Goal: Task Accomplishment & Management: Complete application form

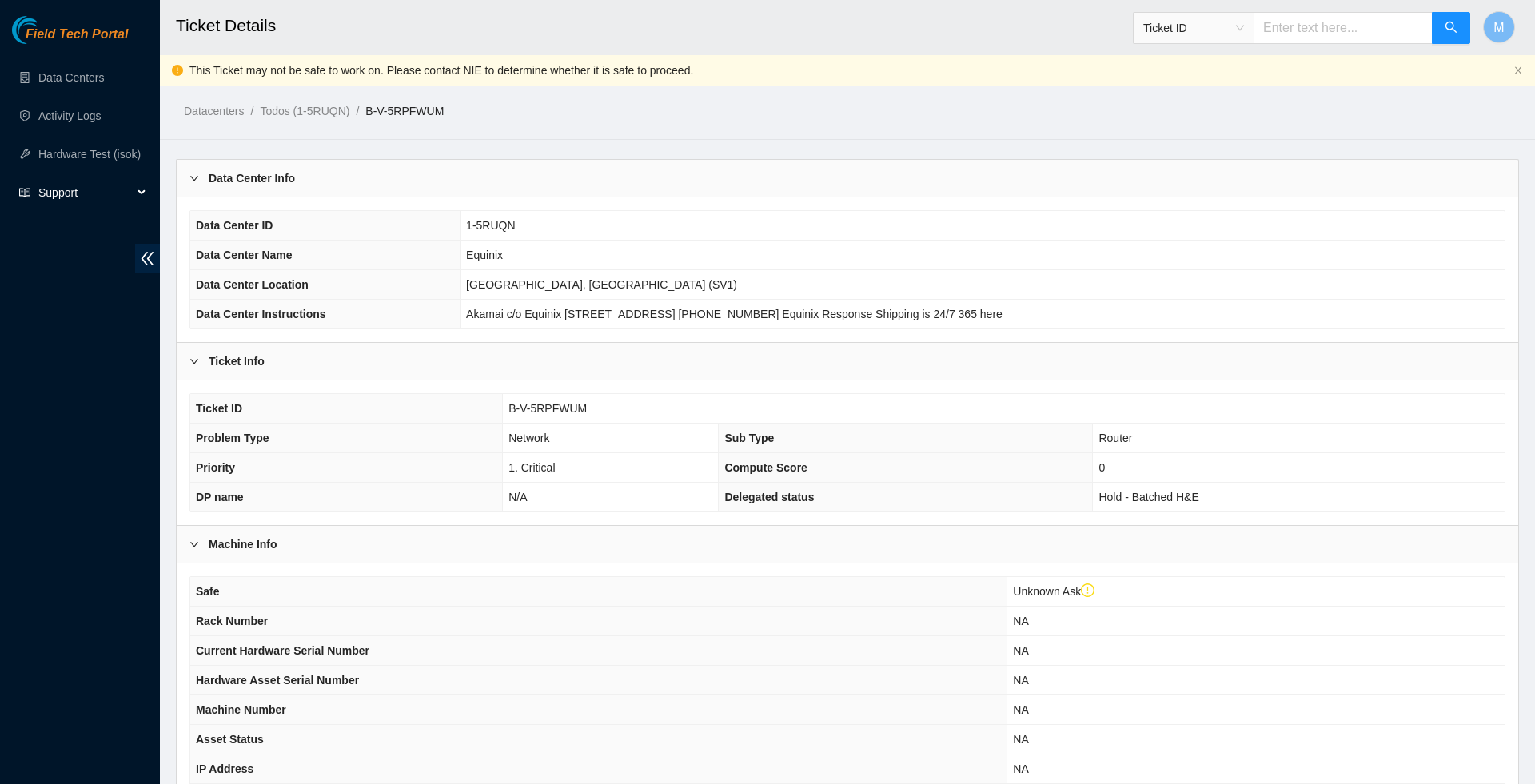
click at [144, 195] on div "Support" at bounding box center [80, 193] width 160 height 32
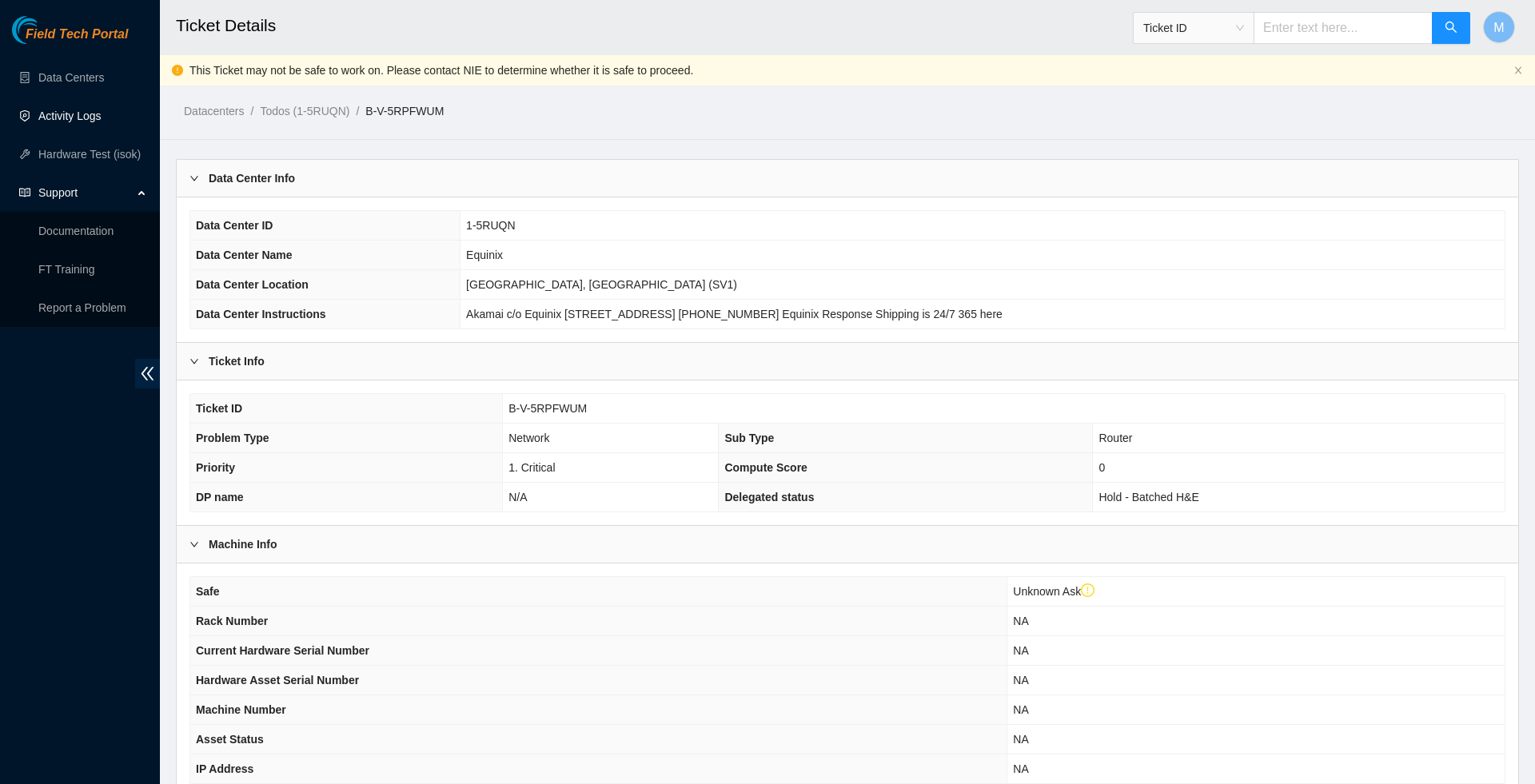
click at [62, 110] on link "Activity Logs" at bounding box center [69, 116] width 63 height 12
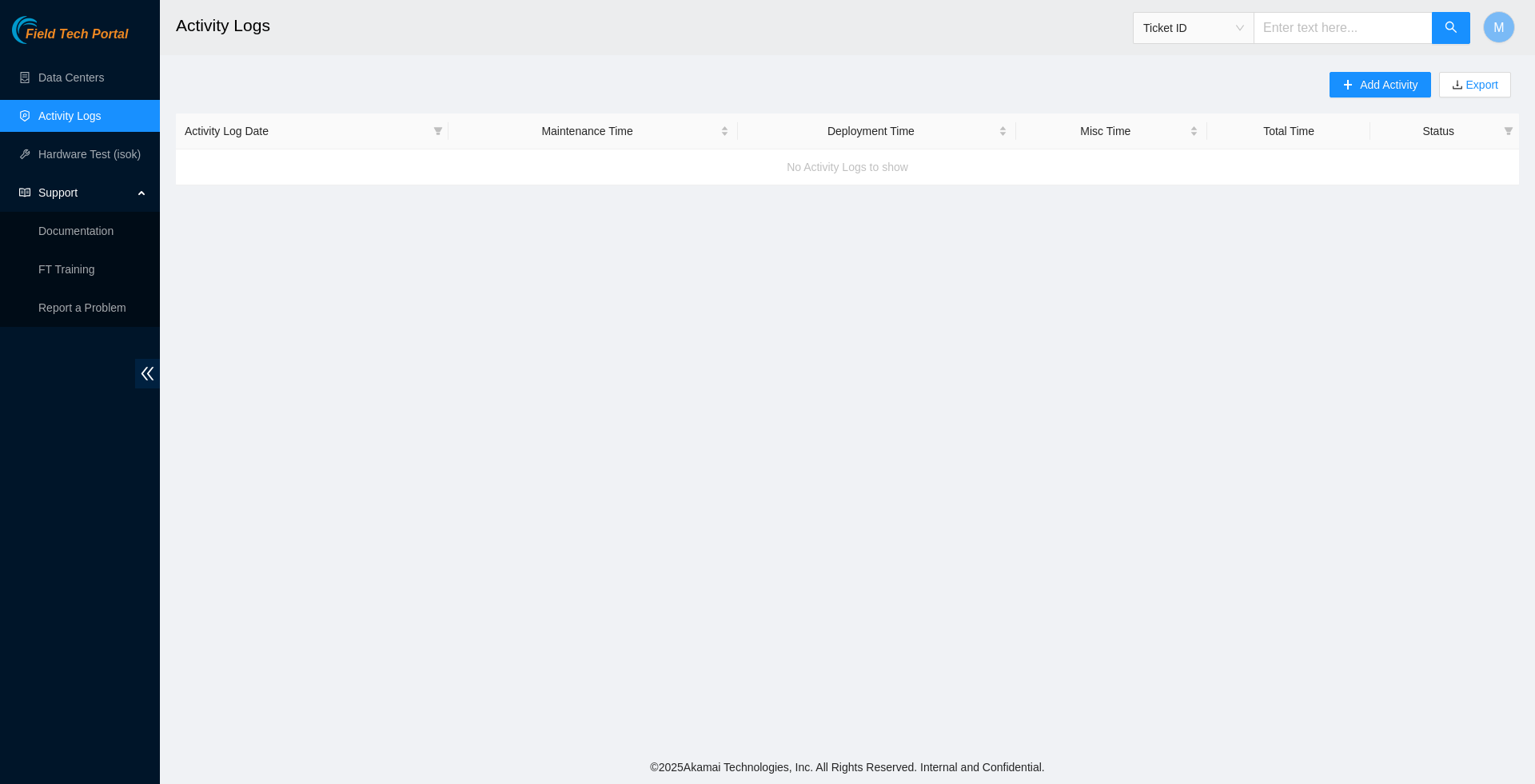
click at [79, 116] on link "Activity Logs" at bounding box center [69, 116] width 63 height 12
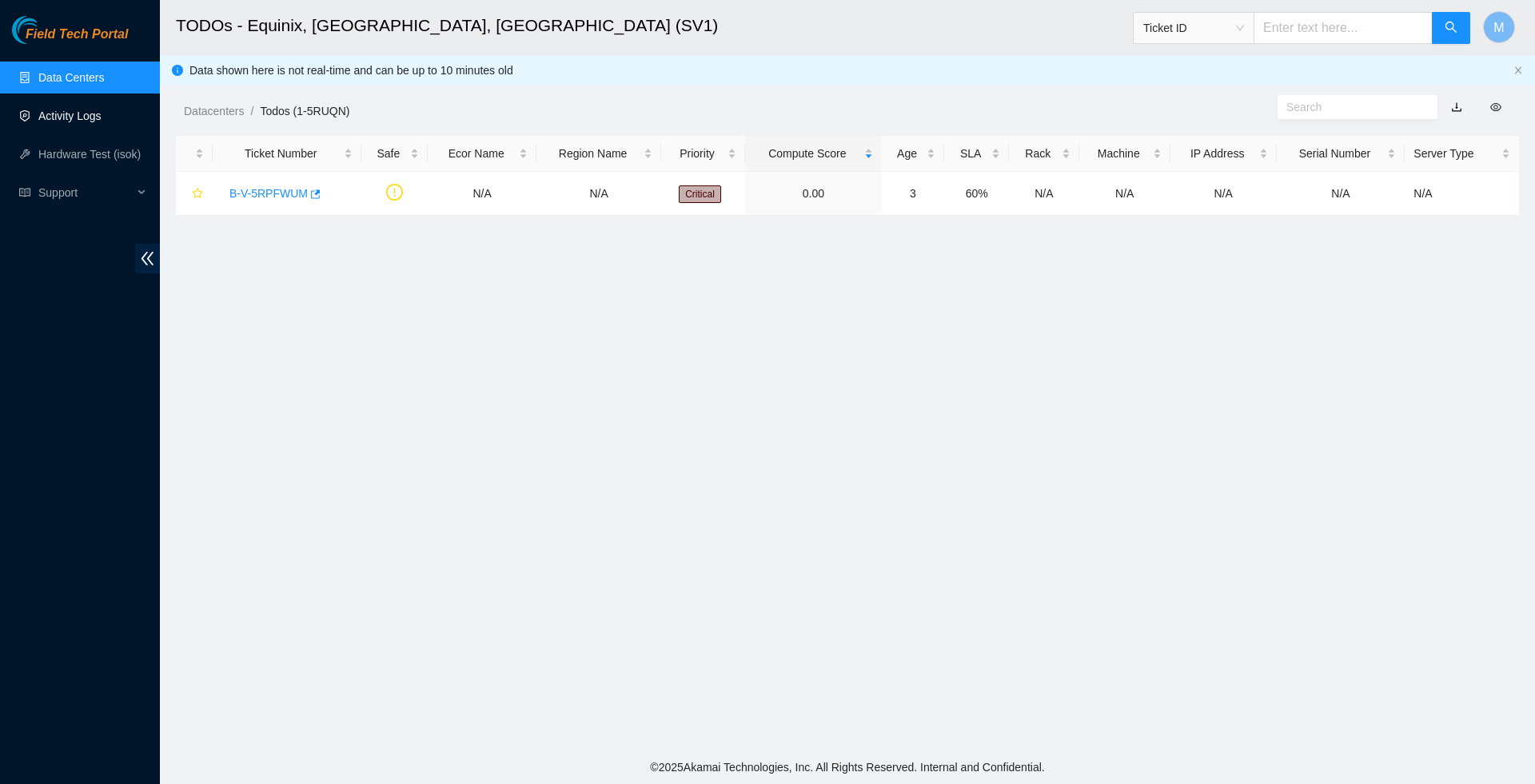
click at [100, 110] on link "Activity Logs" at bounding box center [69, 116] width 63 height 12
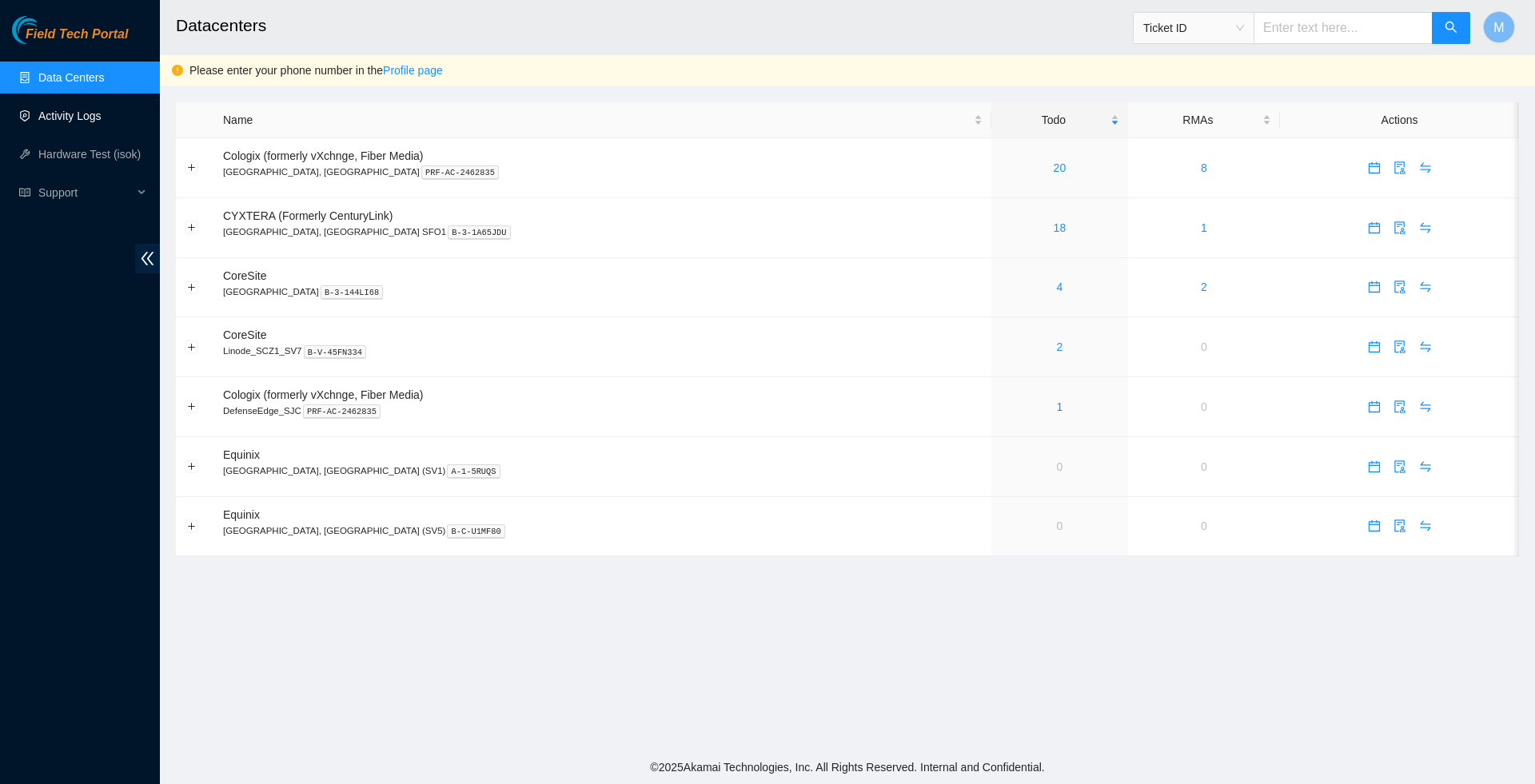
click at [87, 111] on link "Activity Logs" at bounding box center [69, 116] width 63 height 12
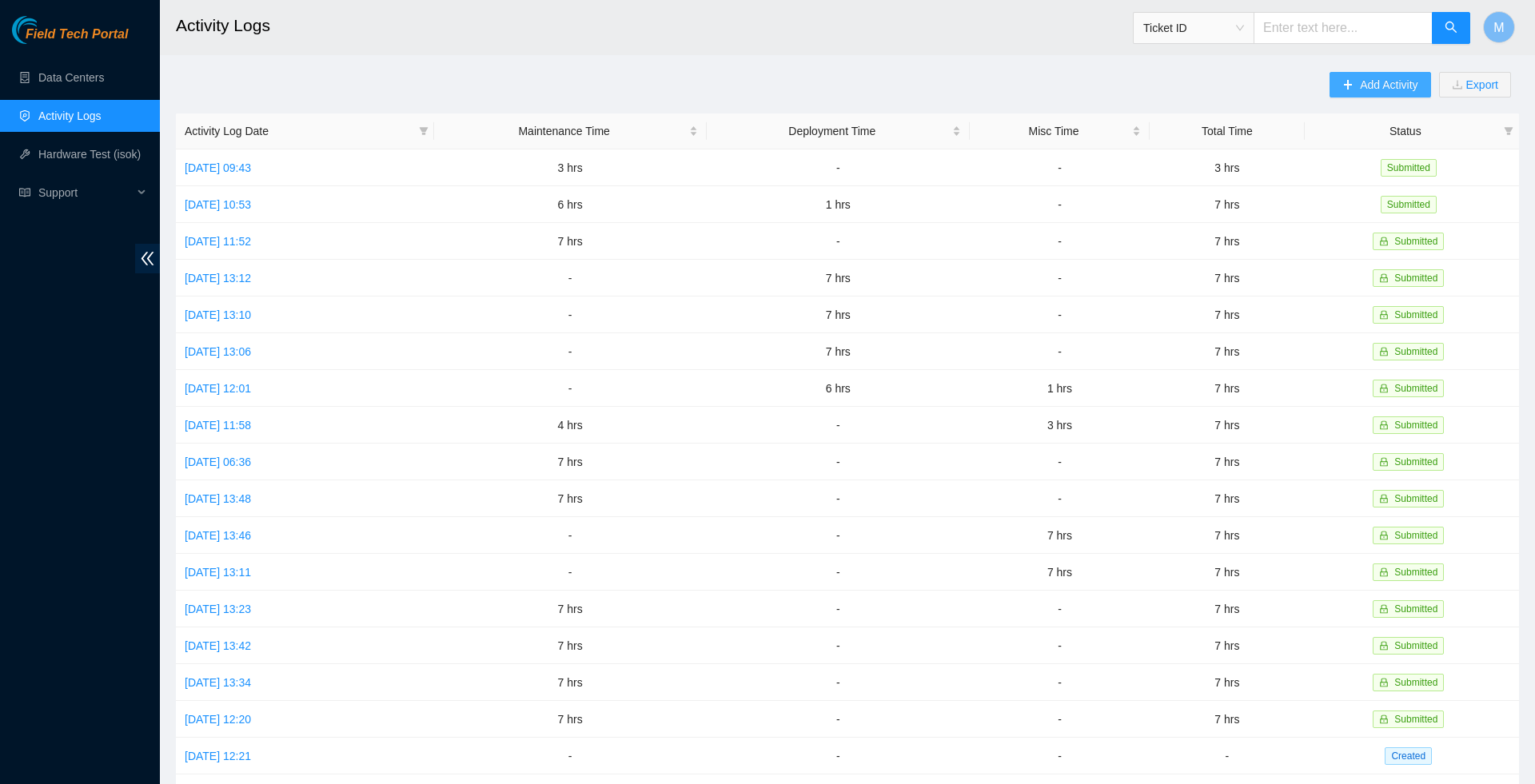
click at [1345, 87] on button "Add Activity" at bounding box center [1380, 84] width 101 height 26
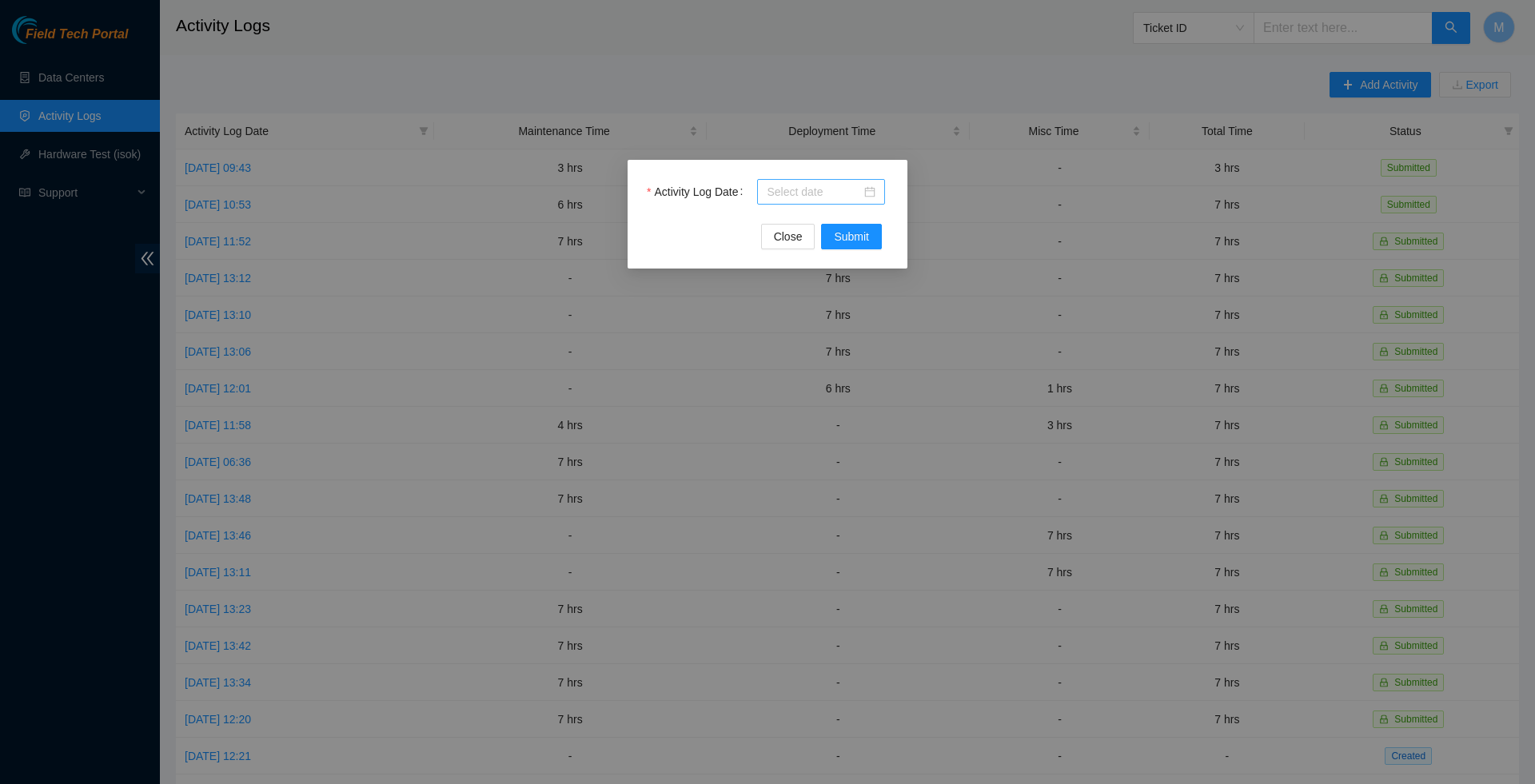
click at [871, 194] on div at bounding box center [821, 192] width 109 height 18
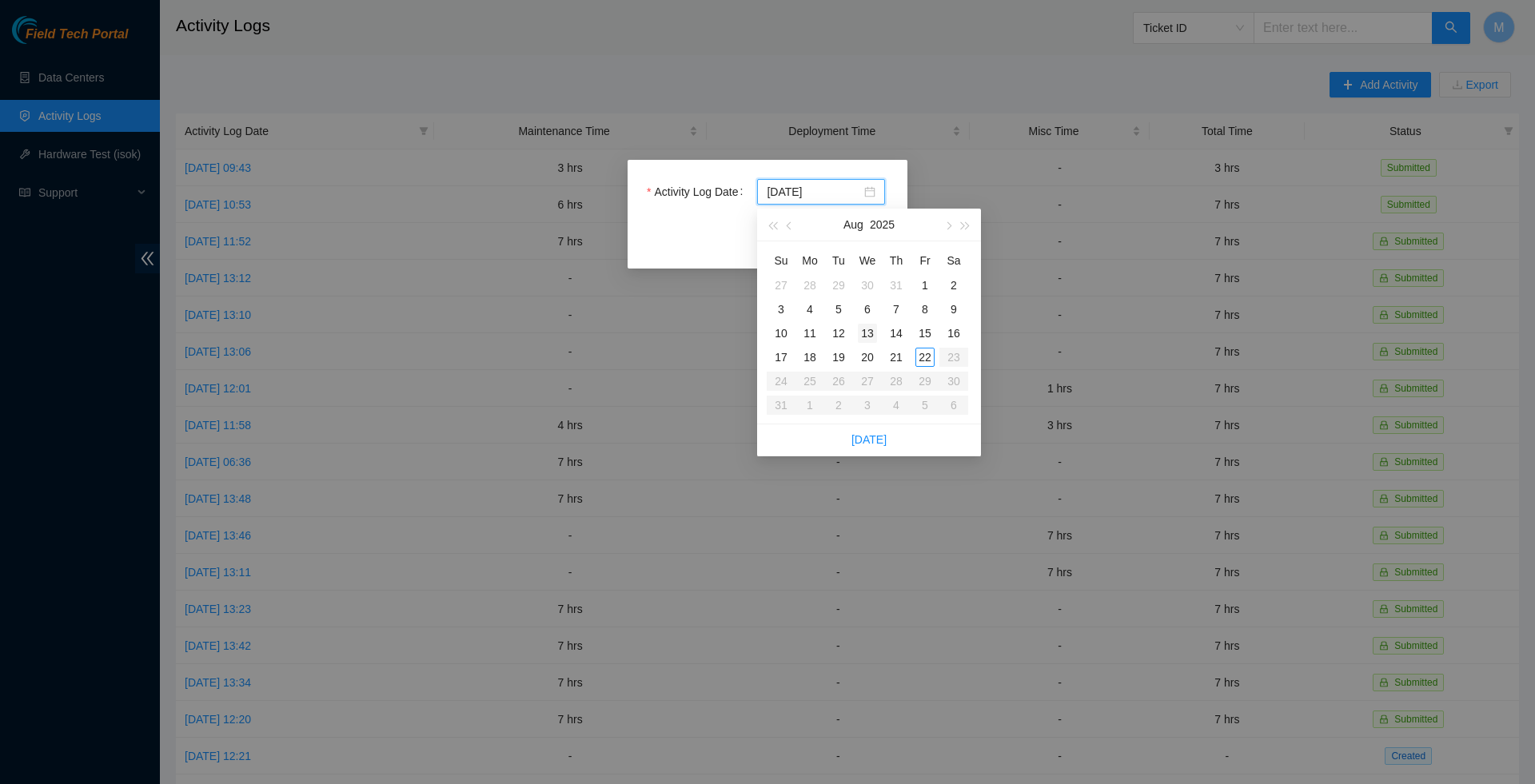
type input "2025-08-06"
type input "2025-08-13"
type input "2025-08-20"
click at [867, 351] on div "20" at bounding box center [868, 357] width 19 height 19
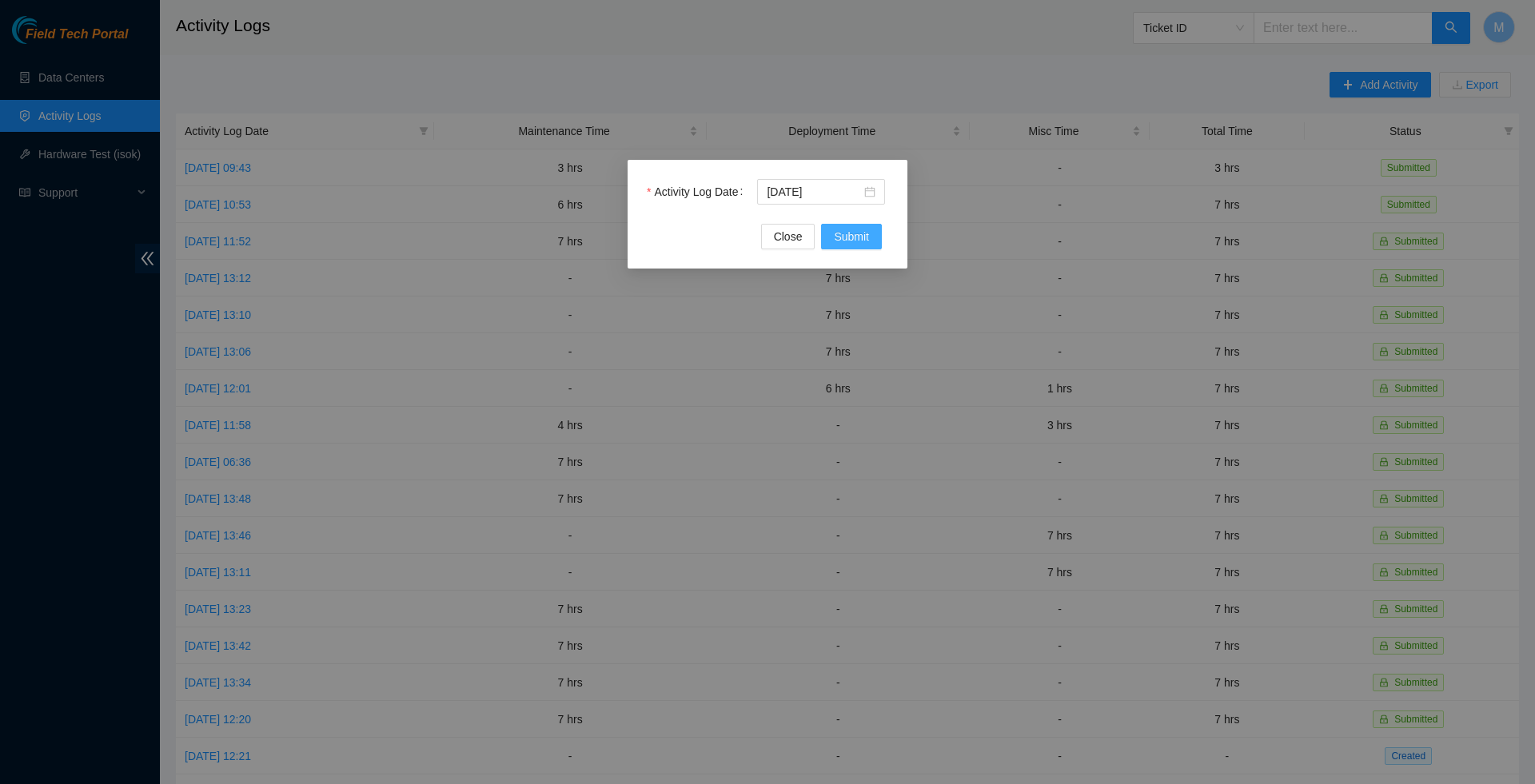
click at [859, 243] on span "Submit" at bounding box center [852, 236] width 35 height 18
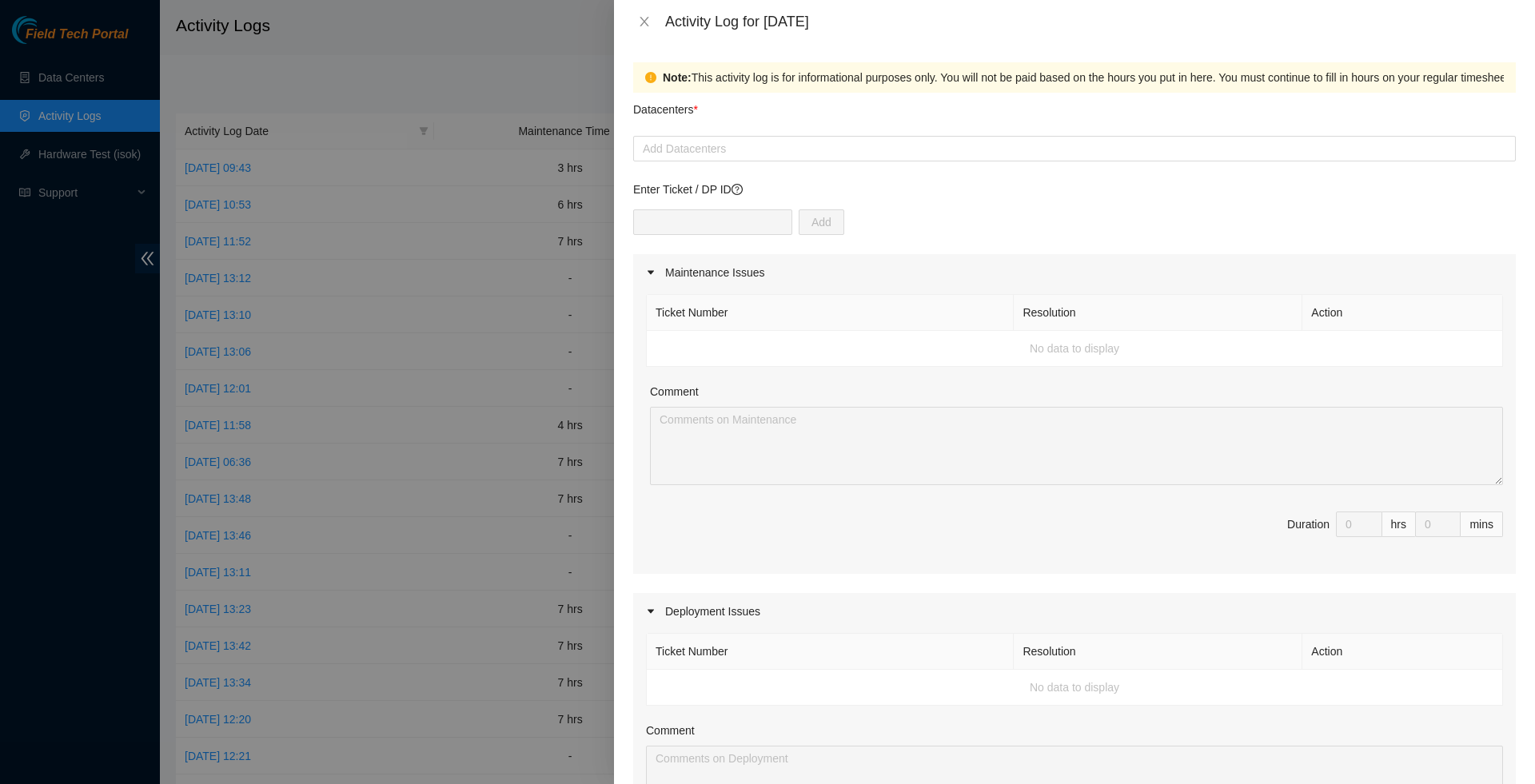
click at [745, 222] on input "text" at bounding box center [713, 222] width 159 height 26
click at [748, 169] on form "Datacenters * Add Datacenters Enter Ticket / DP ID Add Maintenance Issues Ticke…" at bounding box center [1074, 693] width 883 height 1201
click at [748, 167] on form "Datacenters * Add Datacenters Enter Ticket / DP ID Add Maintenance Issues Ticke…" at bounding box center [1074, 693] width 883 height 1201
click at [748, 157] on div at bounding box center [1075, 149] width 875 height 19
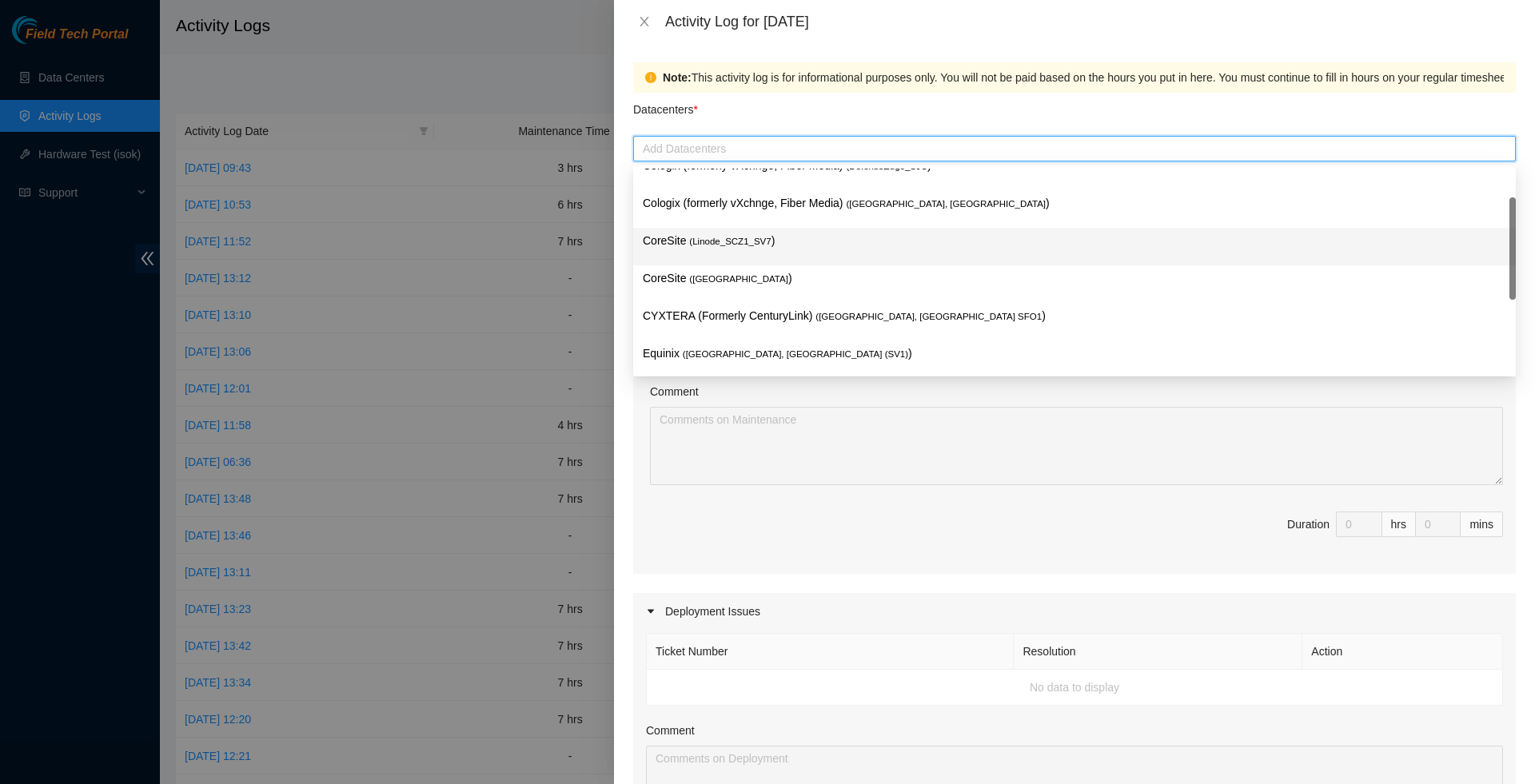
scroll to position [16, 0]
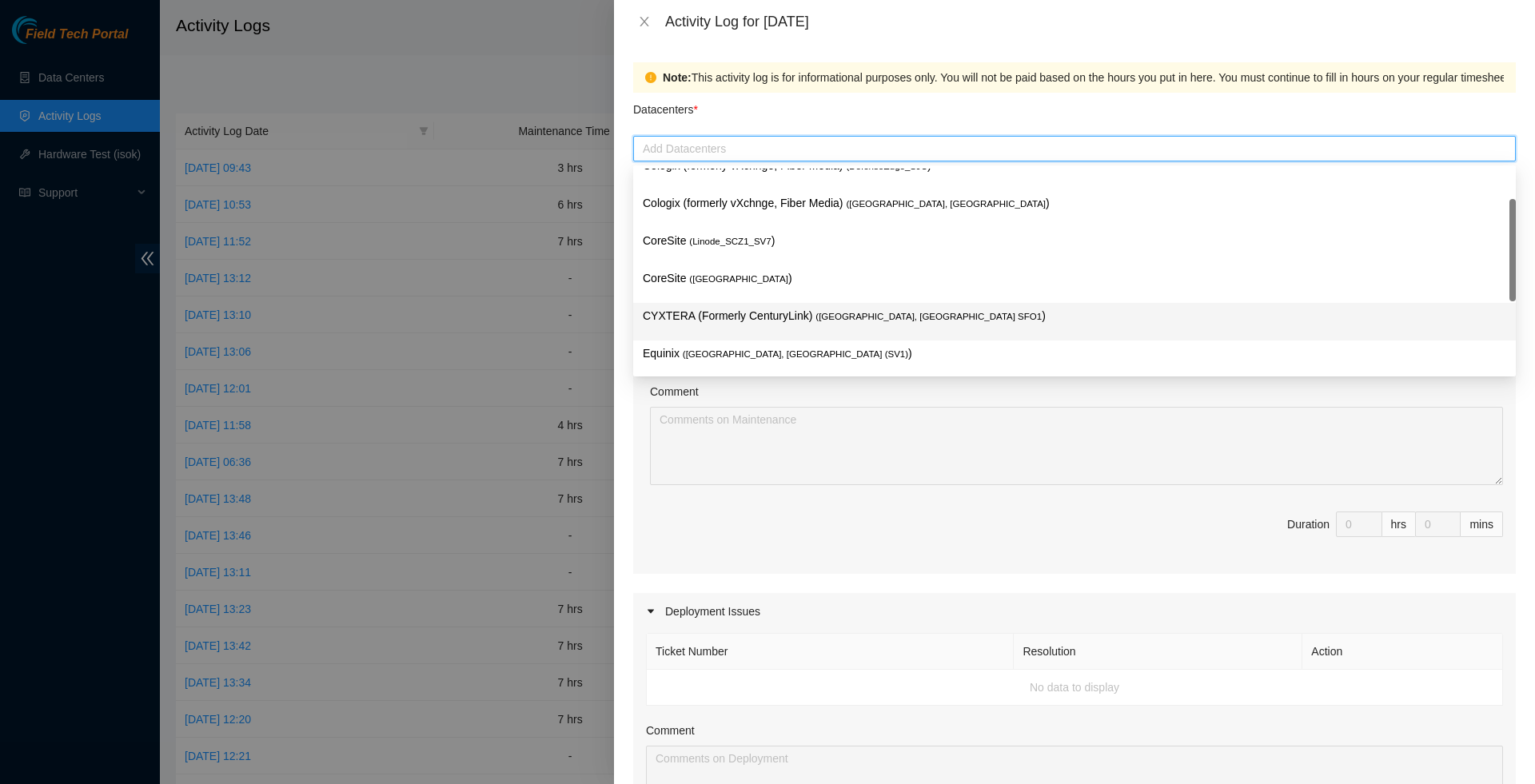
click at [737, 307] on p "CYXTERA (Formerly CenturyLink) ( Santa Clara, CA SFO1 )" at bounding box center [1074, 316] width 863 height 19
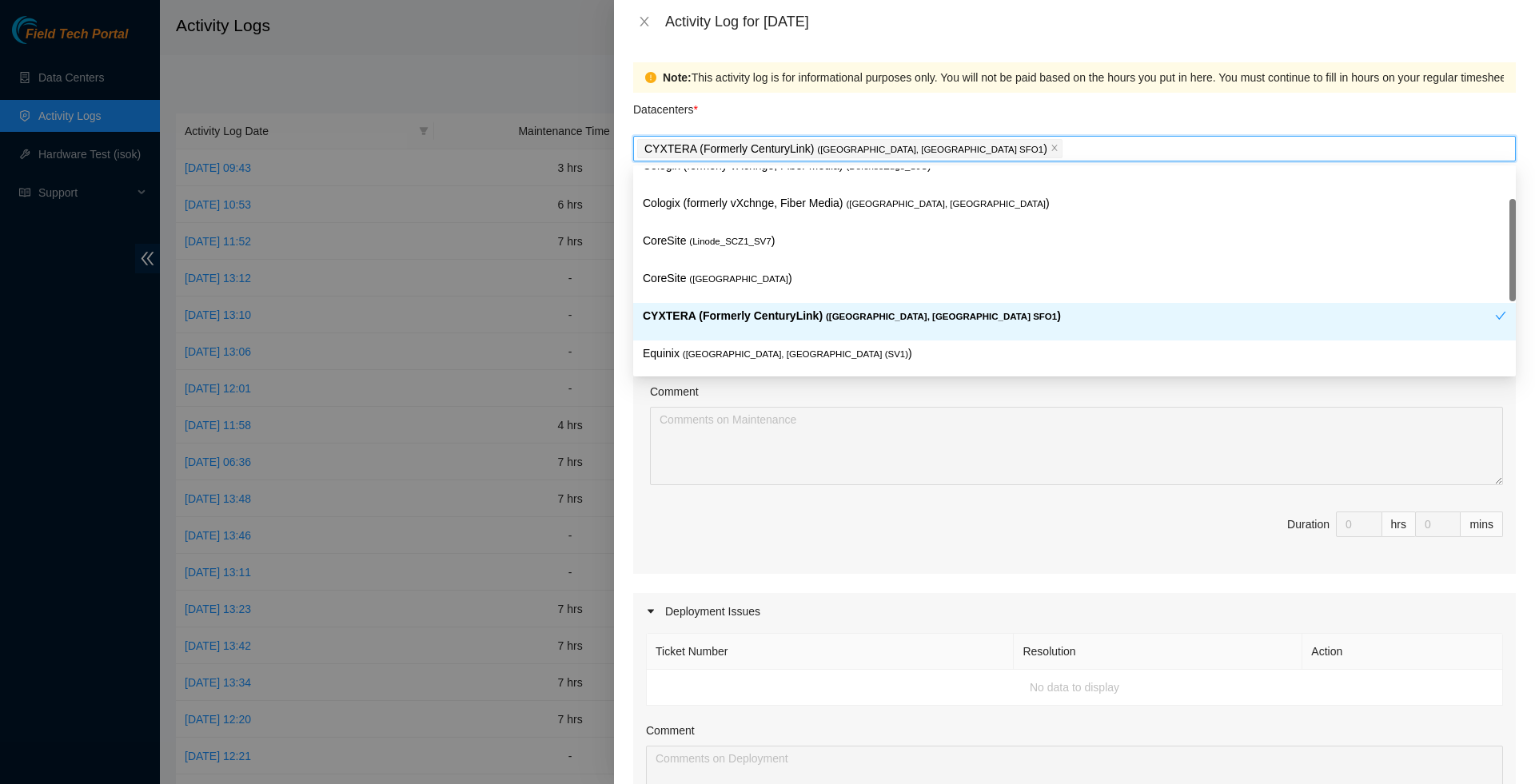
click at [737, 308] on p "CYXTERA (Formerly CenturyLink) ( Santa Clara, CA SFO1 )" at bounding box center [1068, 316] width 852 height 19
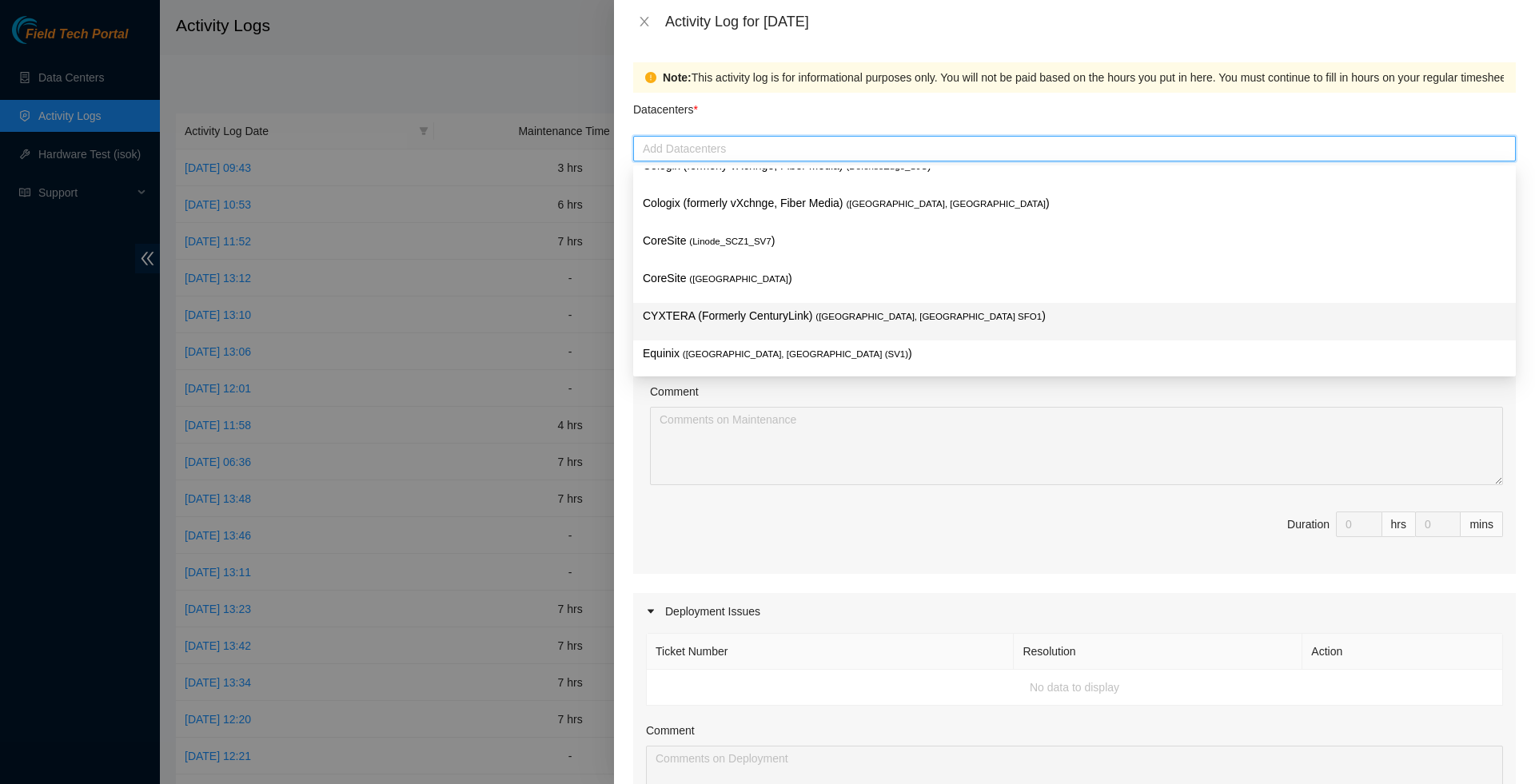
click at [737, 311] on p "CYXTERA (Formerly CenturyLink) ( Santa Clara, CA SFO1 )" at bounding box center [1074, 316] width 863 height 19
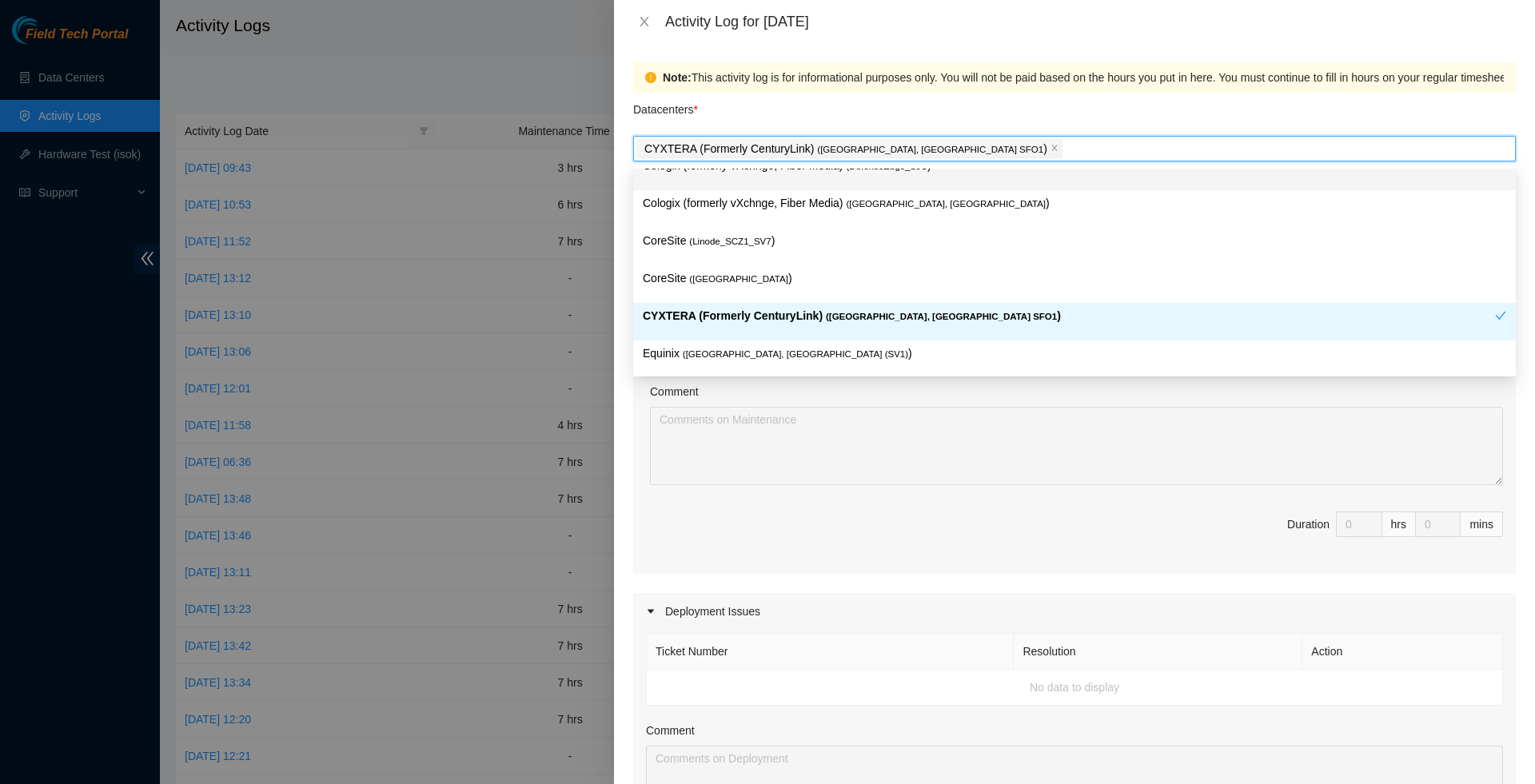
click at [883, 111] on div "Datacenters *" at bounding box center [1074, 114] width 883 height 43
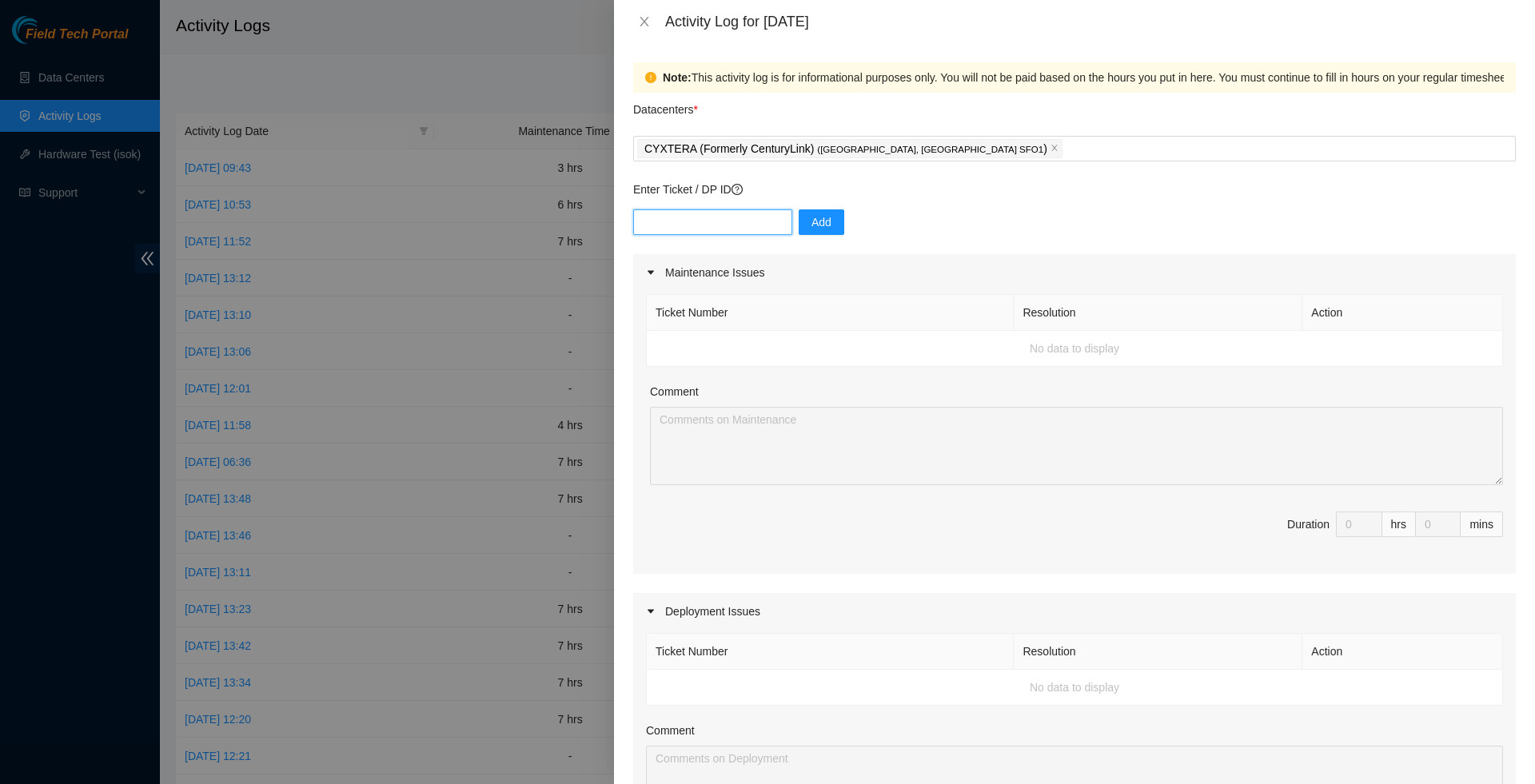
click at [772, 225] on input "text" at bounding box center [713, 222] width 159 height 26
click at [672, 227] on input "text" at bounding box center [713, 222] width 159 height 26
paste input "B-V-5AWJU23"
type input "B-V-5AWJU23"
click at [813, 222] on button "Add" at bounding box center [821, 222] width 45 height 26
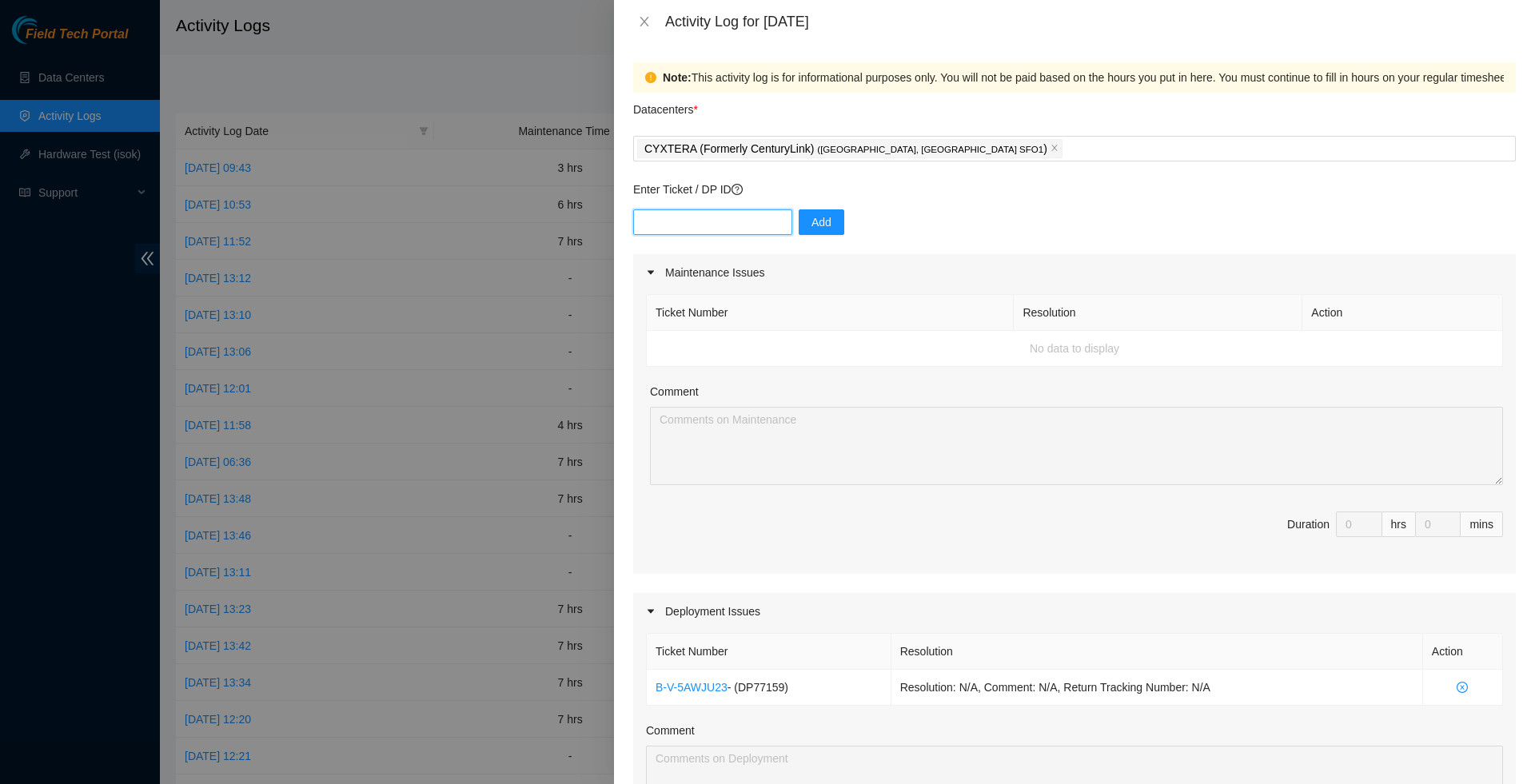
click at [675, 220] on input "text" at bounding box center [713, 222] width 159 height 26
paste input "B-V-5AWNGIH"
type input "B-V-5AWNGIH"
click at [831, 227] on span "Add" at bounding box center [821, 222] width 20 height 18
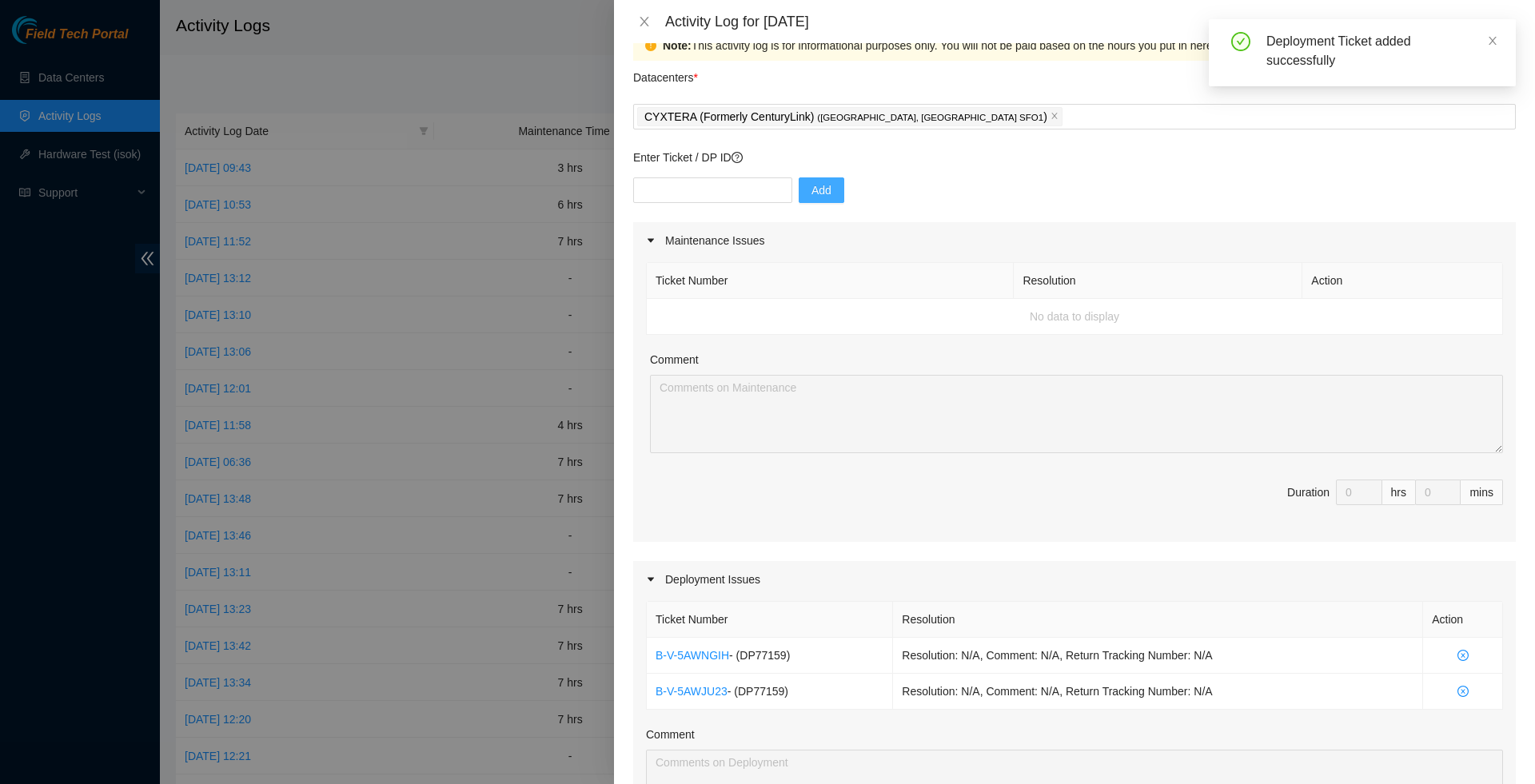
scroll to position [35, 0]
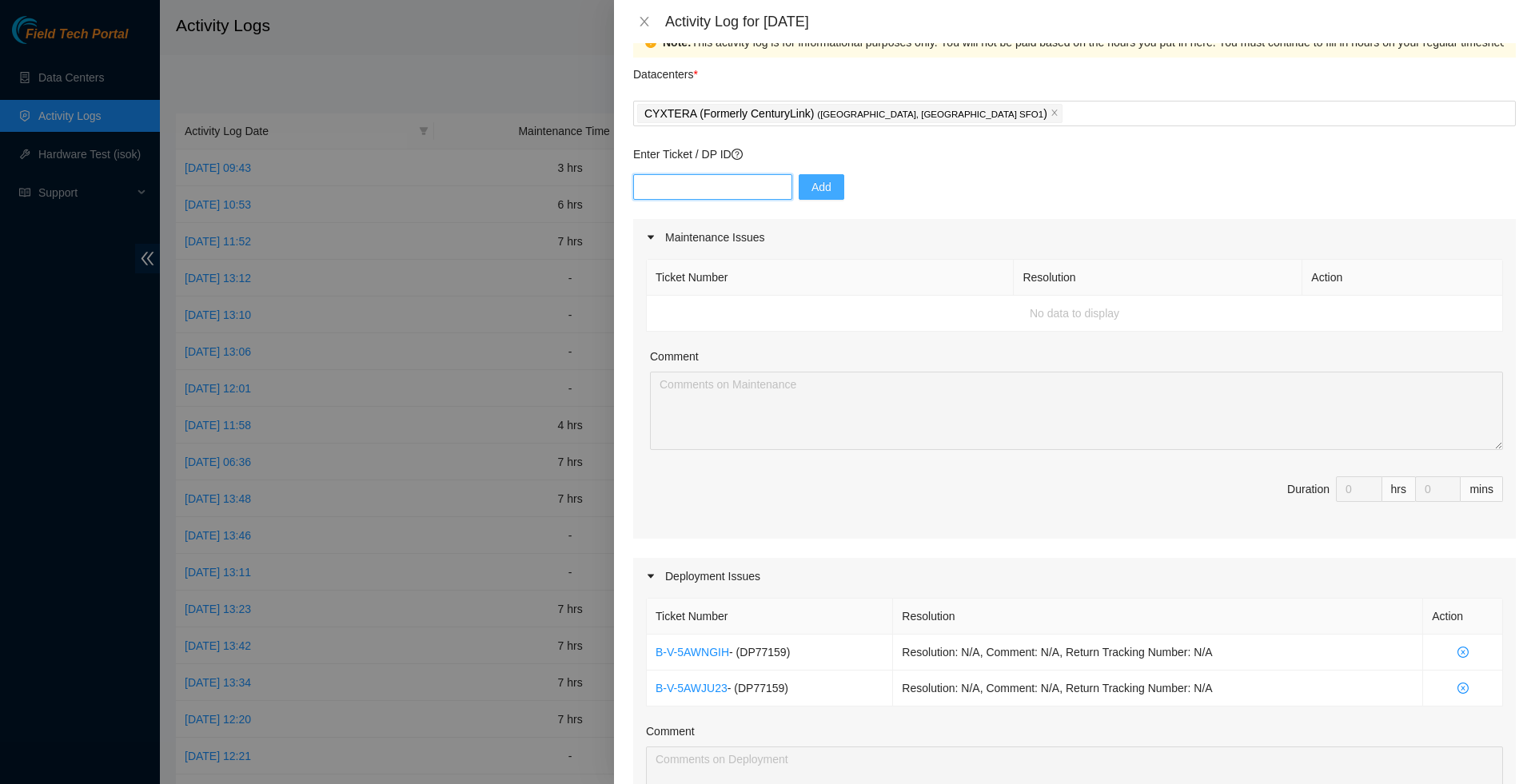
click at [753, 196] on input "text" at bounding box center [713, 187] width 159 height 26
paste input "B-V-5AWNBOL"
type input "B-V-5AWNBOL"
click at [829, 189] on span "Add" at bounding box center [821, 187] width 20 height 18
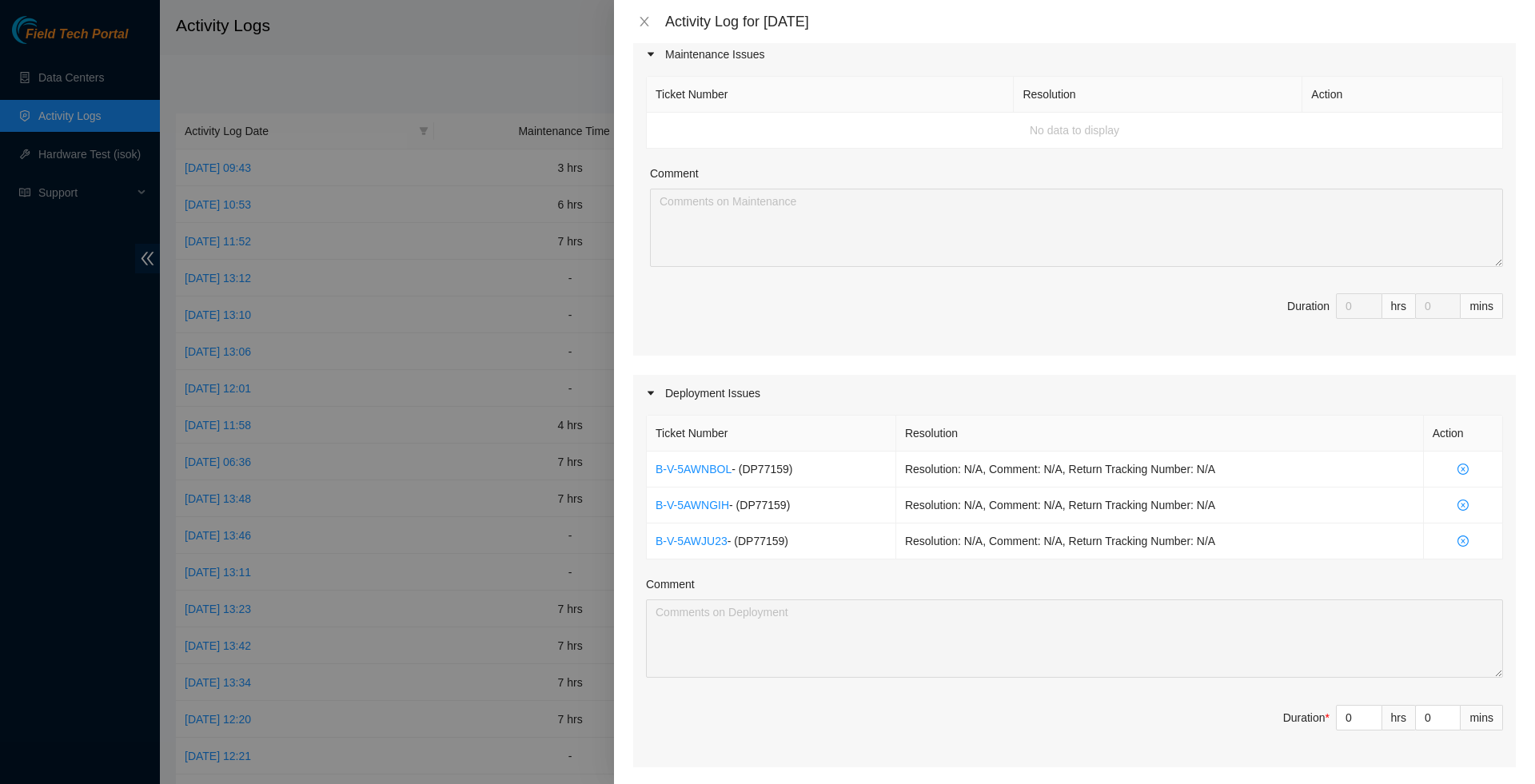
scroll to position [220, 0]
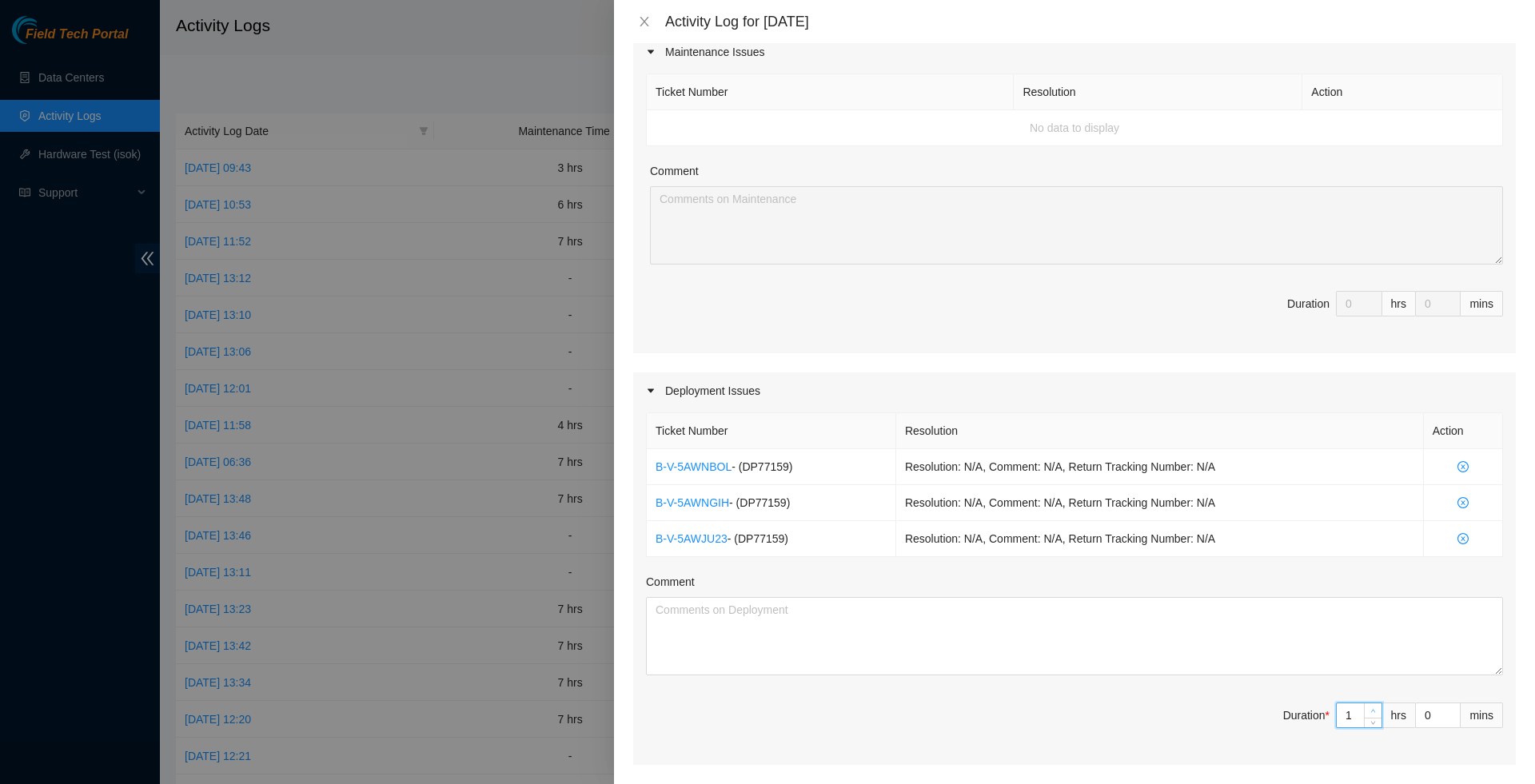
type input "1"
click at [1372, 714] on icon "up" at bounding box center [1373, 711] width 5 height 5
type input "2"
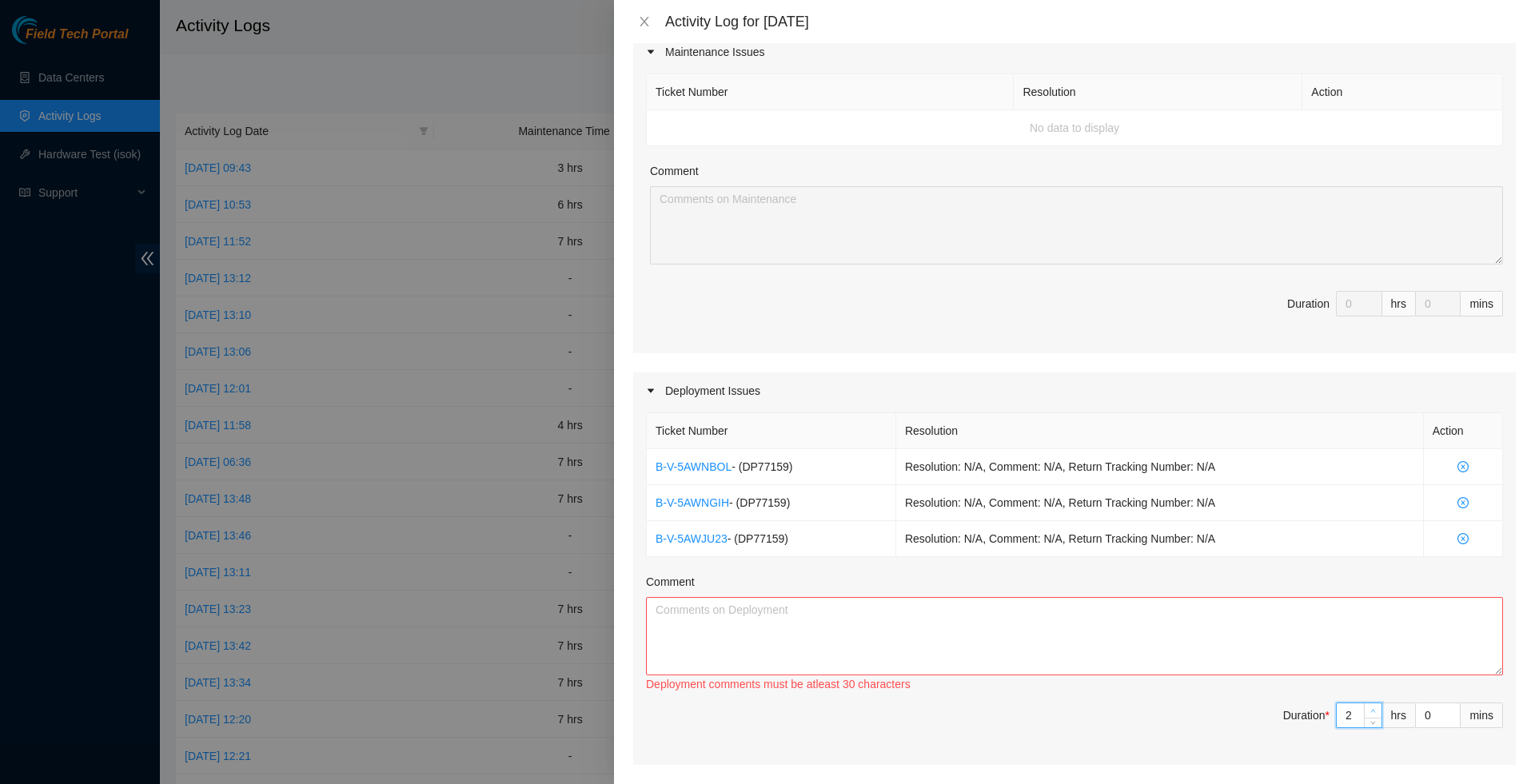
click at [1372, 714] on icon "up" at bounding box center [1373, 711] width 5 height 5
type input "3"
click at [1372, 714] on icon "up" at bounding box center [1373, 711] width 5 height 5
type input "4"
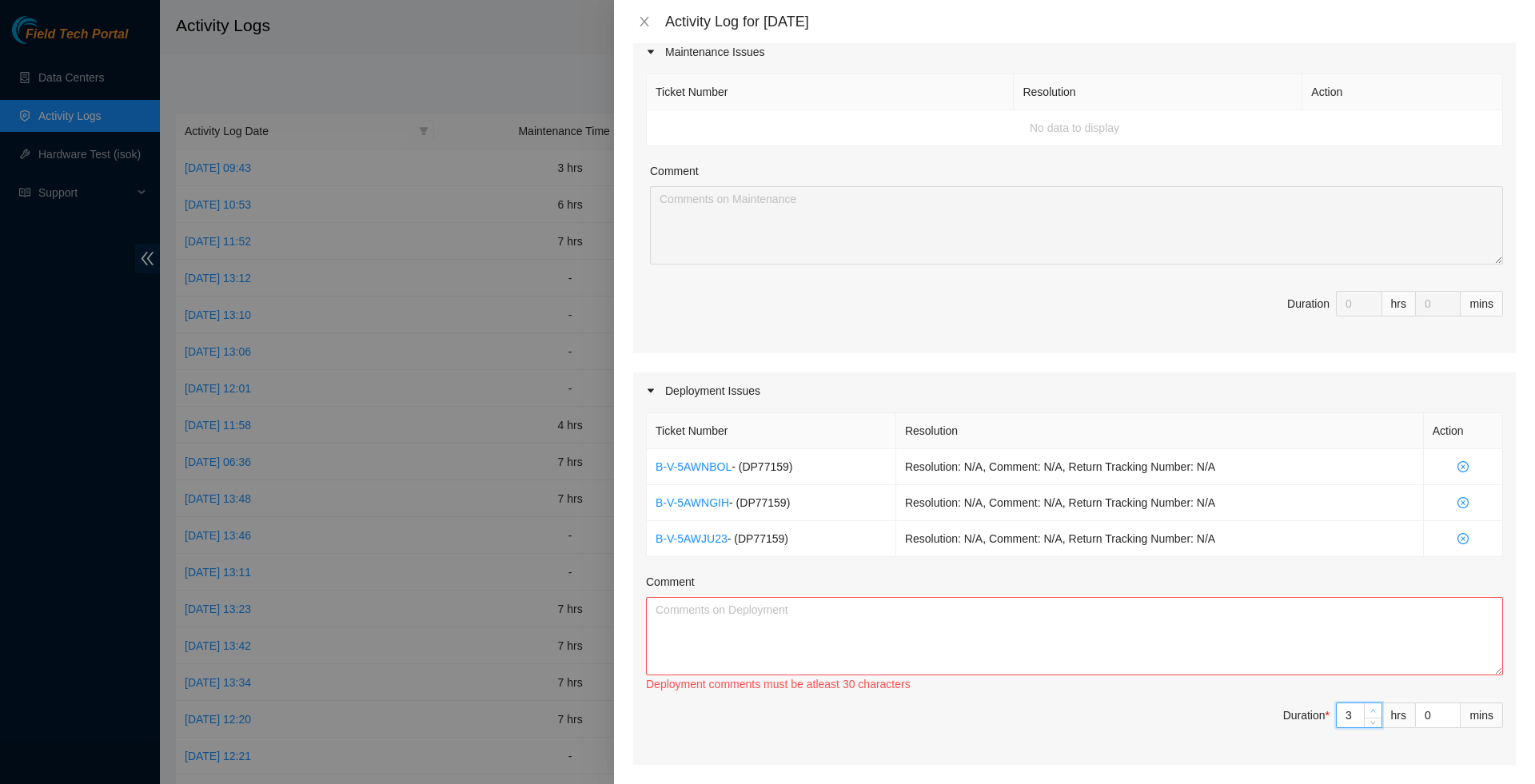
type input "4"
click at [1372, 714] on icon "up" at bounding box center [1373, 711] width 5 height 5
type input "5"
click at [1372, 714] on icon "up" at bounding box center [1373, 711] width 5 height 5
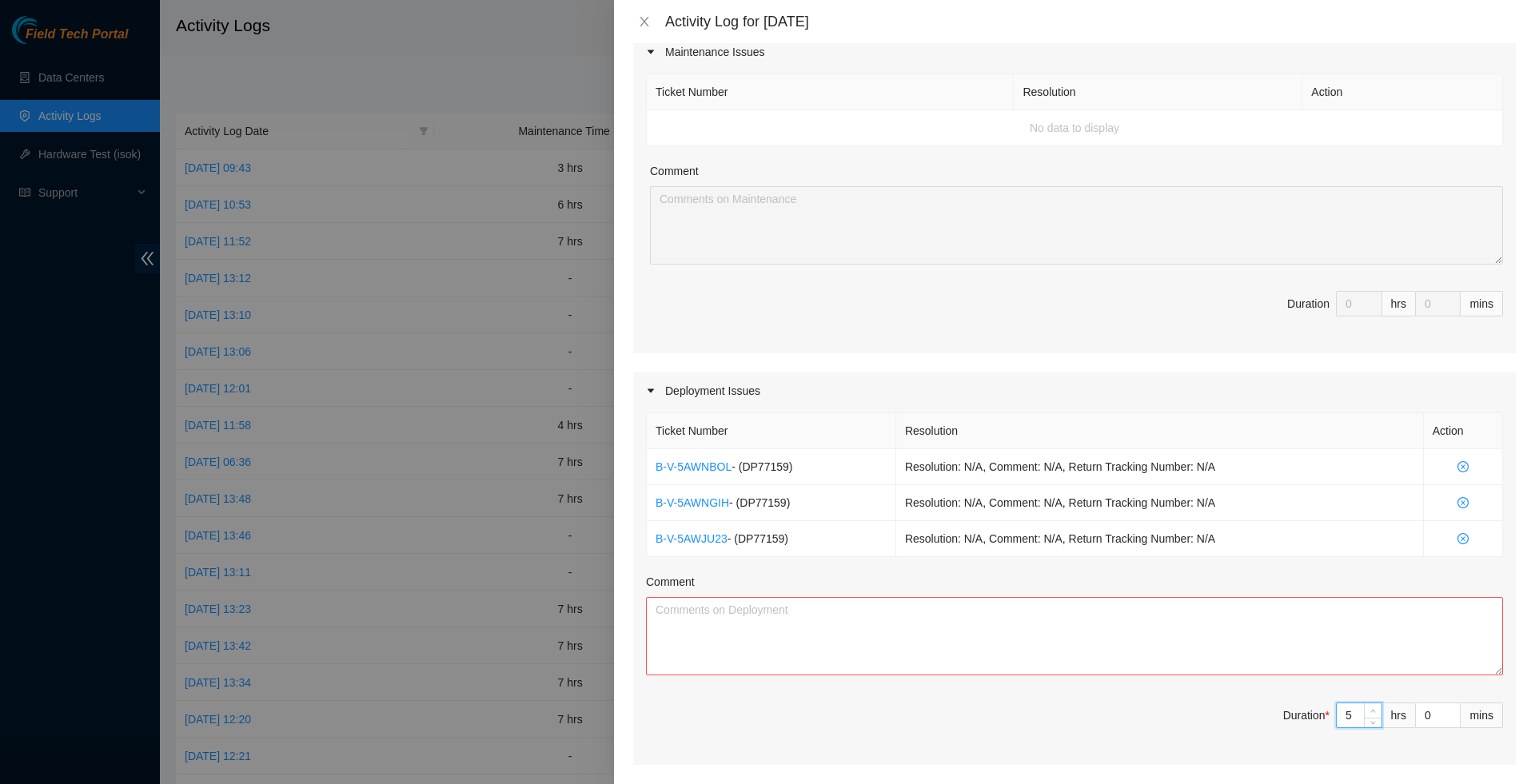
type input "6"
click at [1372, 714] on icon "up" at bounding box center [1373, 711] width 5 height 5
type input "7"
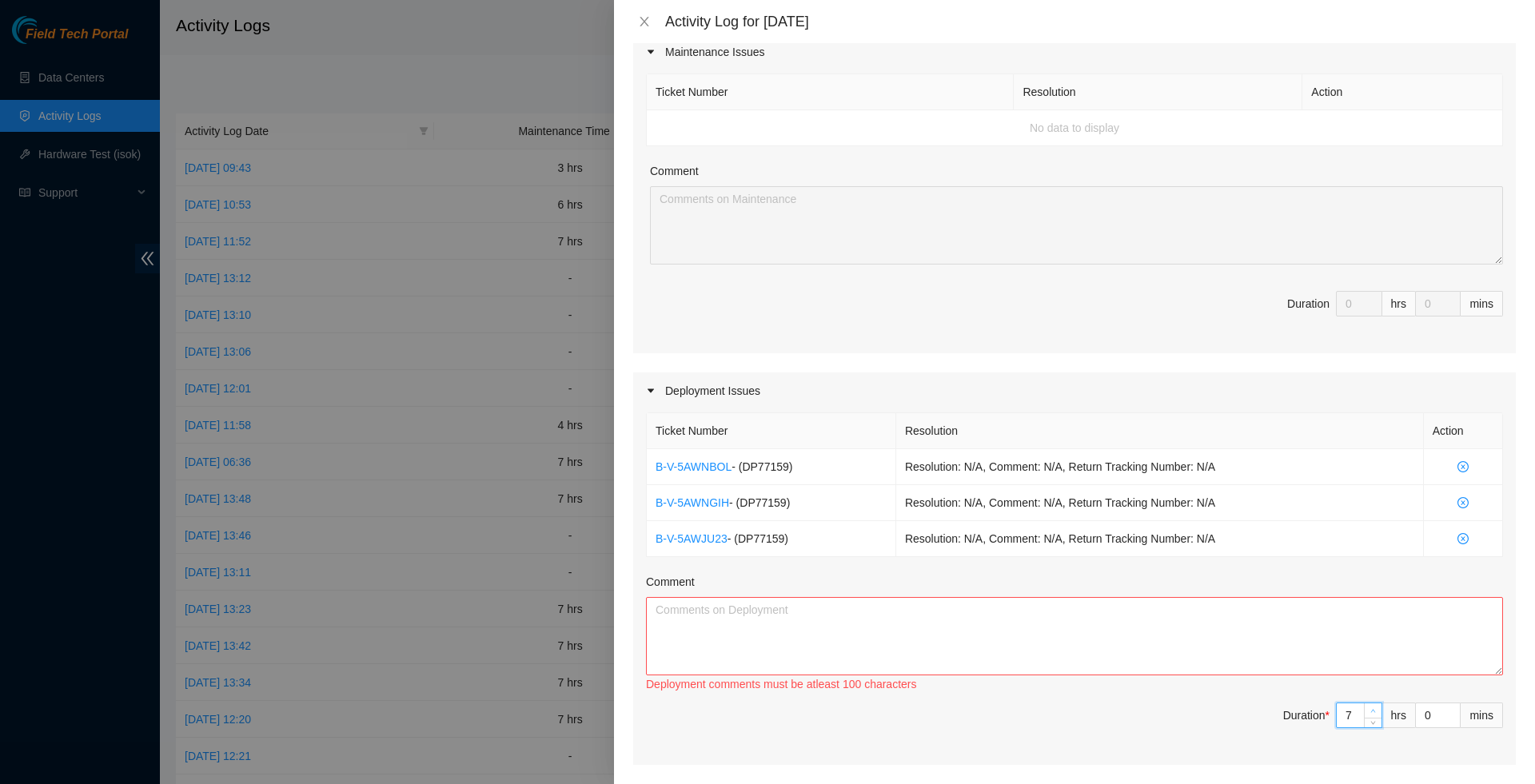
click at [1372, 714] on icon "up" at bounding box center [1373, 711] width 5 height 5
type input "8"
click at [1372, 714] on icon "up" at bounding box center [1373, 711] width 5 height 5
type input "7"
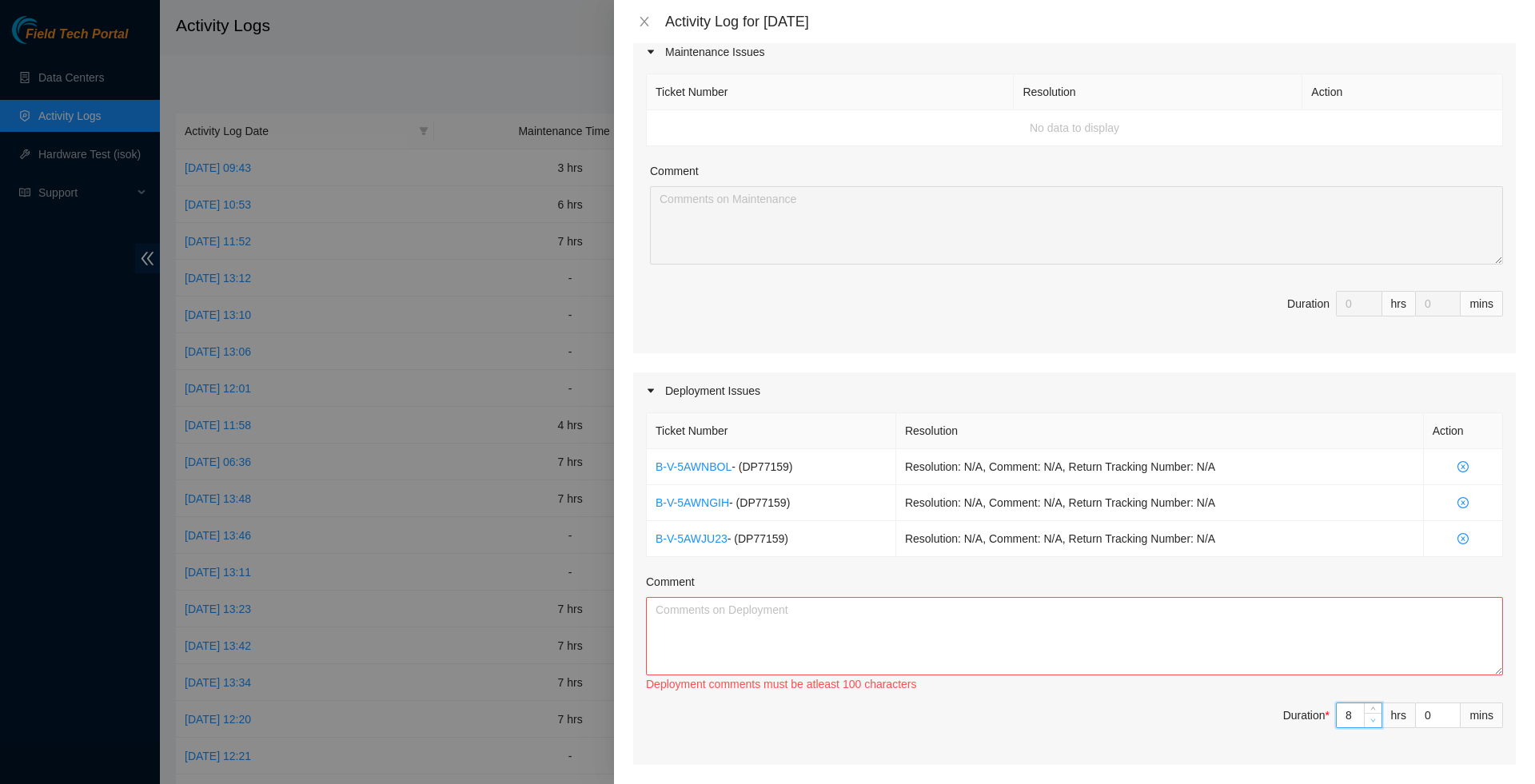
type input "7"
click at [1370, 723] on icon "down" at bounding box center [1373, 720] width 5 height 5
click at [1300, 675] on textarea "Comment" at bounding box center [1075, 636] width 857 height 79
paste textarea "B-V-5AWNGIH - completed. Check boxes in spreadsheet regarding this ticket is ma…"
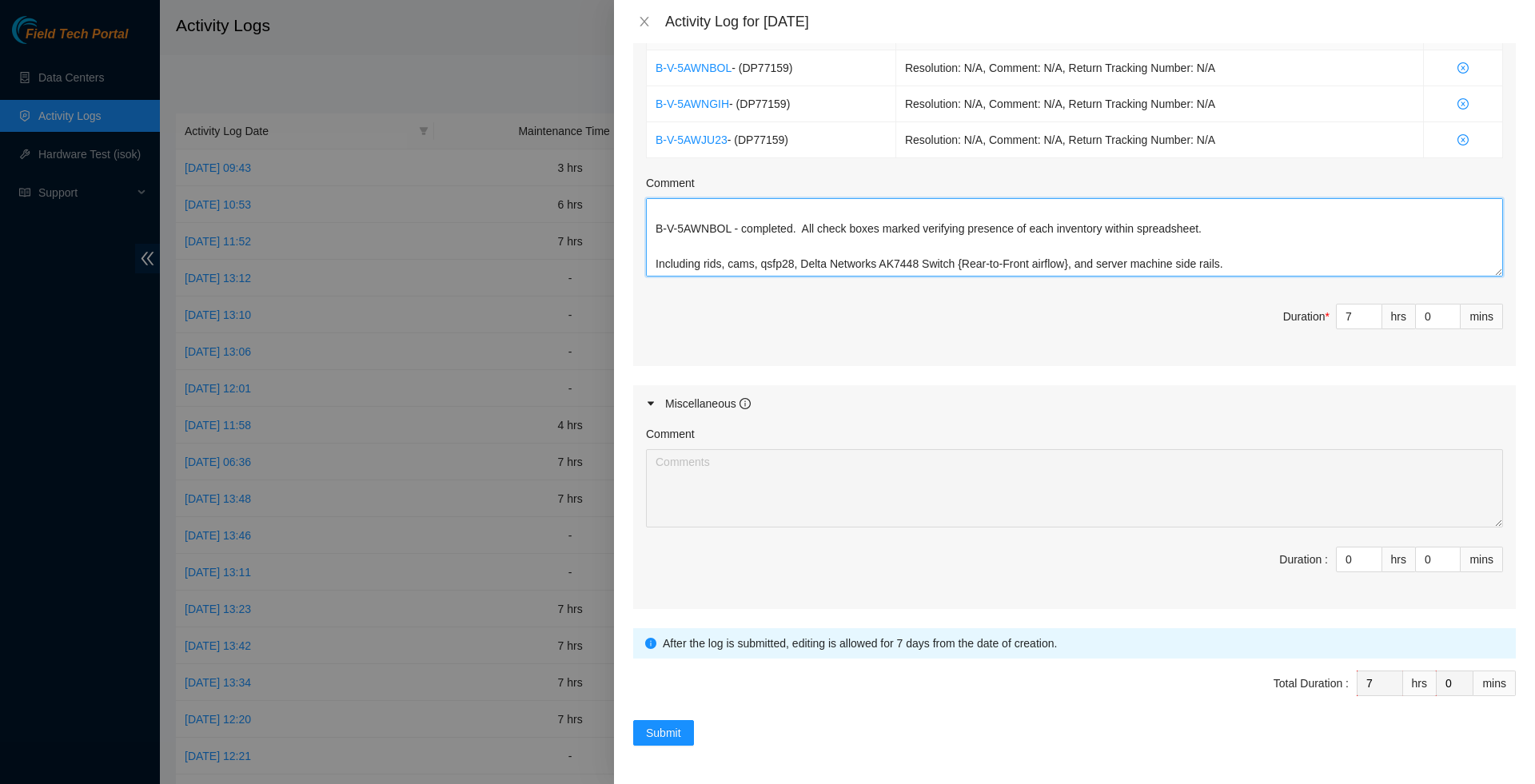
scroll to position [644, 0]
type textarea "B-V-5AWNGIH - completed. Check boxes in spreadsheet regarding this ticket is ma…"
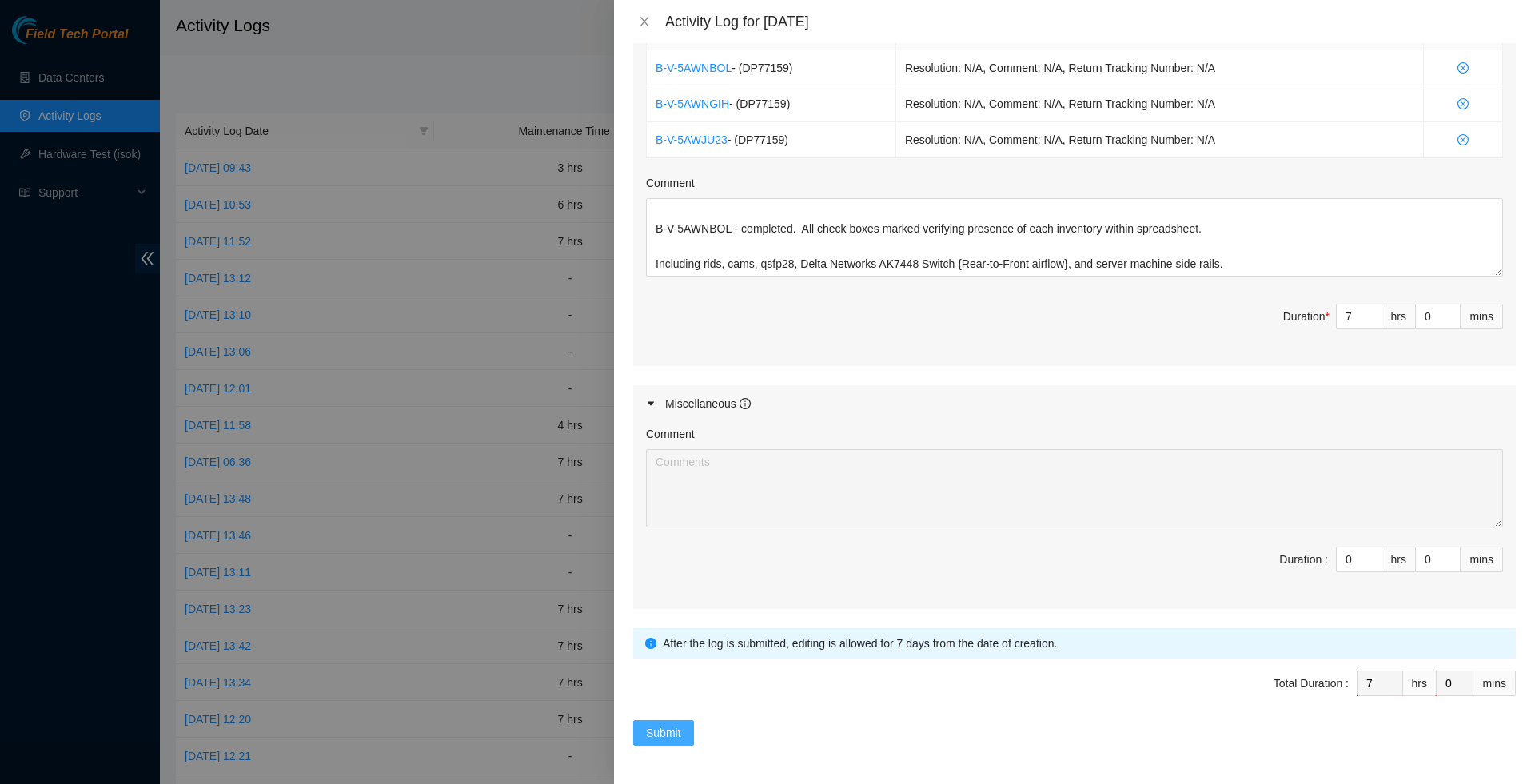
click at [680, 730] on span "Submit" at bounding box center [664, 733] width 35 height 18
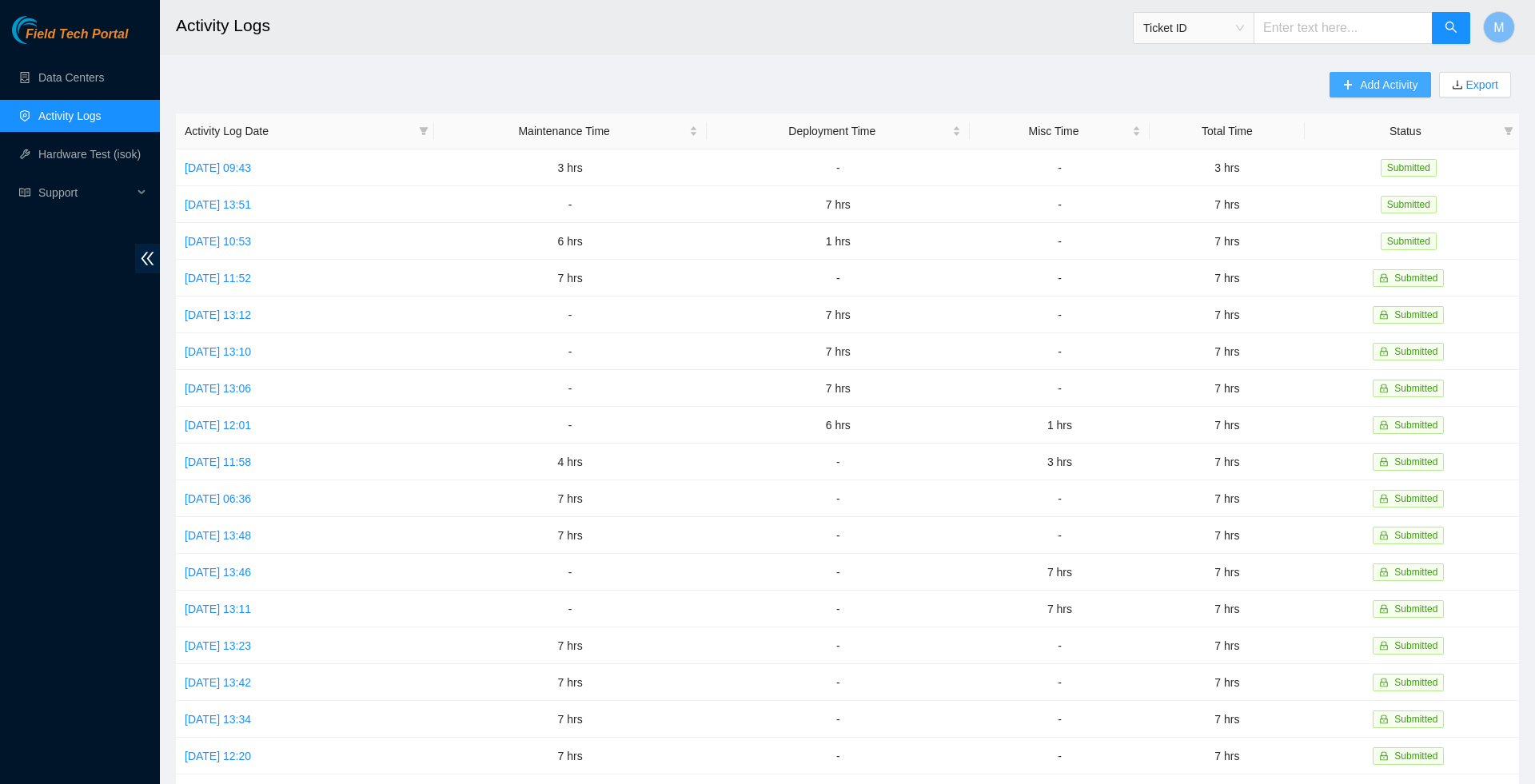
click at [1360, 83] on span "Add Activity" at bounding box center [1388, 85] width 58 height 18
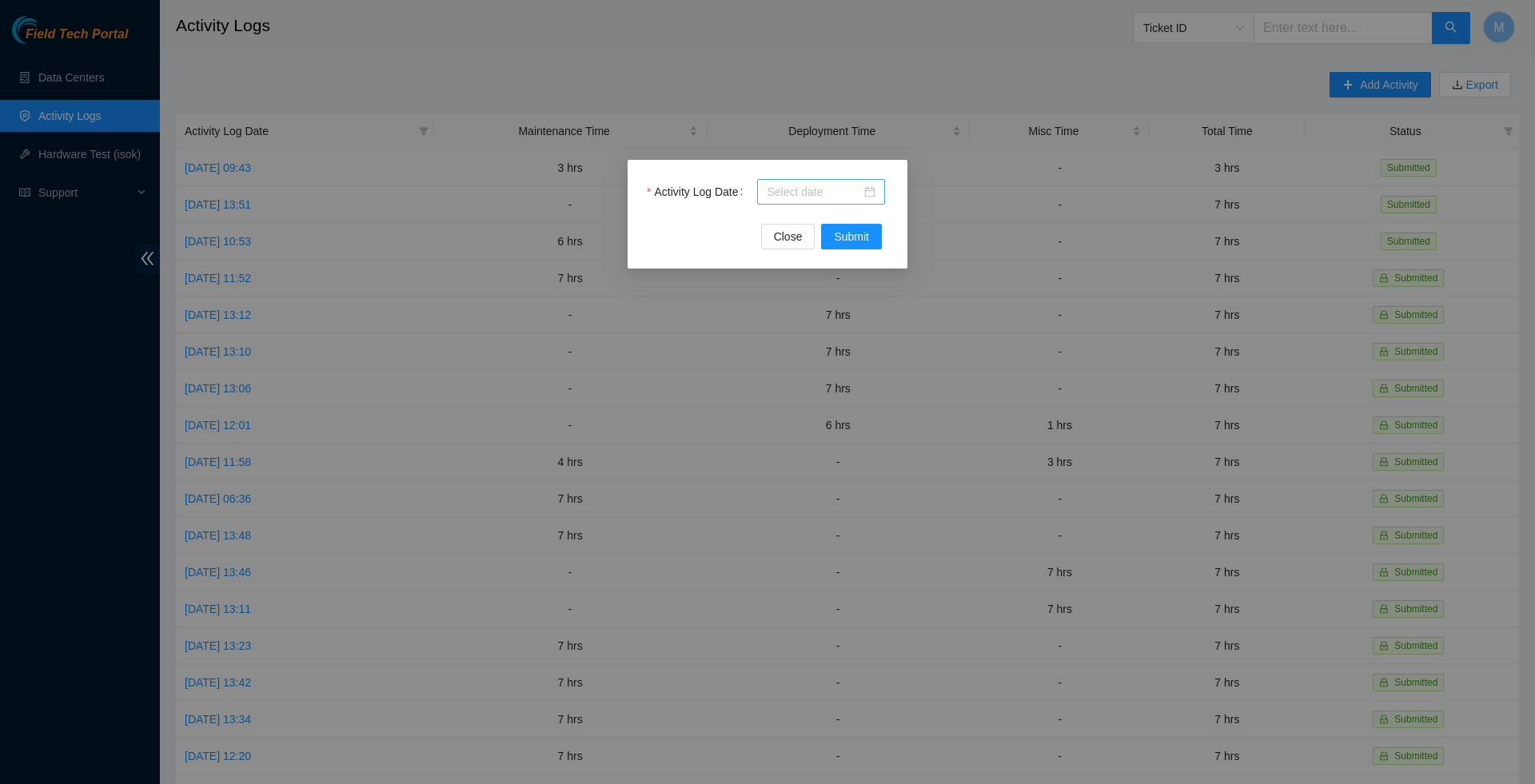
click at [877, 189] on div at bounding box center [821, 191] width 128 height 26
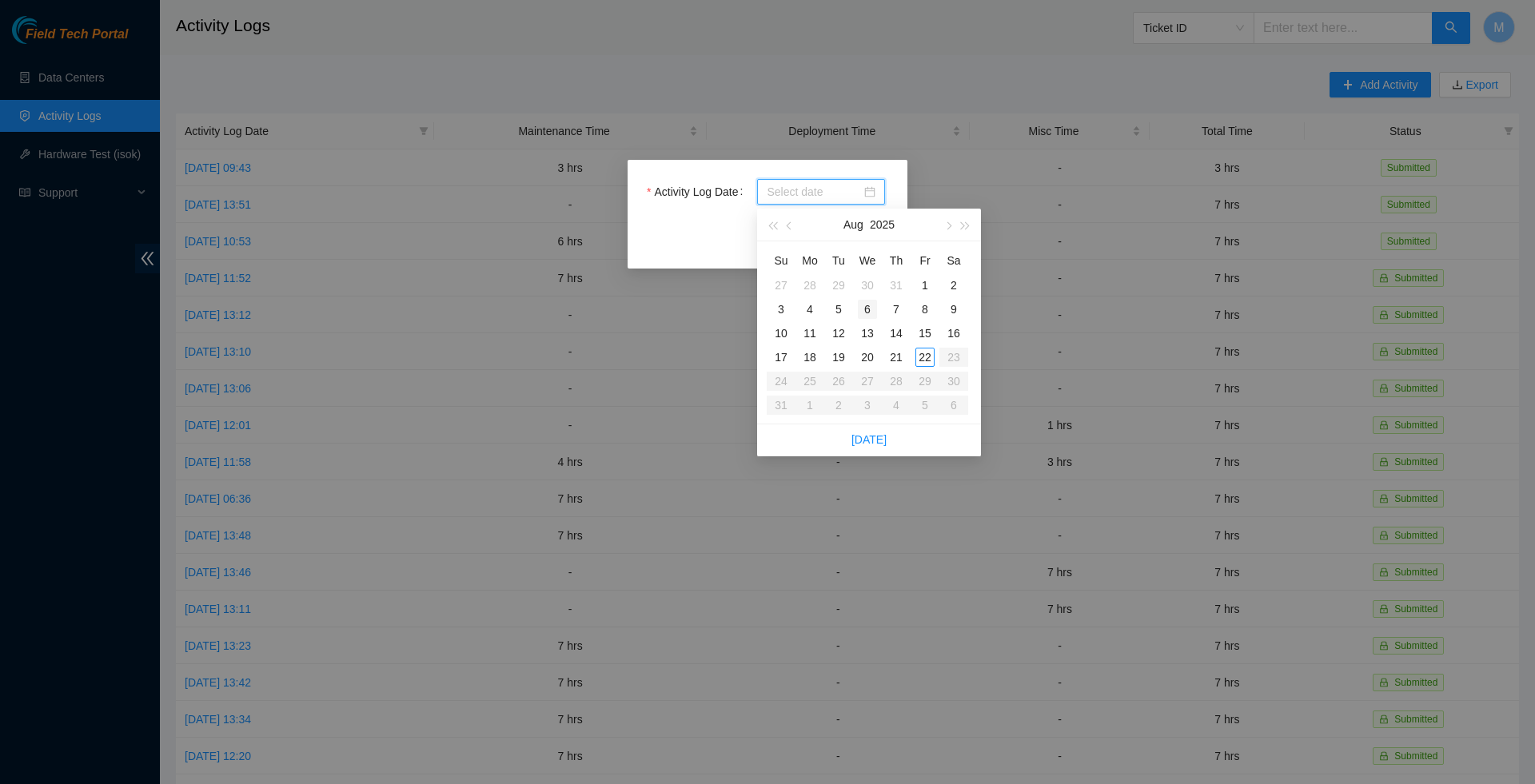
type input "2025-07-30"
type input "2025-08-13"
type input "2025-08-20"
type input "2025-08-21"
type input "2025-08-20"
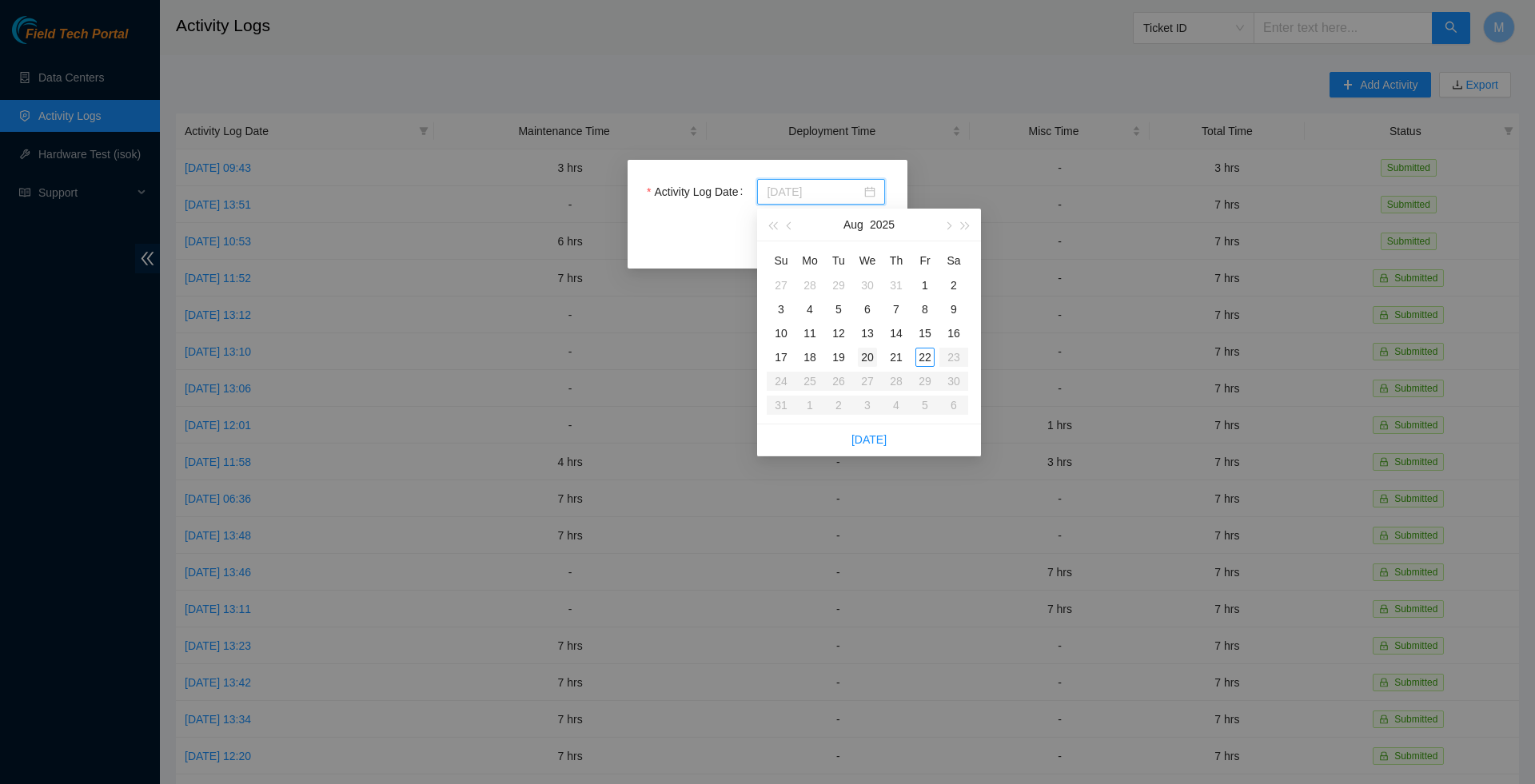
click at [873, 353] on div "20" at bounding box center [868, 357] width 19 height 19
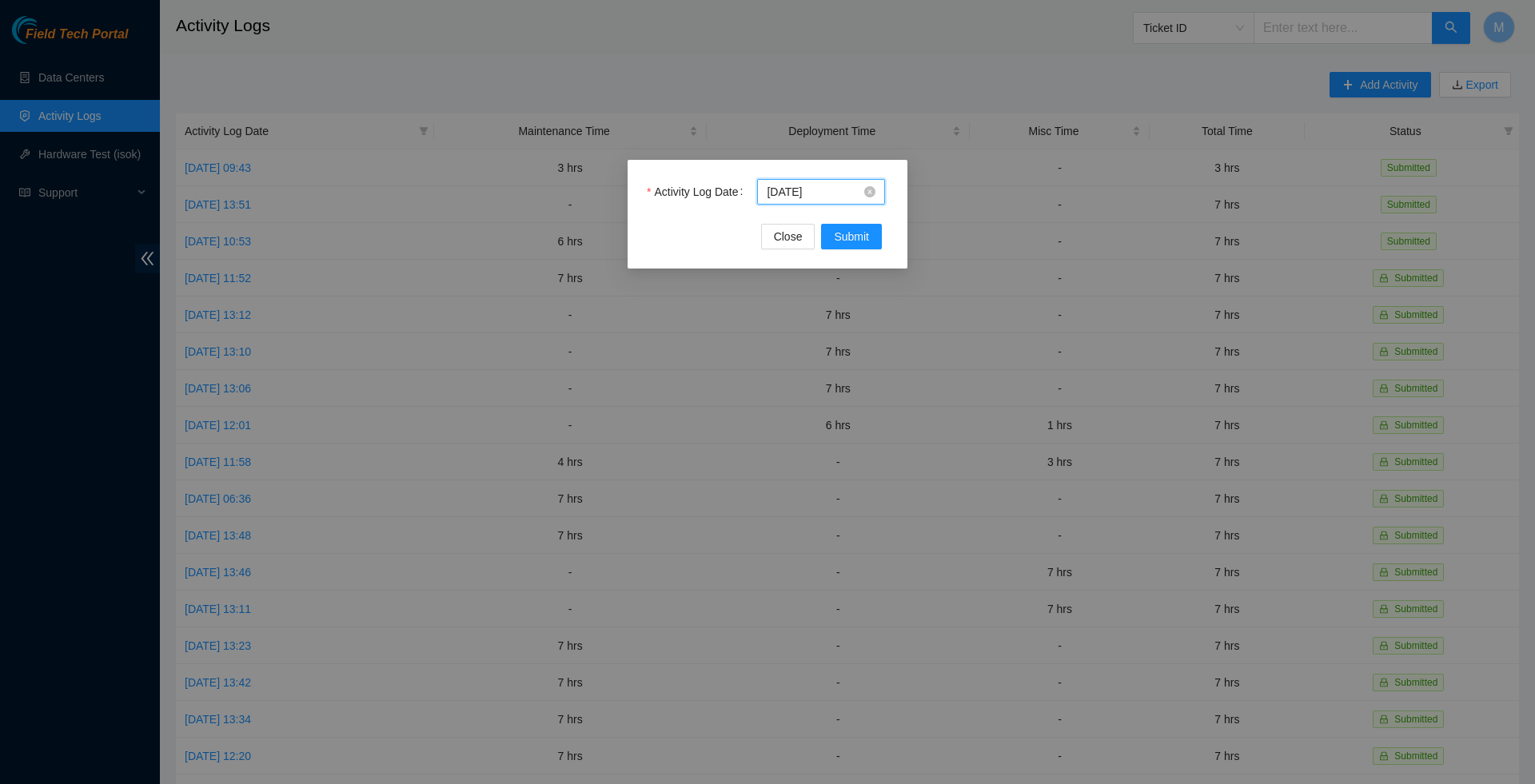
click at [863, 195] on div "2025-08-20" at bounding box center [821, 192] width 109 height 18
click at [868, 194] on div at bounding box center [821, 192] width 109 height 18
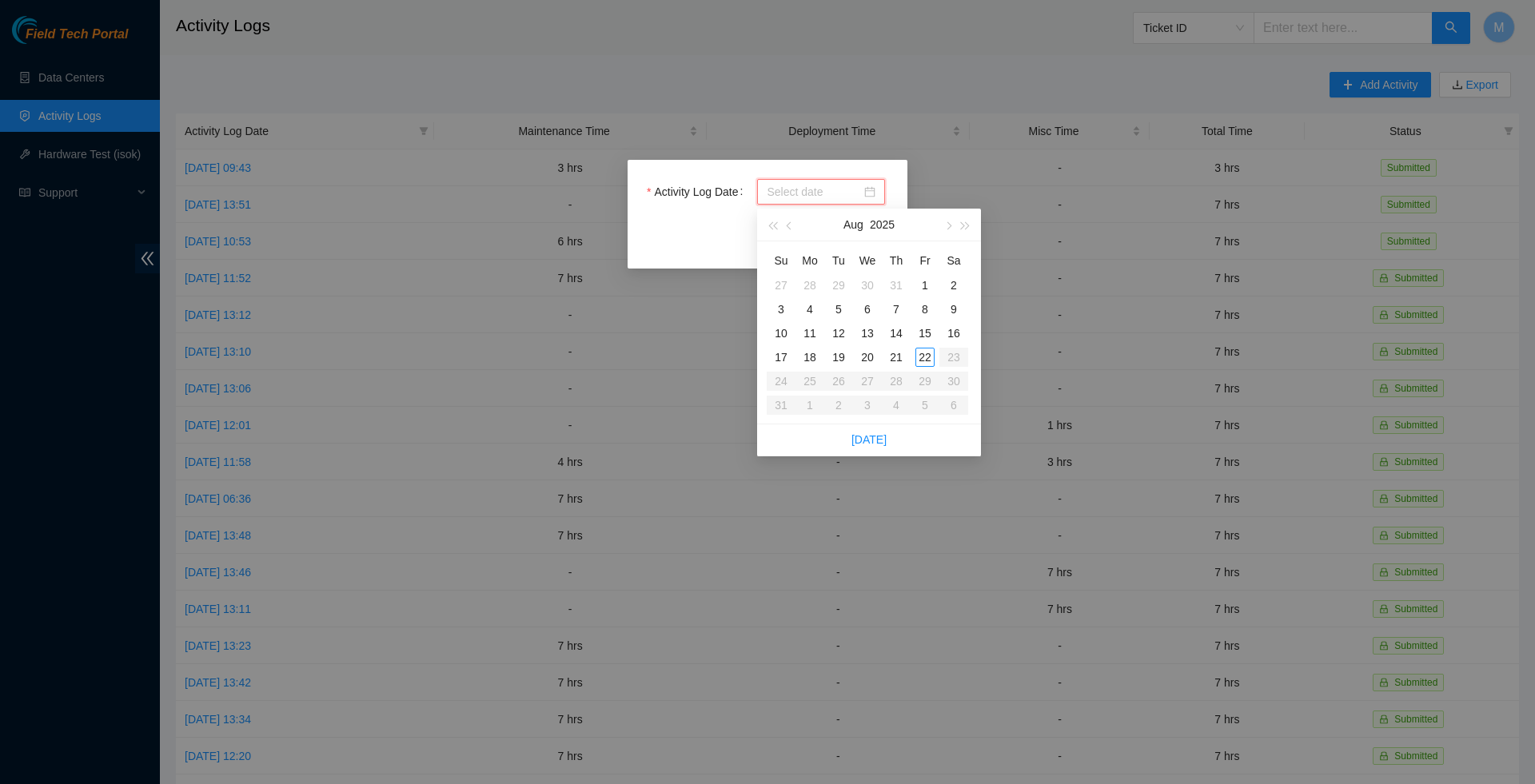
click at [868, 194] on div at bounding box center [821, 192] width 109 height 18
type input "2025-08-06"
type input "2025-08-14"
type input "2025-08-21"
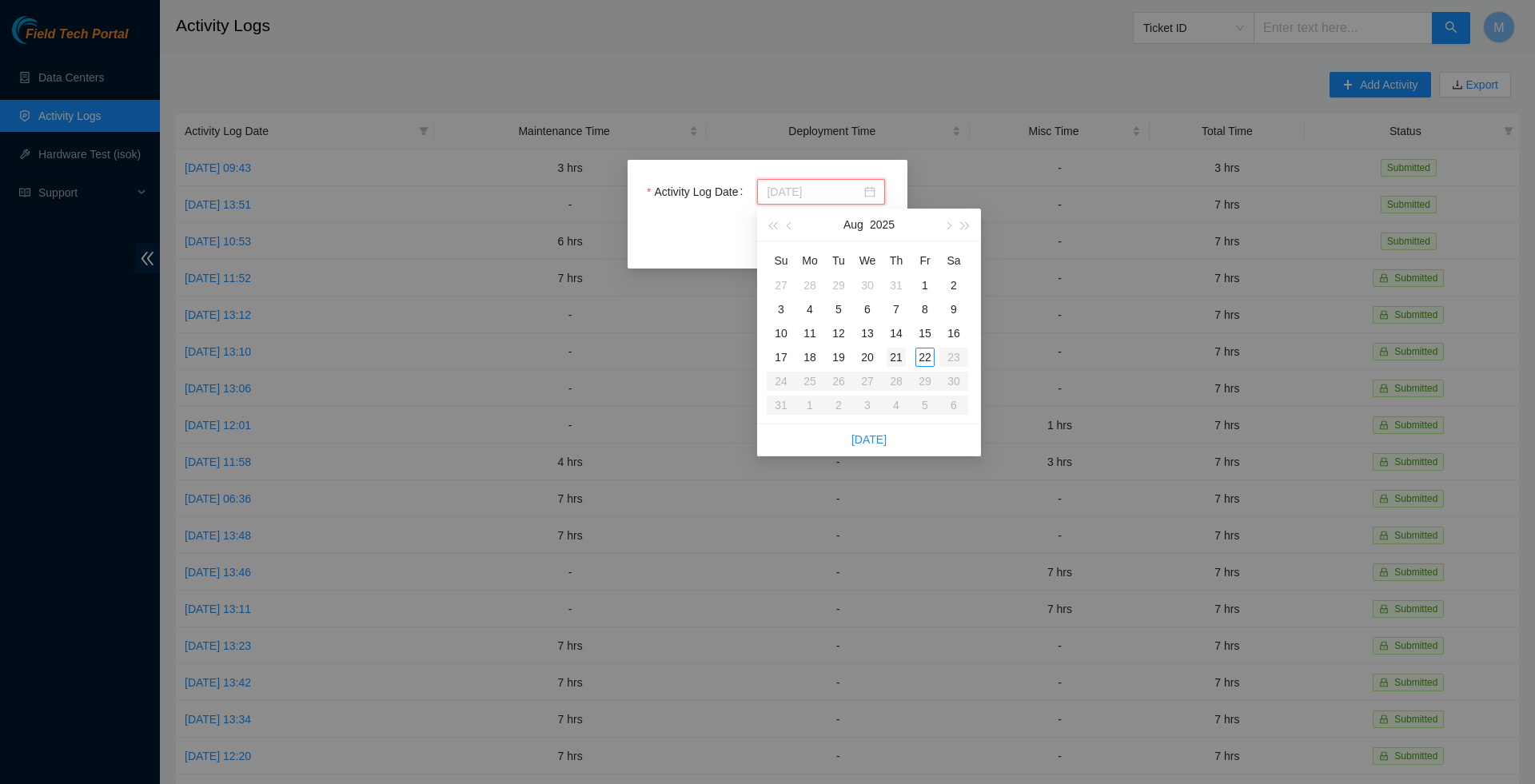
click at [896, 358] on div "21" at bounding box center [897, 357] width 19 height 19
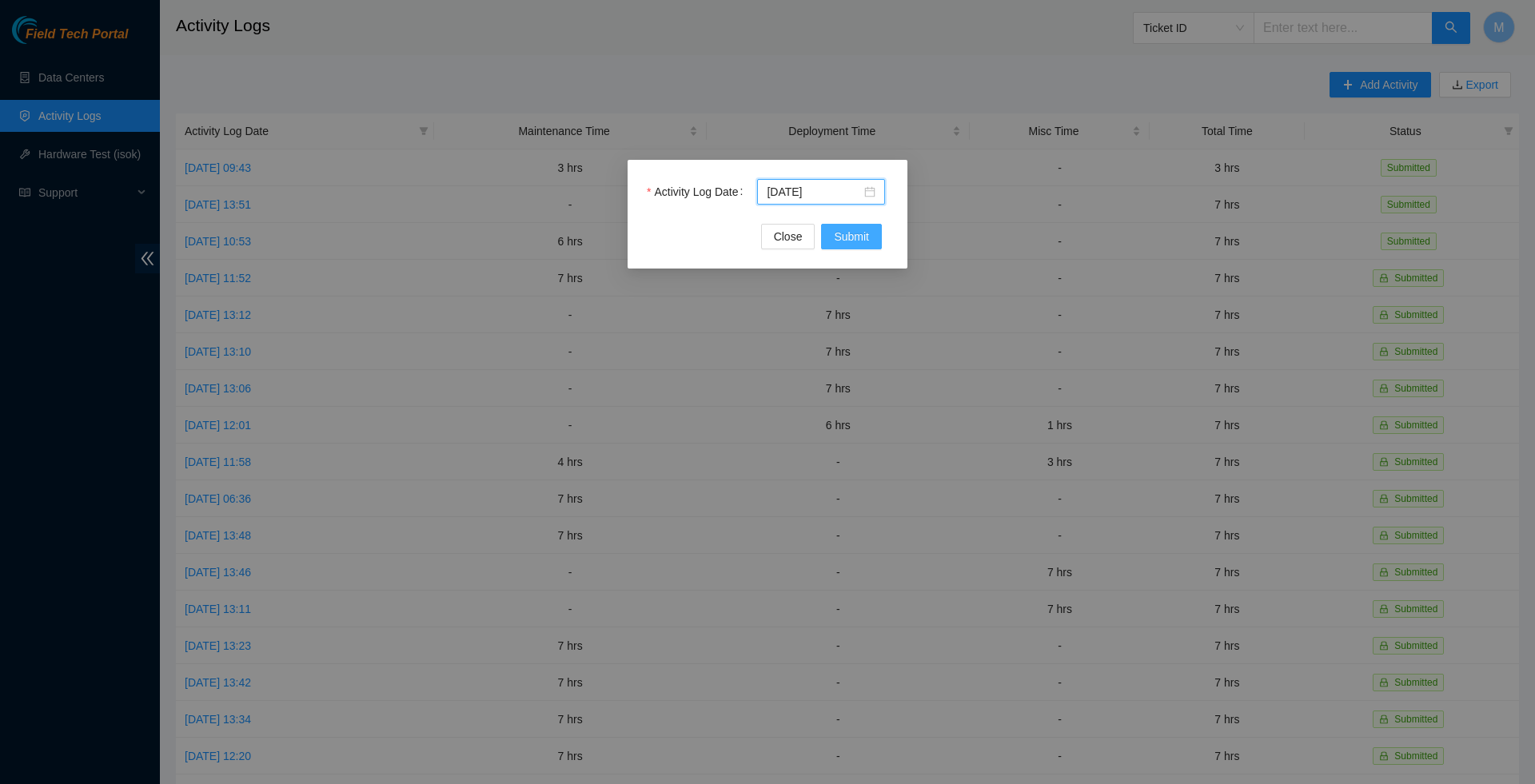
click at [858, 234] on span "Submit" at bounding box center [852, 236] width 35 height 18
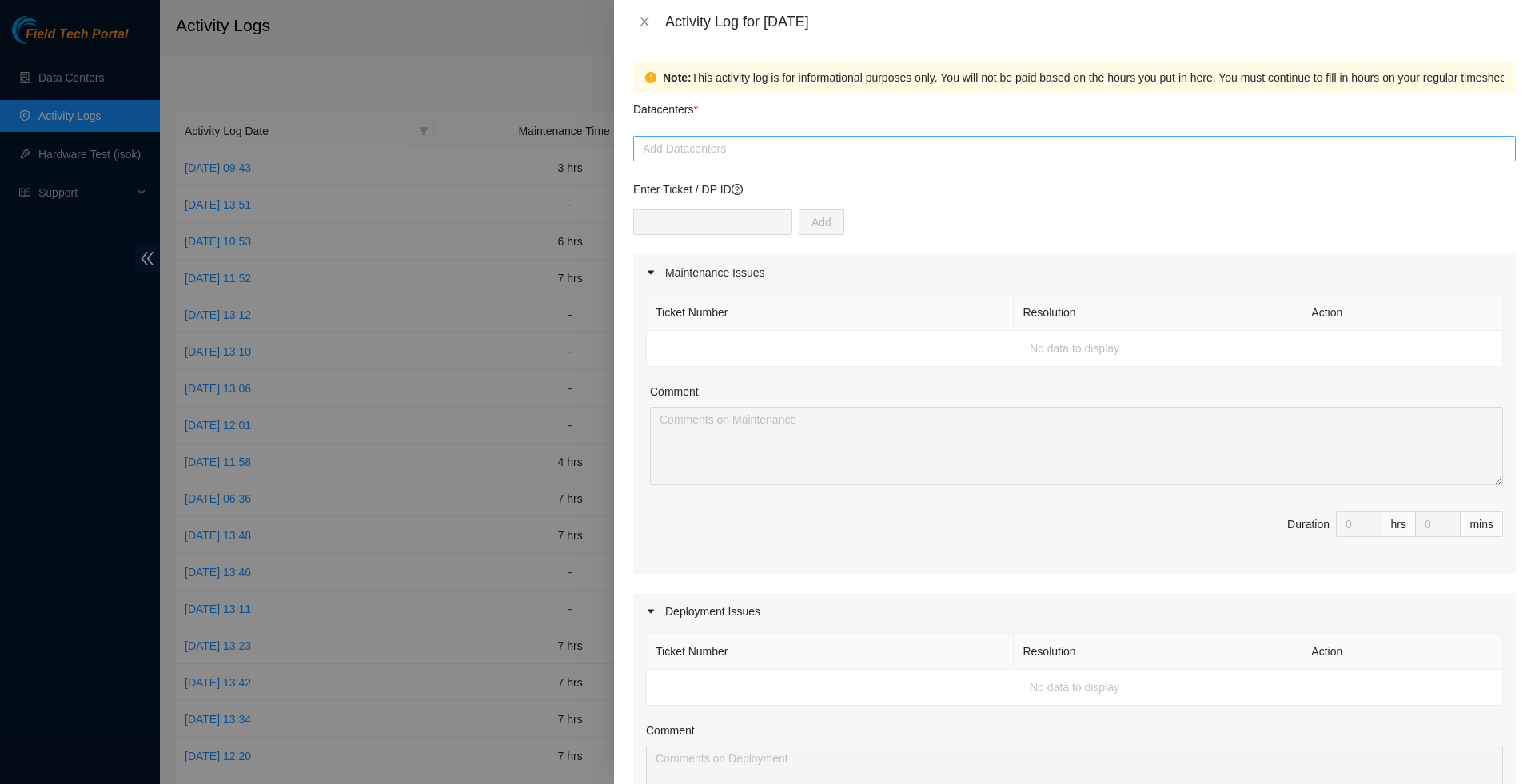
click at [764, 148] on div at bounding box center [1075, 149] width 875 height 19
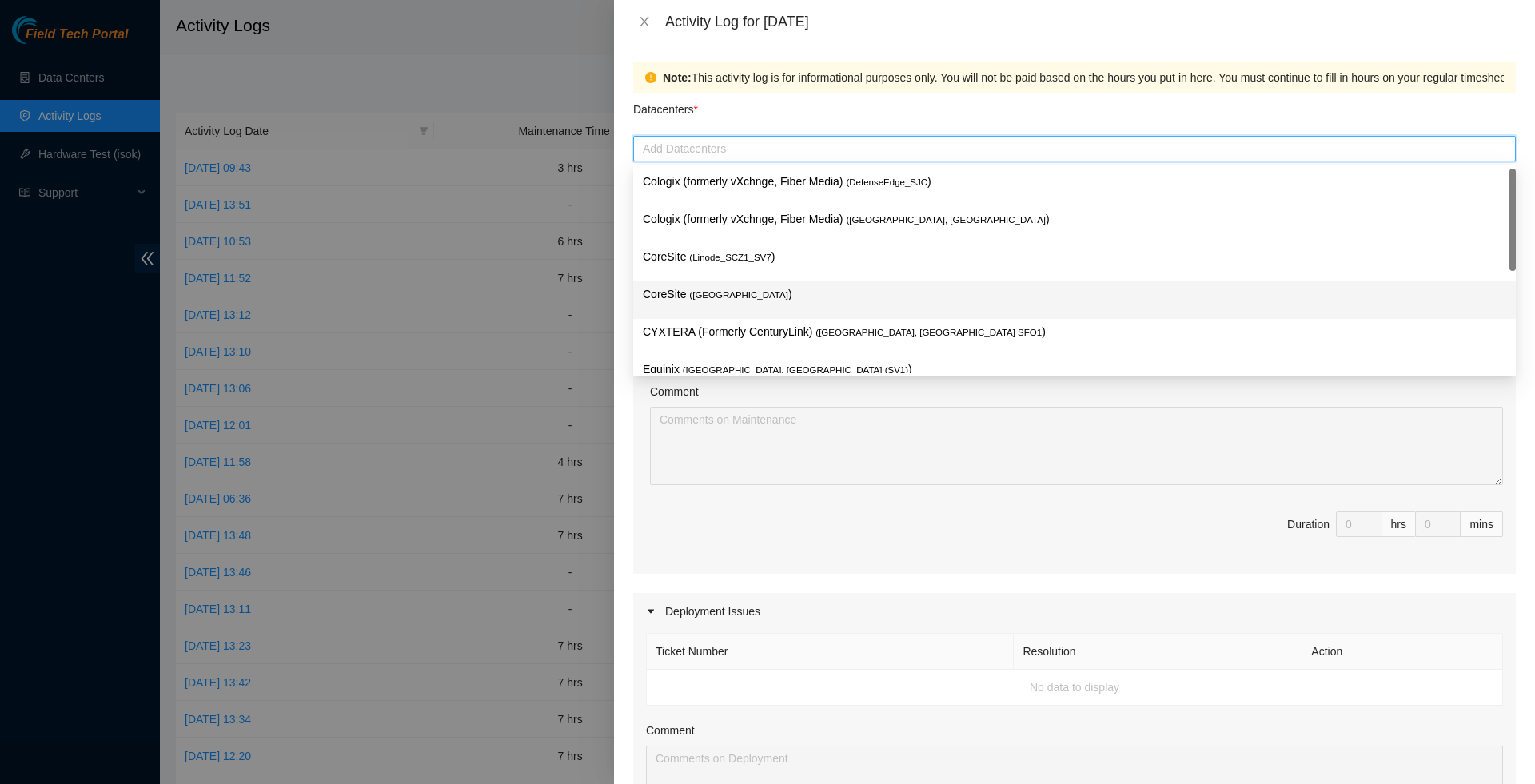
click at [733, 318] on div "Cologix (formerly vXchnge, Fiber Media) ( DefenseEdge_SJC ) Cologix (formerly v…" at bounding box center [1074, 300] width 883 height 263
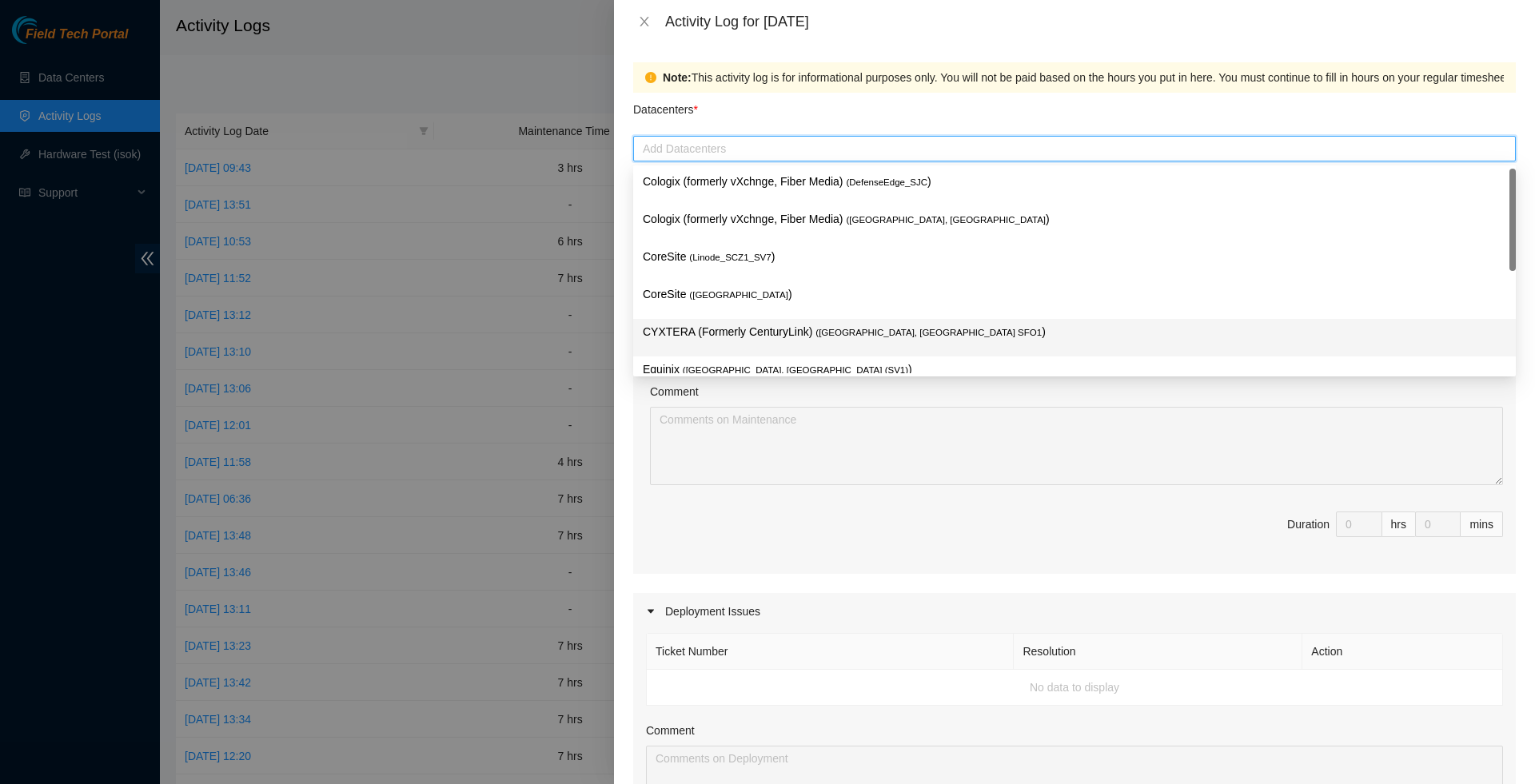
click at [733, 319] on div "CYXTERA (Formerly CenturyLink) ( Santa Clara, CA SFO1 )" at bounding box center [1074, 337] width 883 height 37
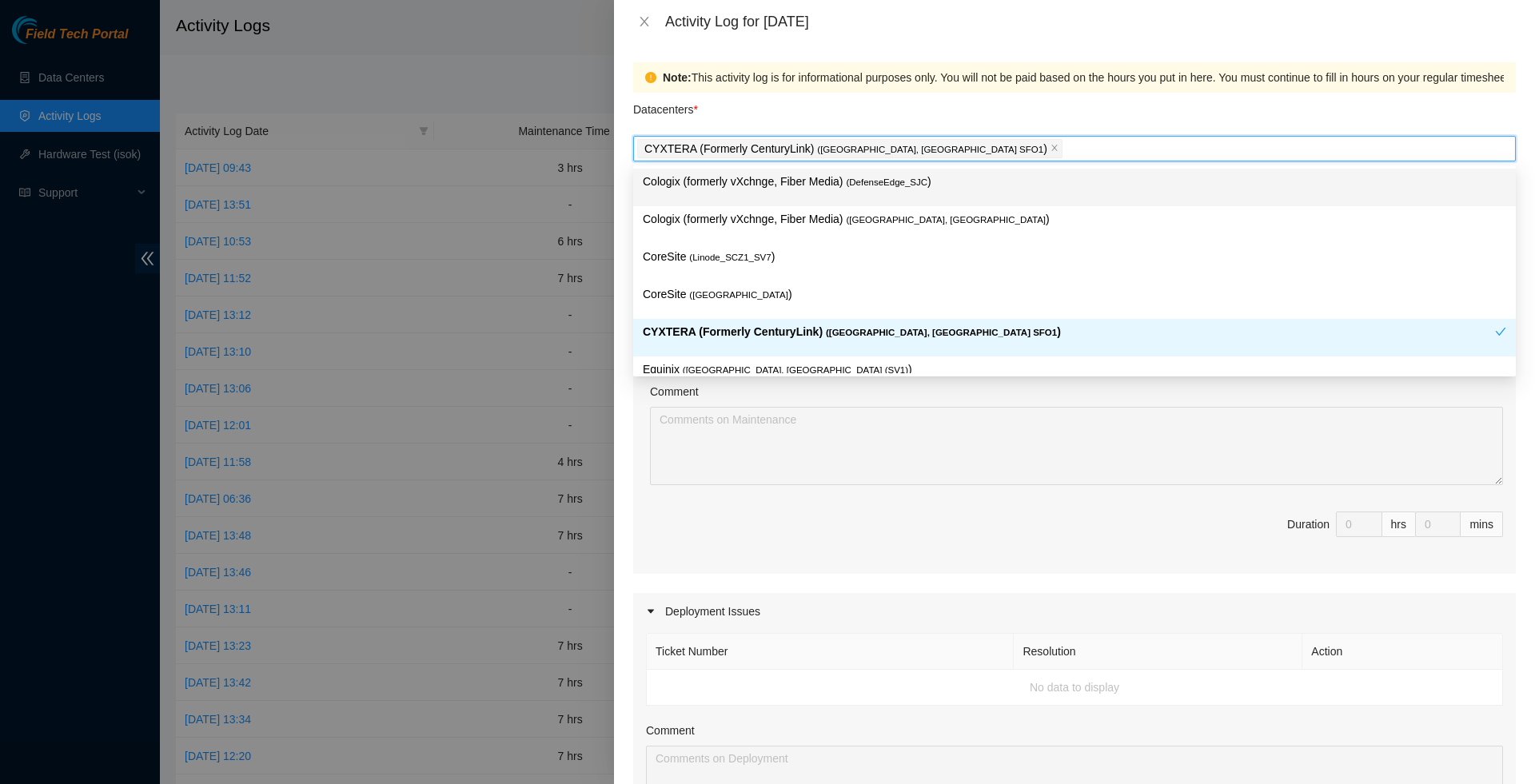
click at [798, 116] on div "Datacenters *" at bounding box center [1074, 114] width 883 height 43
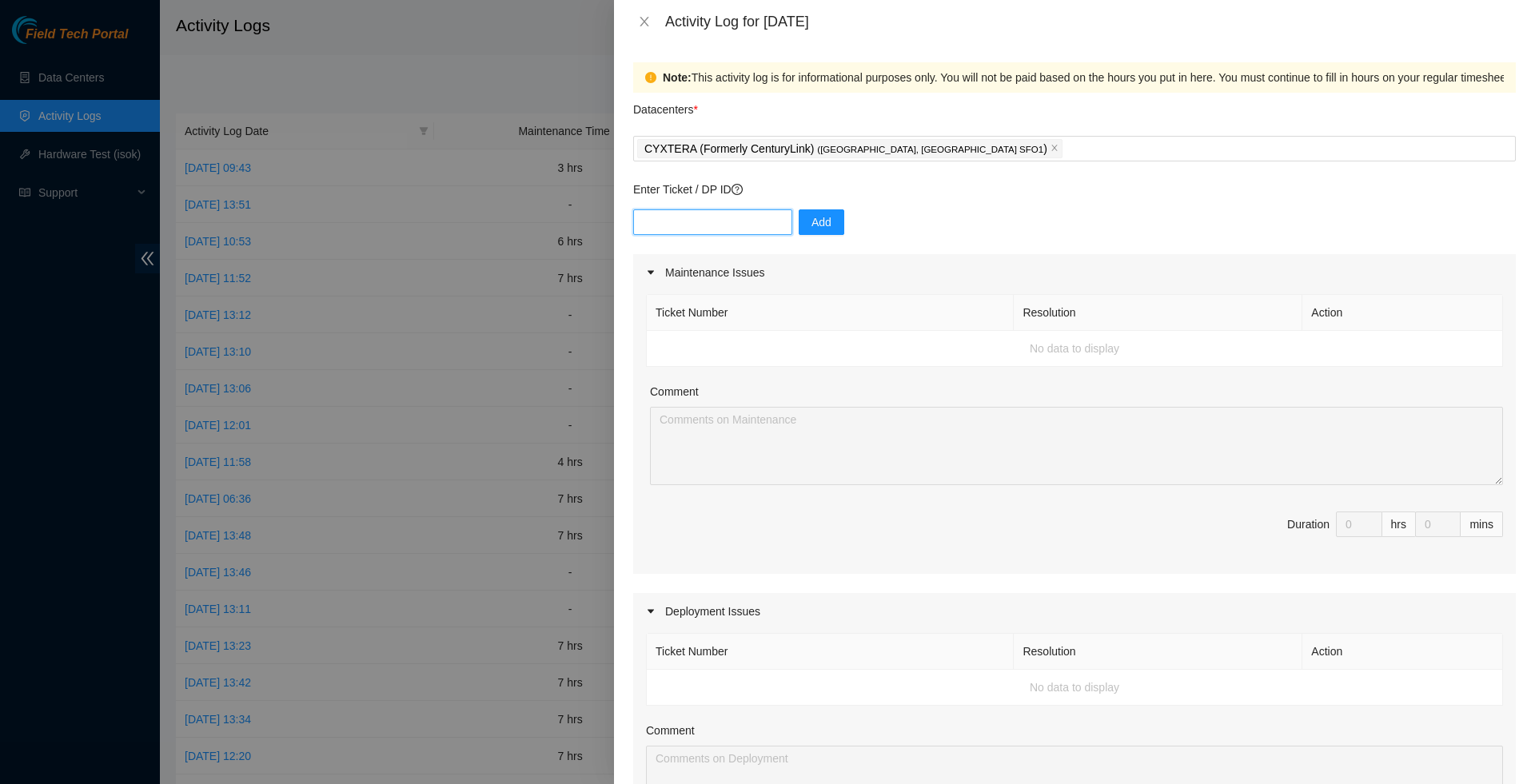
click at [739, 218] on input "text" at bounding box center [713, 222] width 159 height 26
paste input "B-V-5AWNGIH"
type input "B-V-5AWNGIH"
click at [841, 219] on button "Add" at bounding box center [821, 222] width 45 height 26
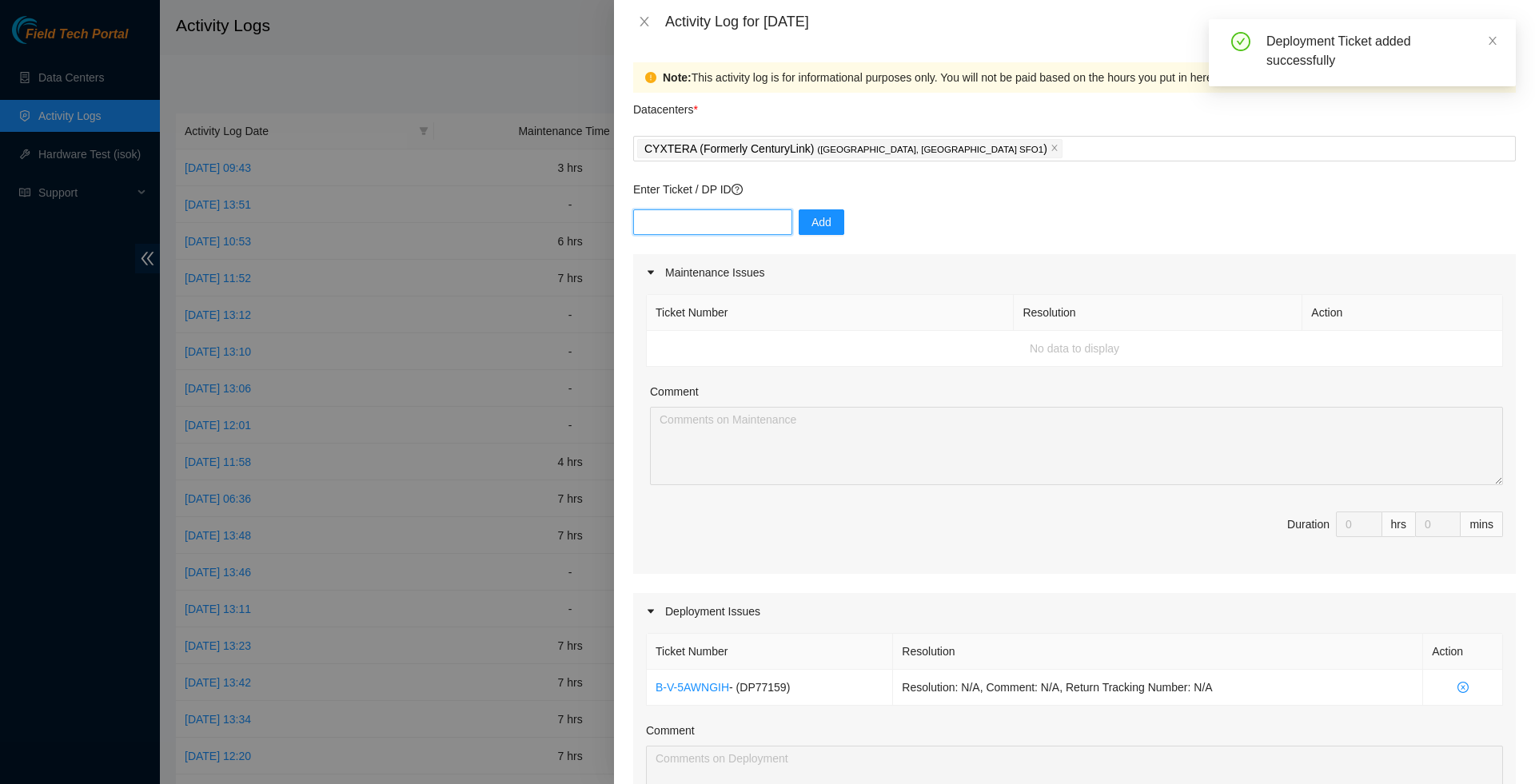
click at [764, 224] on input "text" at bounding box center [713, 222] width 159 height 26
paste input "B-V-5AWJU23"
type input "B-V-5AWJU23"
click at [813, 228] on button "Add" at bounding box center [821, 222] width 45 height 26
click at [752, 212] on input "text" at bounding box center [713, 222] width 159 height 26
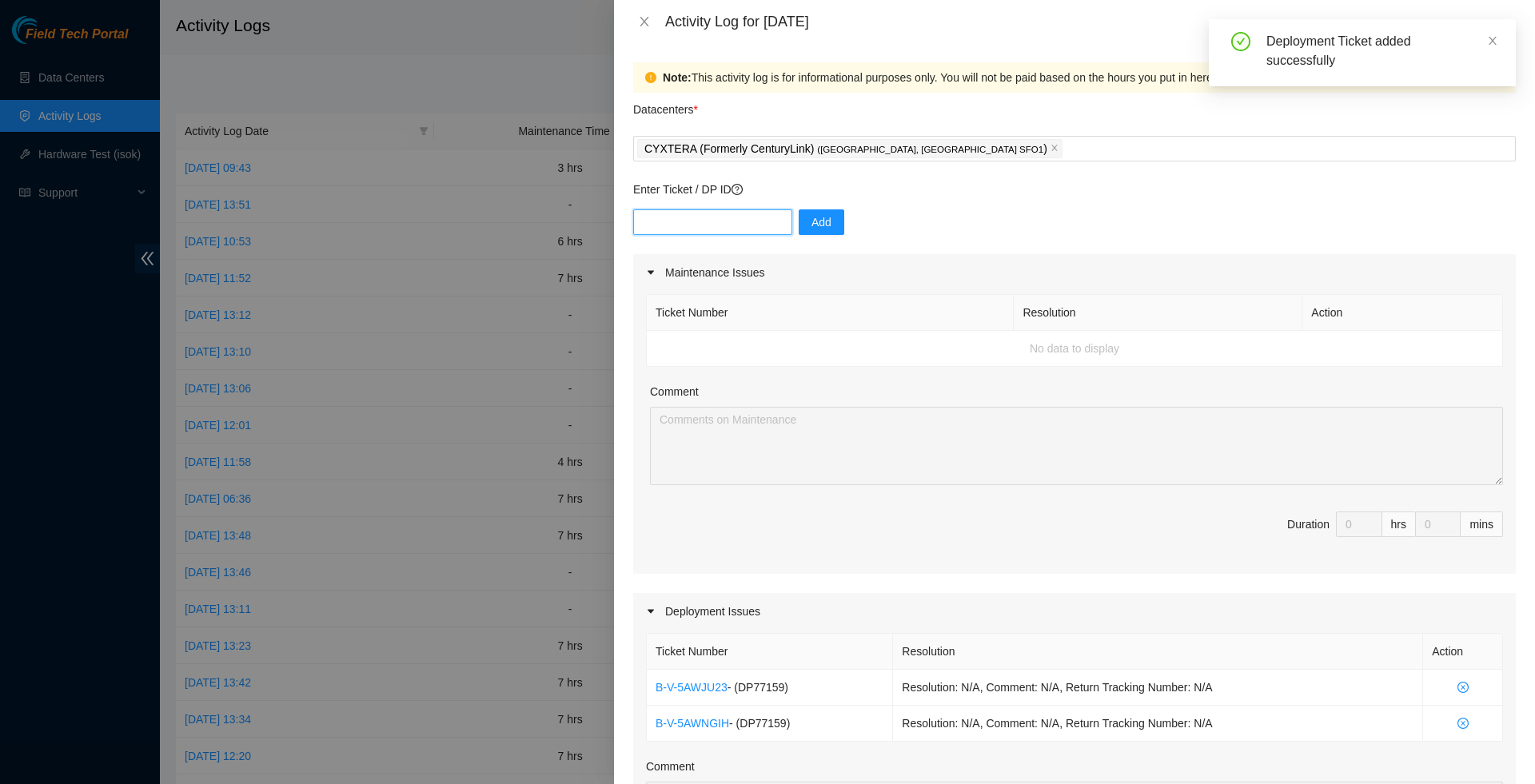
paste input "B-V-5AWNBOL"
type input "B-V-5AWNBOL"
click at [810, 227] on button "Add" at bounding box center [821, 222] width 45 height 26
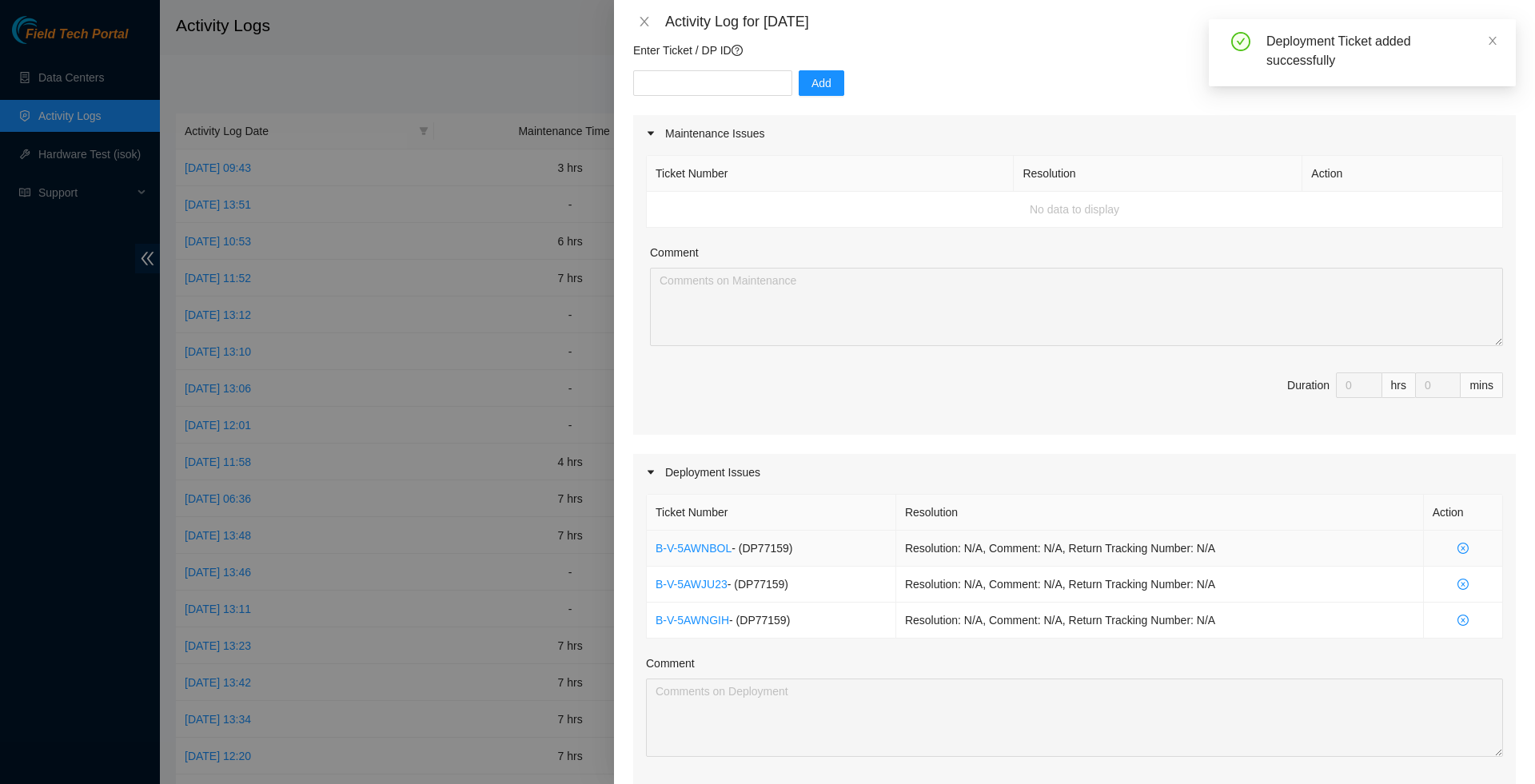
scroll to position [474, 0]
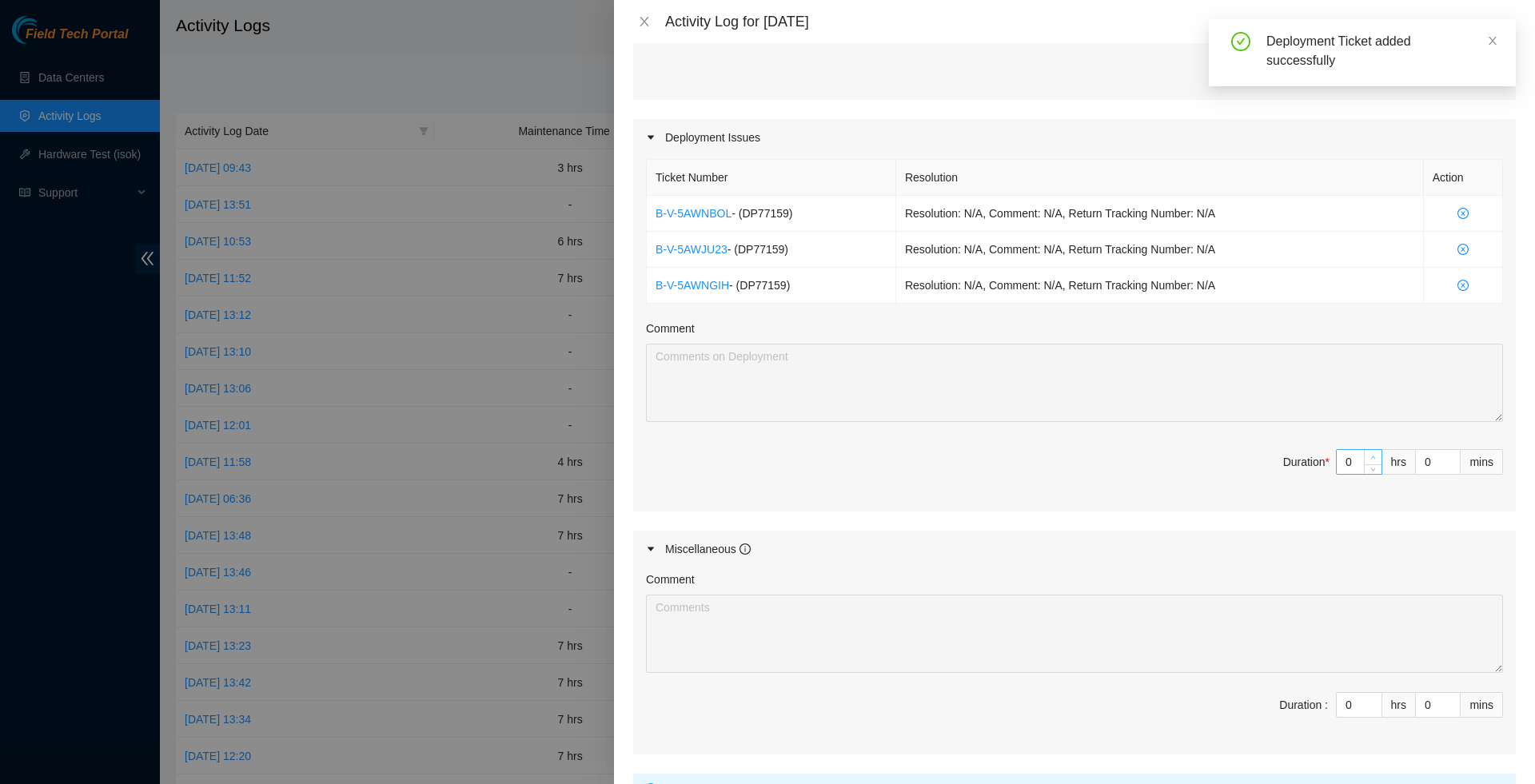
type input "1"
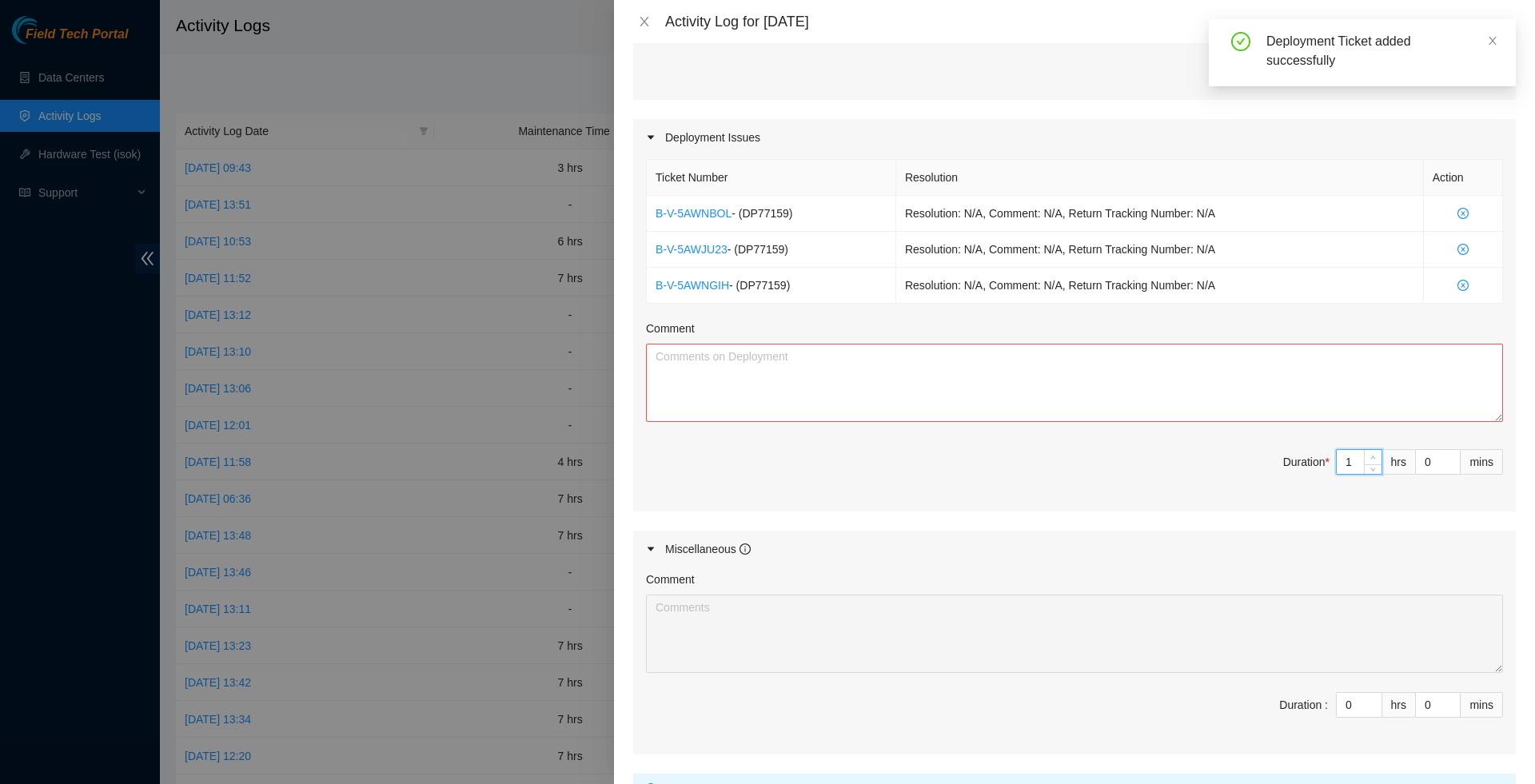
click at [1369, 463] on span "up" at bounding box center [1373, 457] width 10 height 10
type input "2"
click at [1369, 463] on span "up" at bounding box center [1373, 457] width 10 height 10
type input "3"
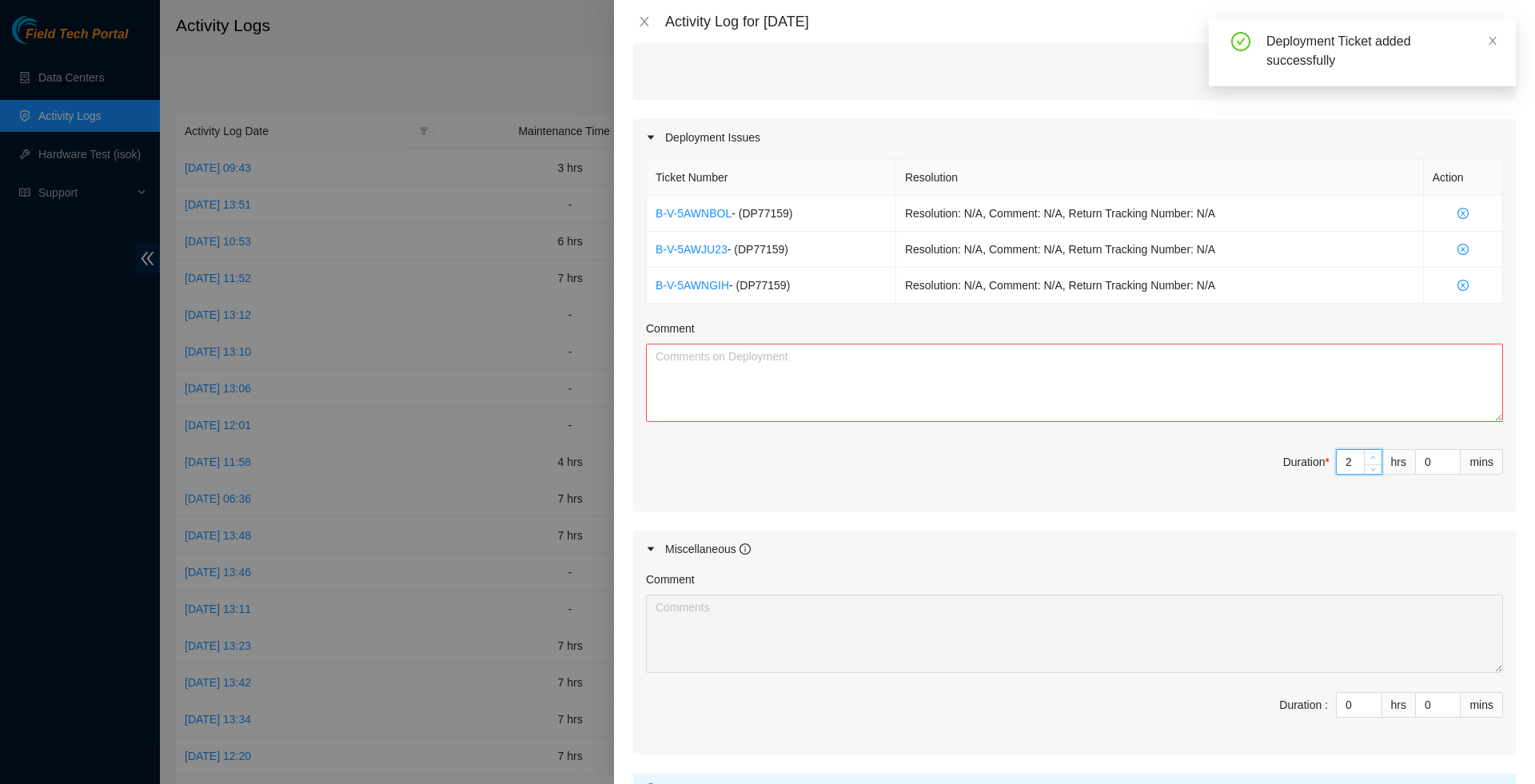
type input "3"
click at [1369, 463] on span "up" at bounding box center [1373, 457] width 10 height 10
type input "4"
click at [1369, 463] on span "up" at bounding box center [1373, 457] width 10 height 10
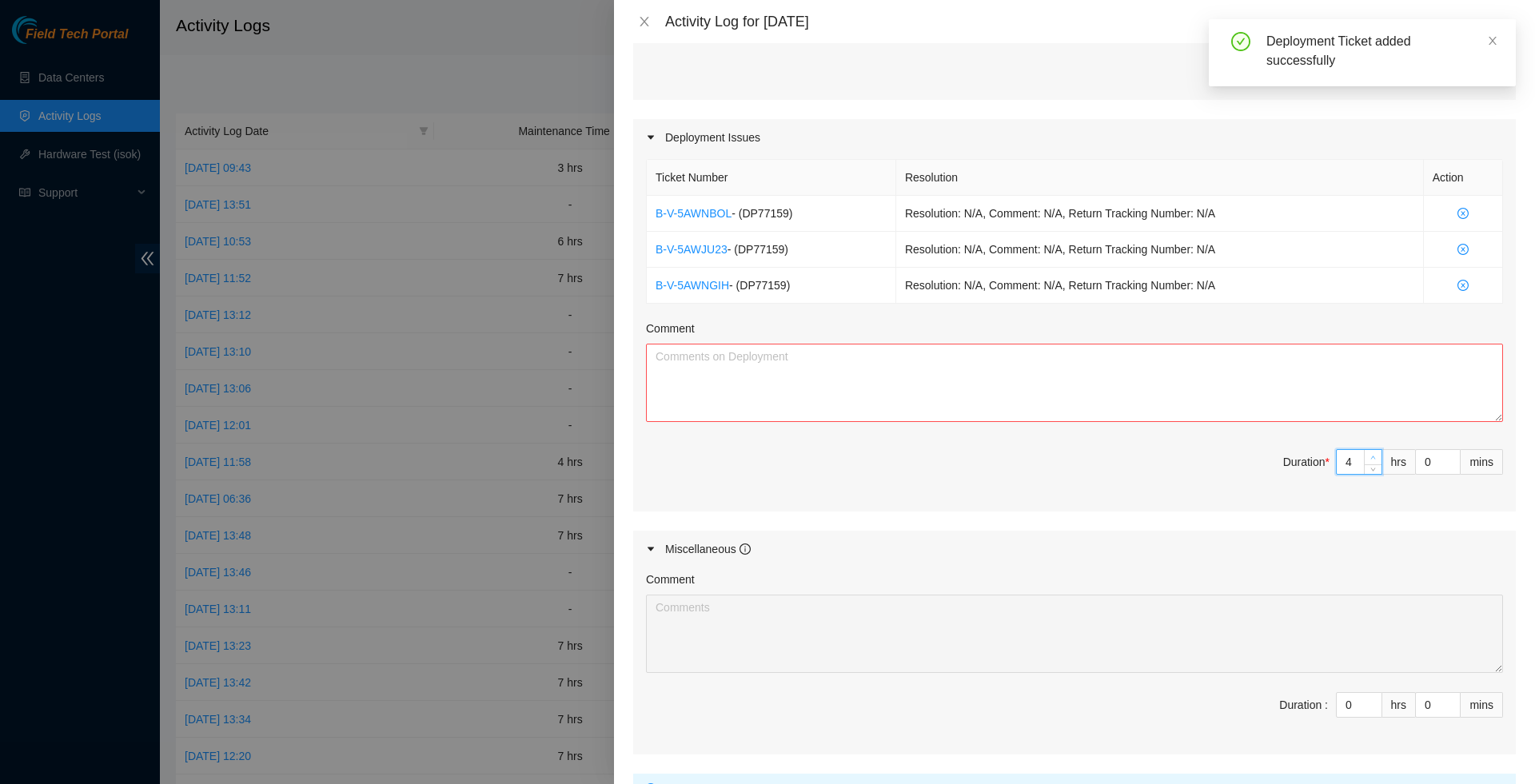
type input "5"
click at [1369, 463] on span "up" at bounding box center [1373, 457] width 10 height 10
type input "6"
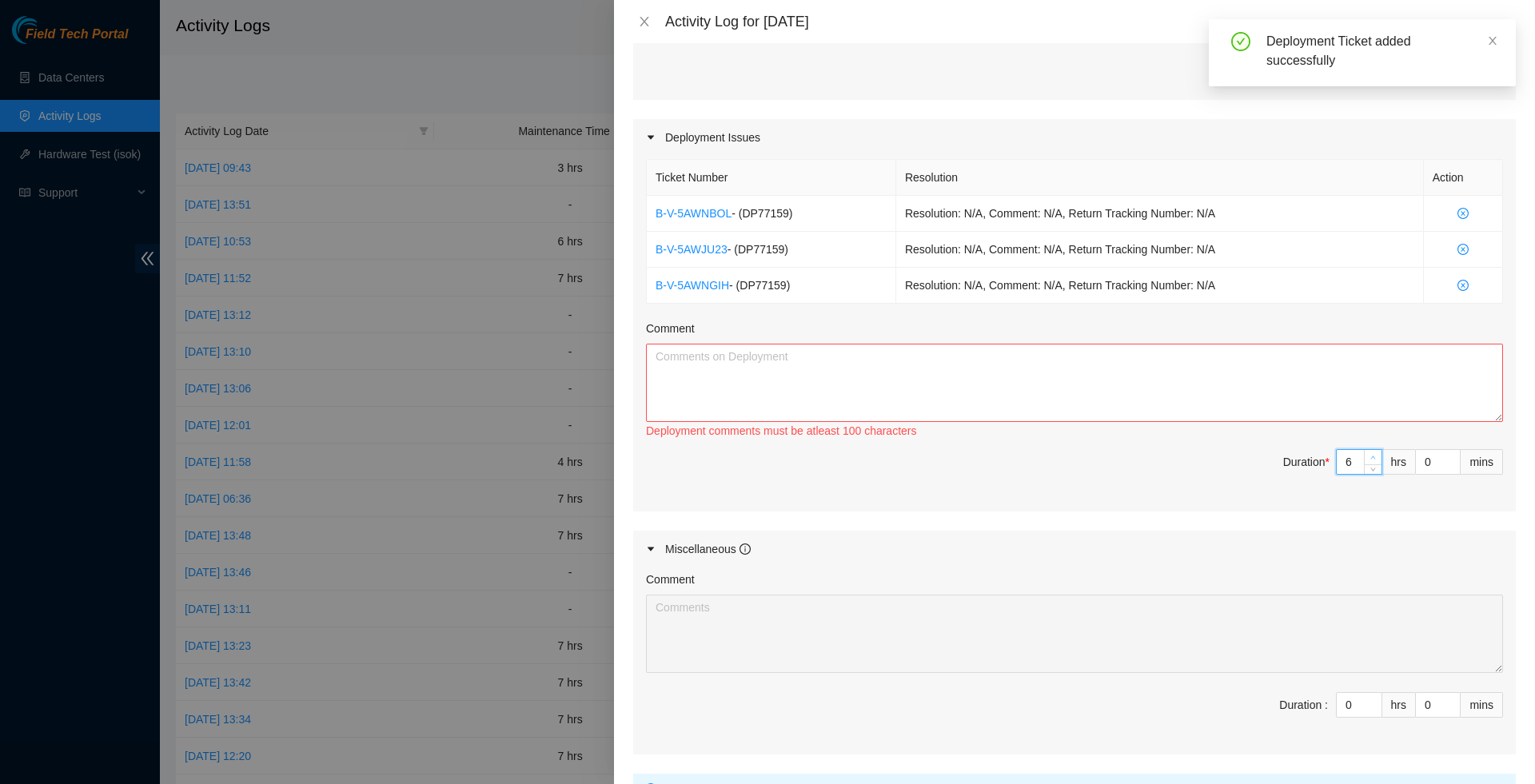
click at [1369, 463] on span "up" at bounding box center [1373, 457] width 10 height 10
type input "7"
click at [1369, 463] on span "up" at bounding box center [1373, 457] width 10 height 10
click at [1286, 417] on textarea "Comment" at bounding box center [1075, 382] width 857 height 79
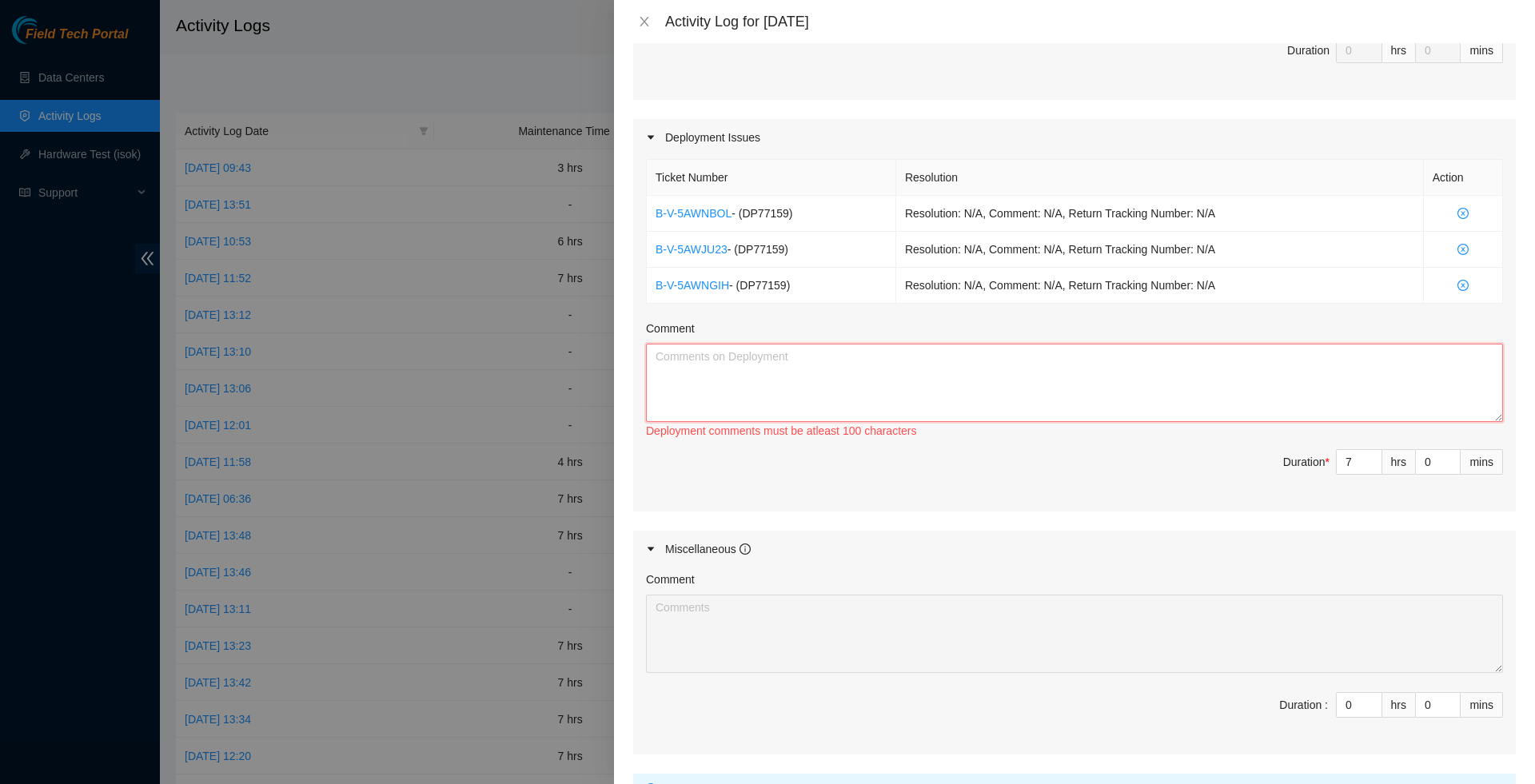
paste textarea "B-V-5AWNGIH - completed. Check boxes in spreadsheet regarding this ticket is ma…"
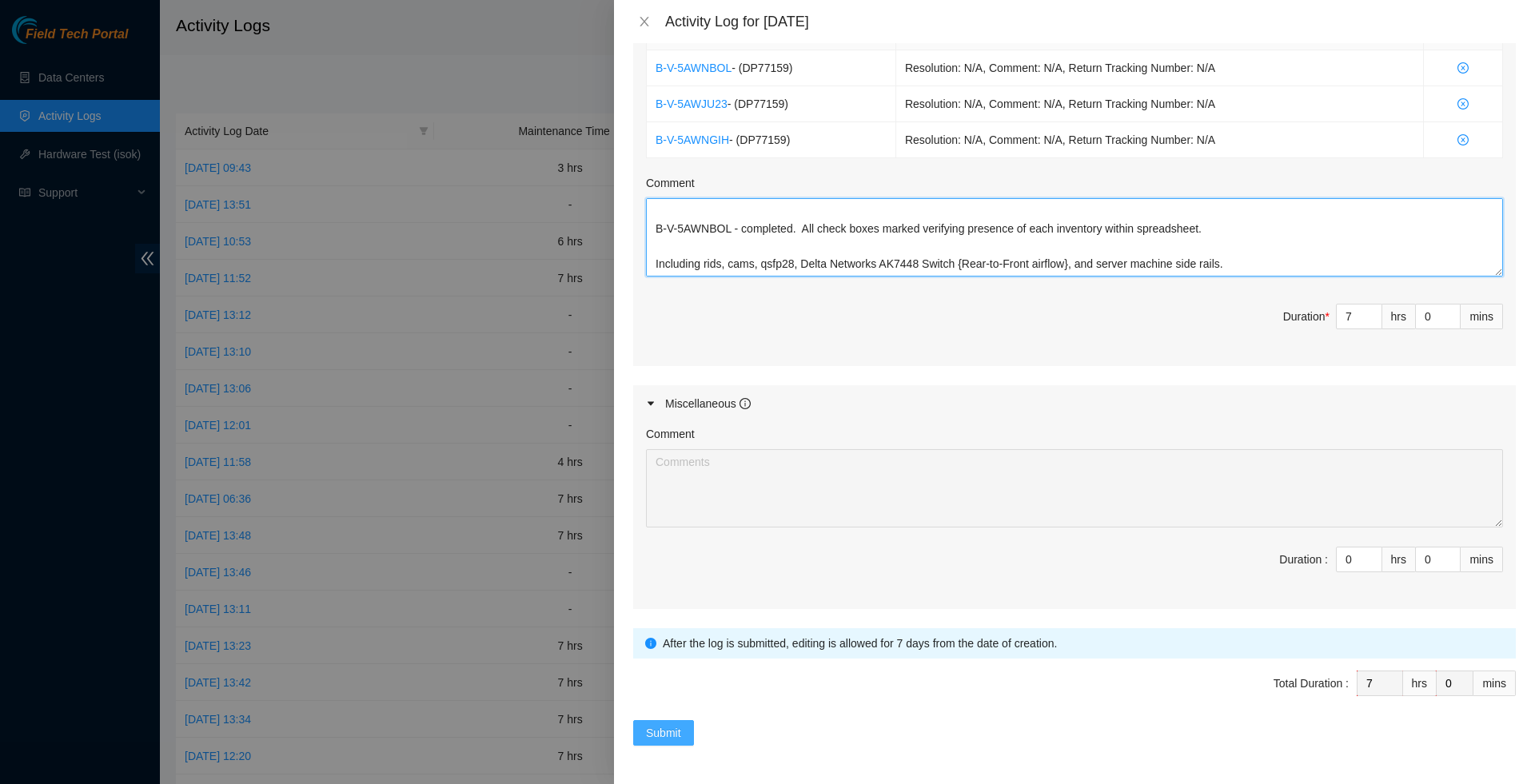
scroll to position [644, 0]
type textarea "B-V-5AWNGIH - completed. Check boxes in spreadsheet regarding this ticket is ma…"
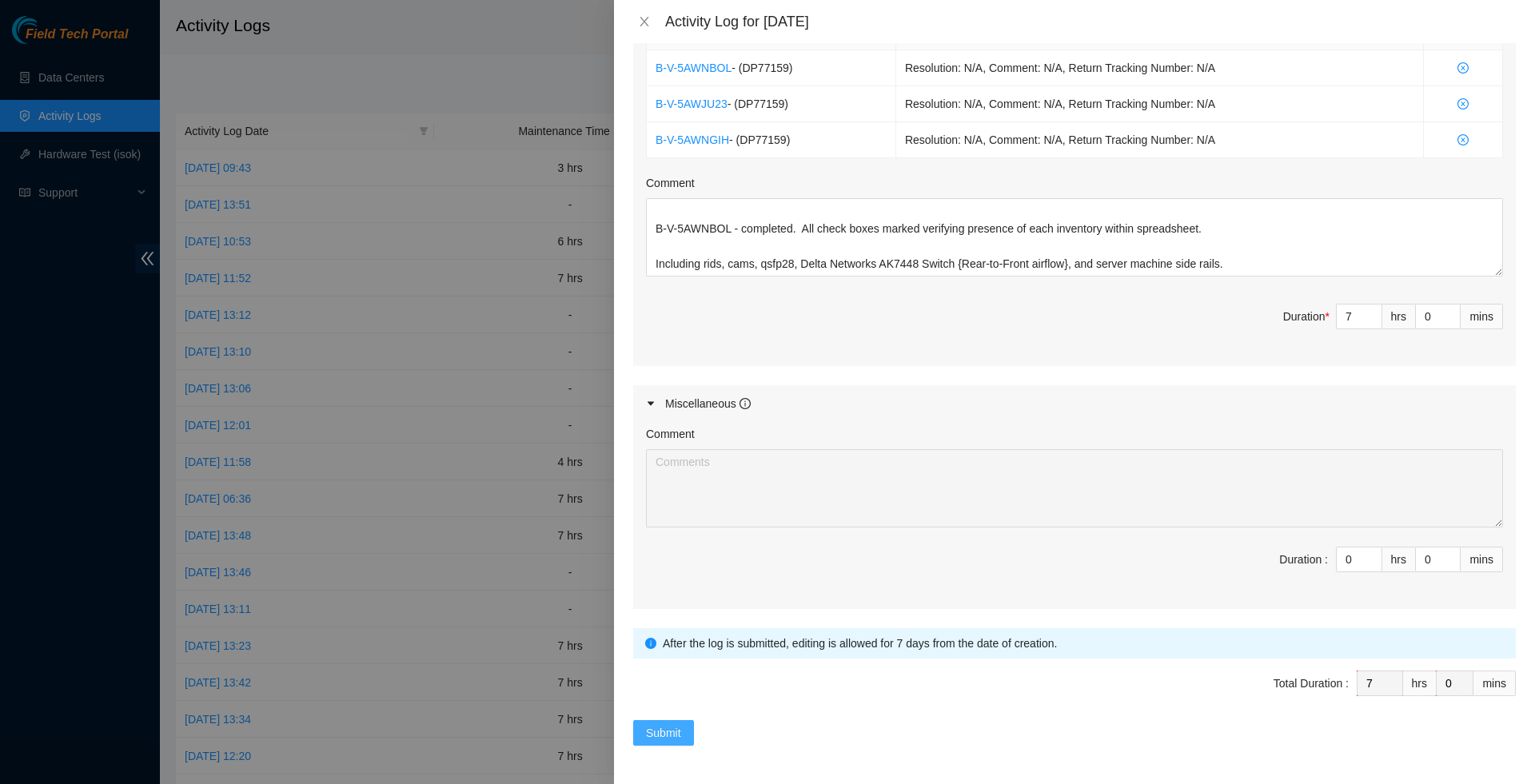
click at [660, 723] on button "Submit" at bounding box center [663, 733] width 61 height 26
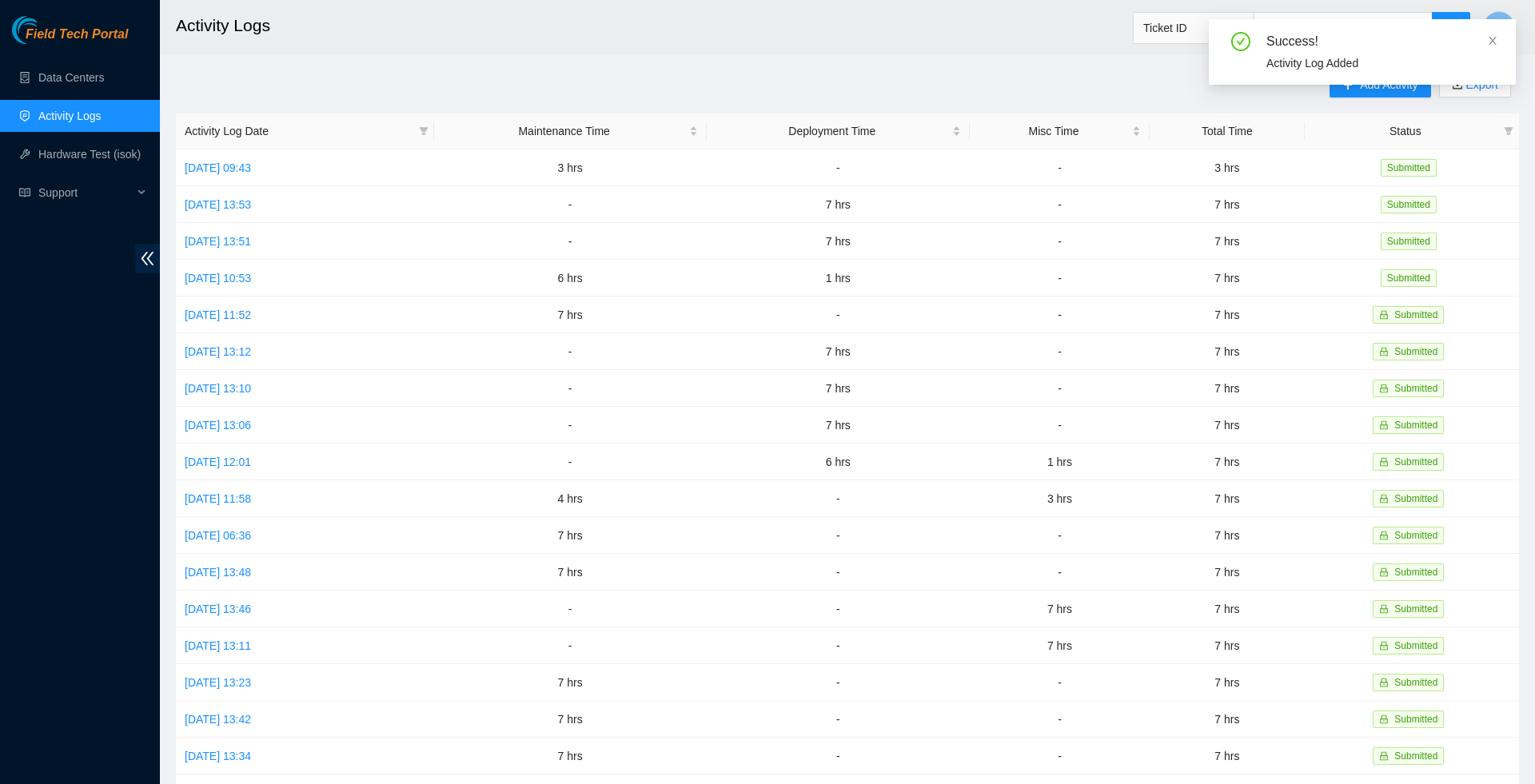
click at [1491, 27] on div "Success! Activity Log Added" at bounding box center [1362, 52] width 307 height 65
click at [1491, 38] on icon "close" at bounding box center [1493, 41] width 8 height 8
click at [251, 210] on link "Thu, 21 Aug 2025 13:53" at bounding box center [218, 204] width 66 height 12
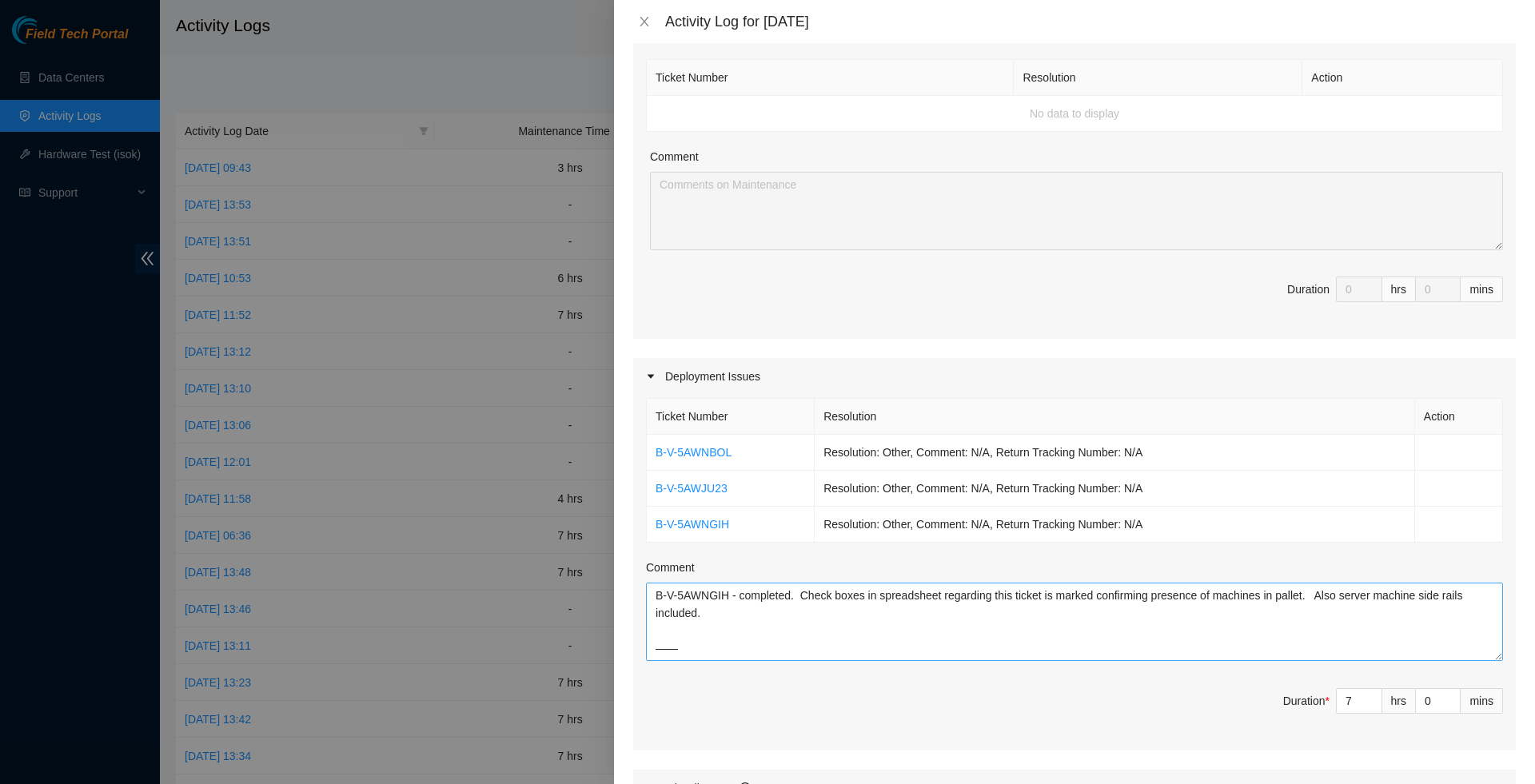
scroll to position [158, 0]
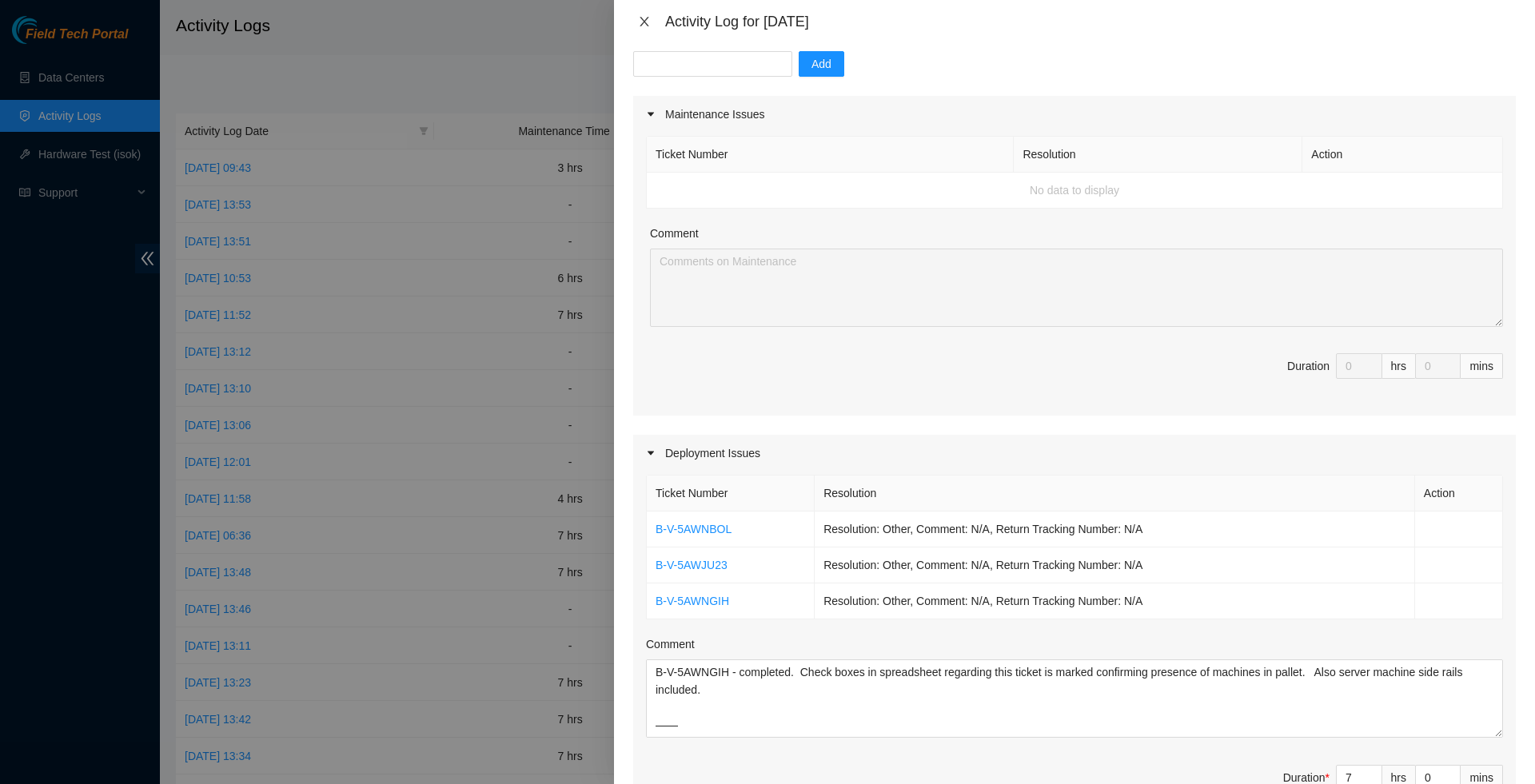
click at [649, 22] on icon "close" at bounding box center [644, 21] width 12 height 12
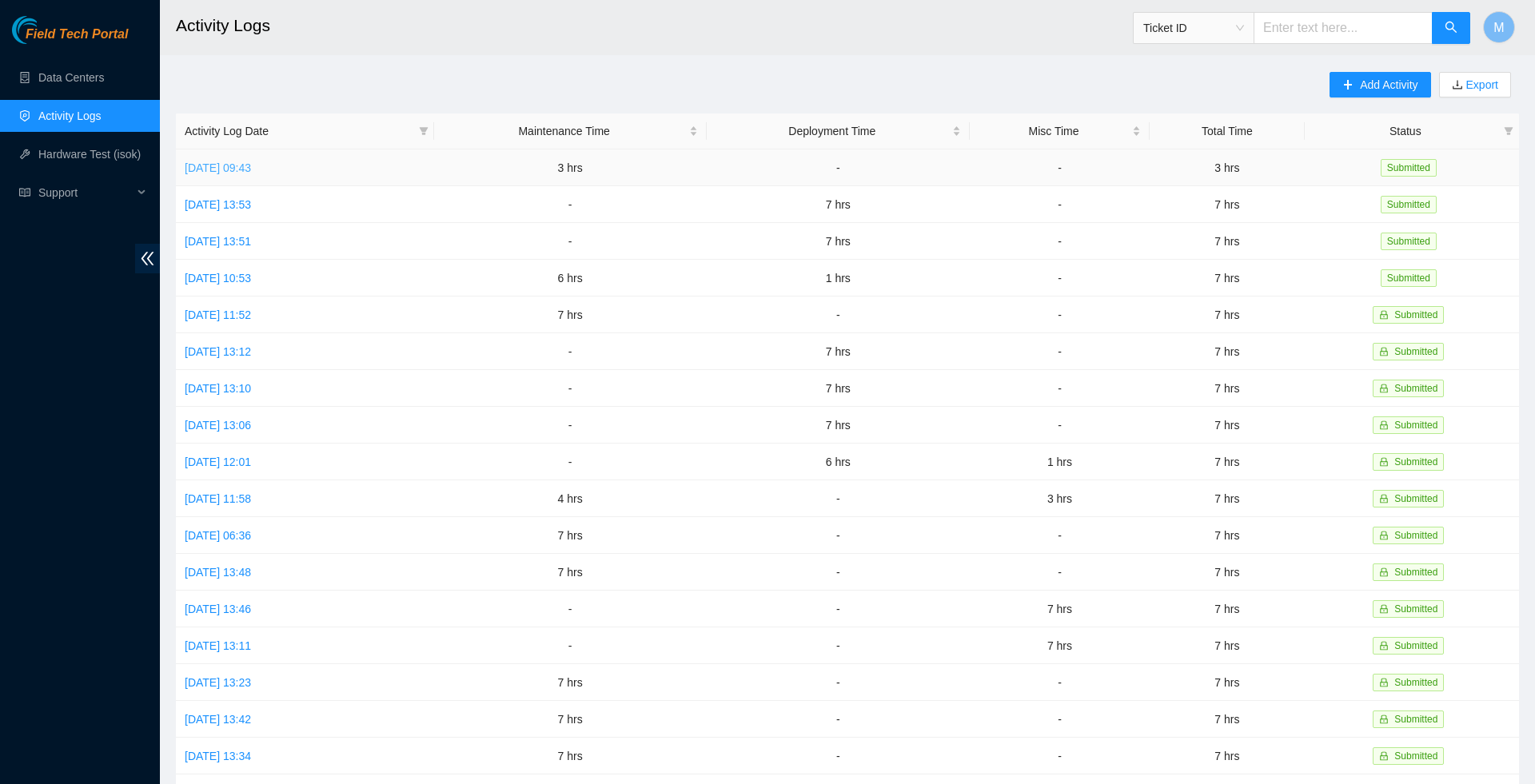
click at [251, 169] on link "Fri, 22 Aug 2025 09:43" at bounding box center [218, 167] width 66 height 12
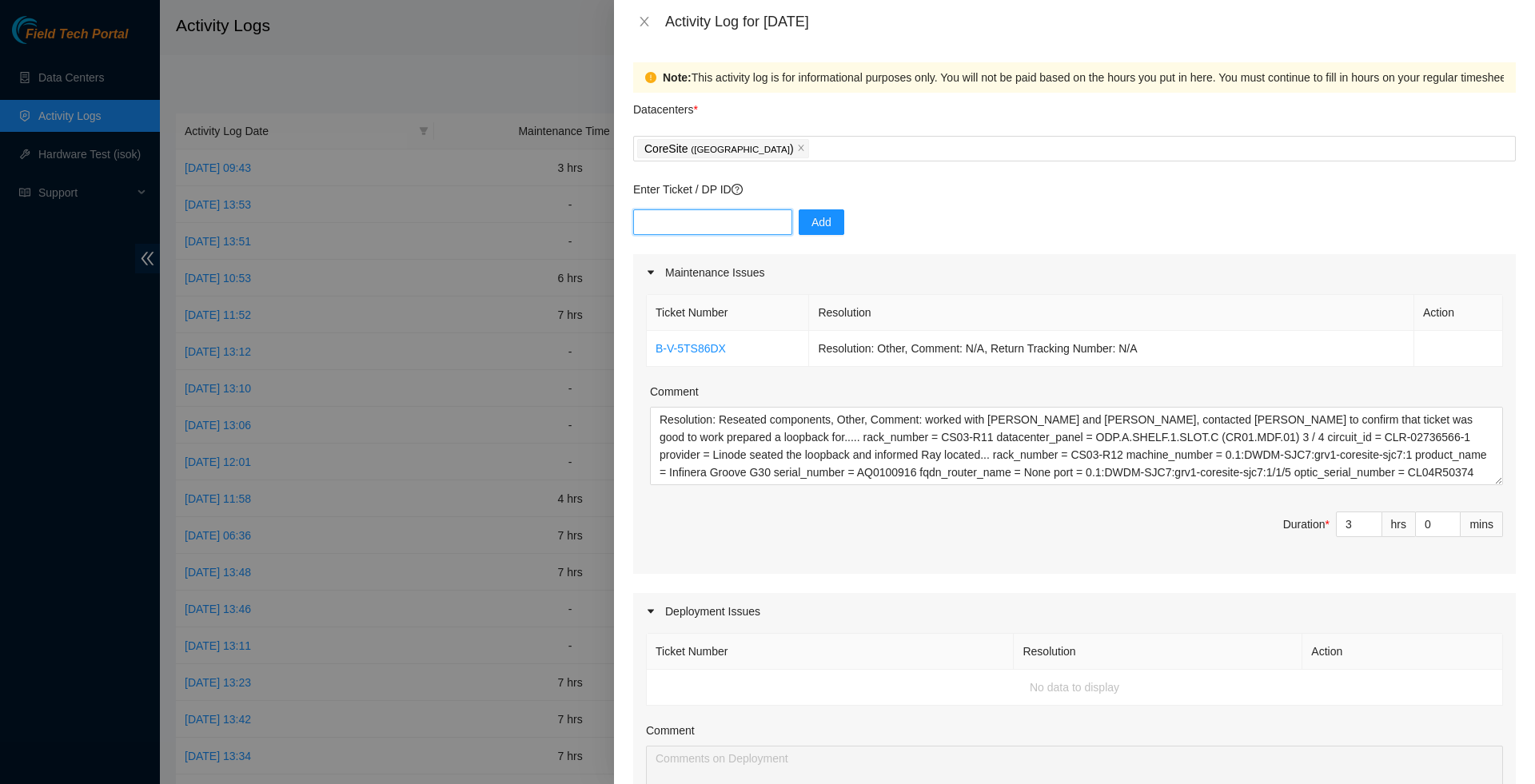
click at [676, 230] on input "text" at bounding box center [713, 222] width 159 height 26
type input "DP78840"
click at [820, 227] on span "Add" at bounding box center [821, 222] width 20 height 18
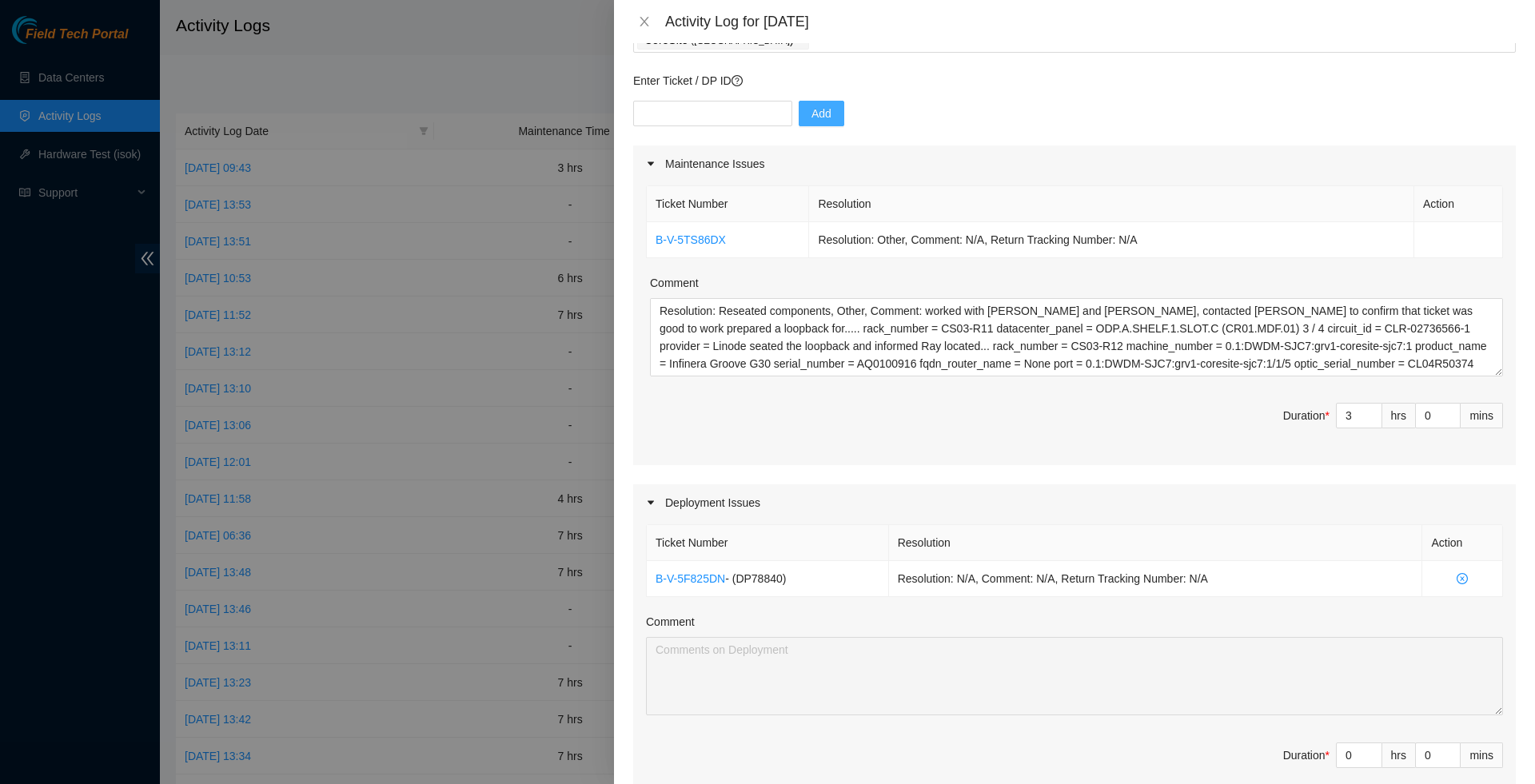
scroll to position [154, 0]
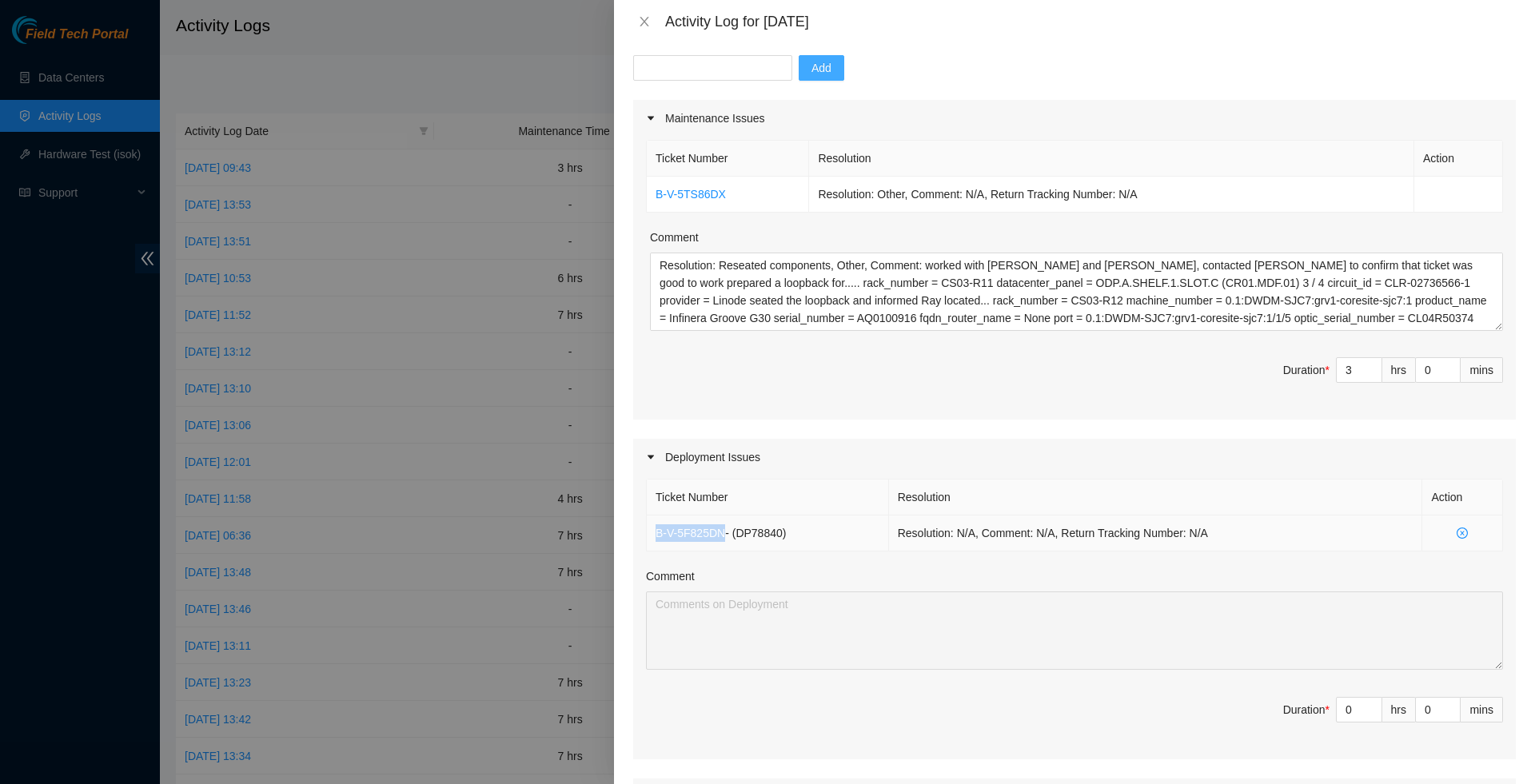
drag, startPoint x: 732, startPoint y: 543, endPoint x: 657, endPoint y: 550, distance: 75.3
click at [657, 550] on td "B-V-5F825DN - ( DP78840 )" at bounding box center [768, 534] width 243 height 36
copy link "B-V-5F825DN"
type input "1"
type input "4"
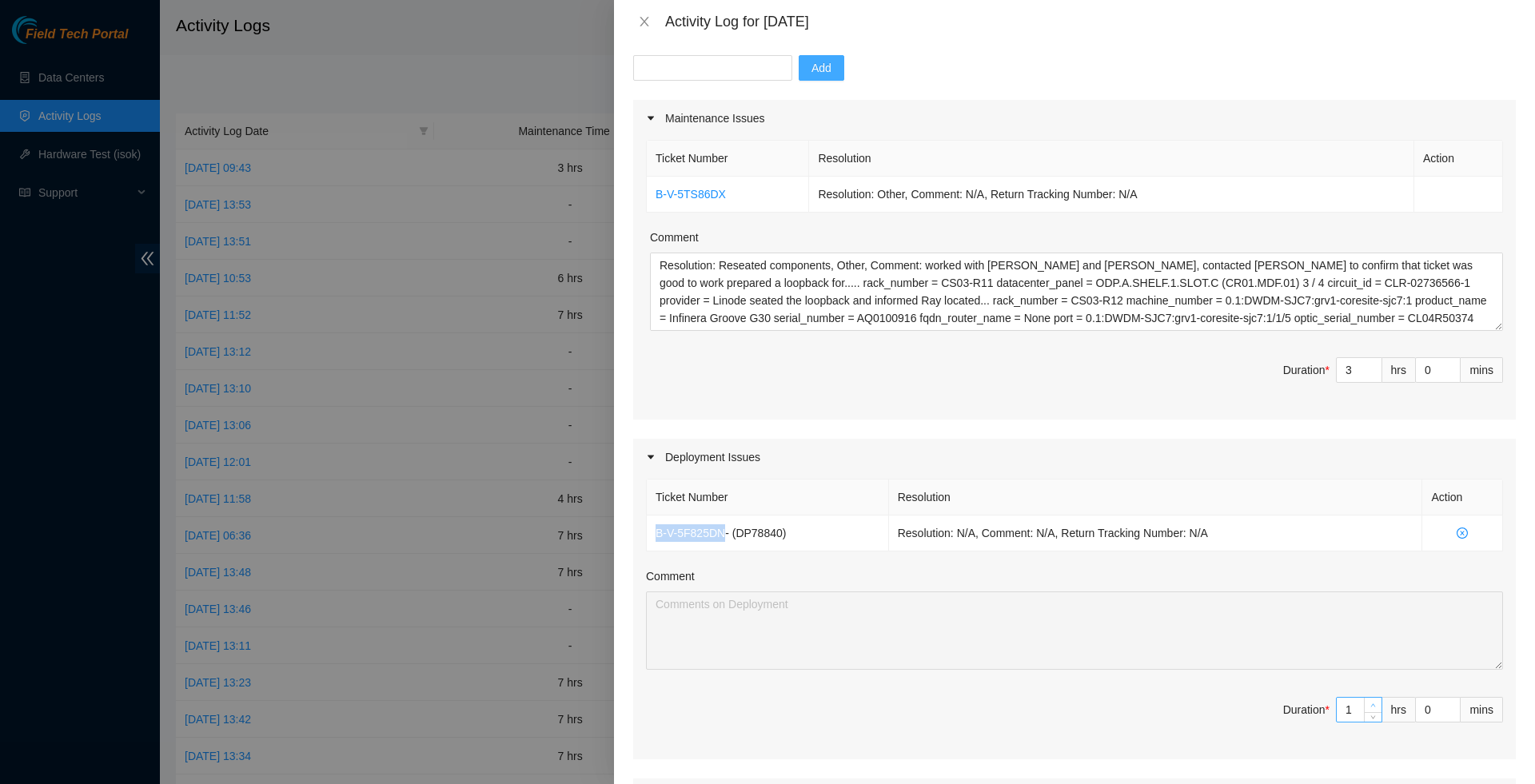
click at [1375, 711] on span "up" at bounding box center [1373, 705] width 10 height 10
type input "2"
type input "5"
click at [1375, 711] on span "up" at bounding box center [1373, 705] width 10 height 10
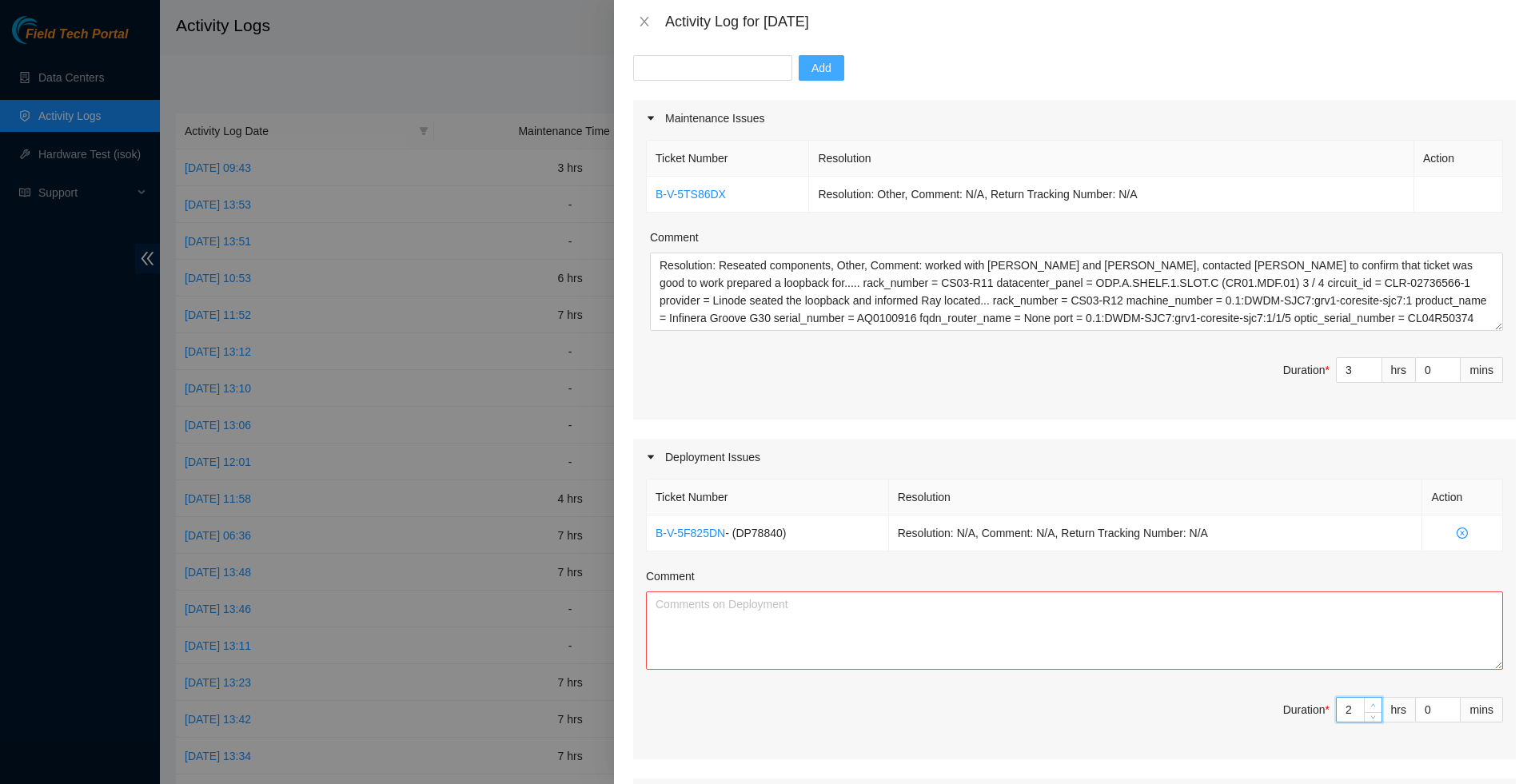
type input "3"
type input "6"
click at [1375, 711] on span "up" at bounding box center [1373, 705] width 10 height 10
type input "4"
type input "7"
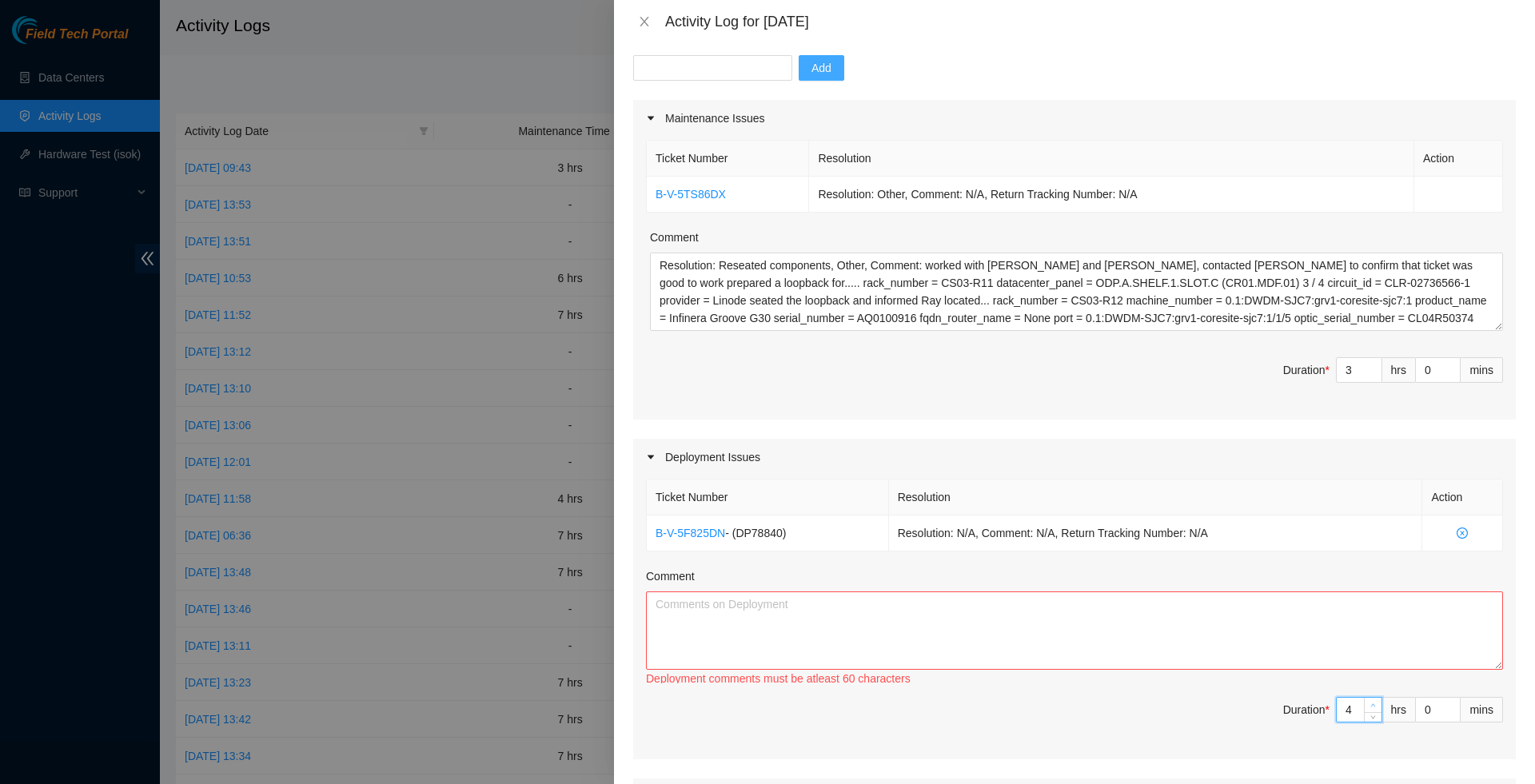
click at [1375, 711] on span "up" at bounding box center [1373, 705] width 10 height 10
click at [1309, 631] on textarea "Comment" at bounding box center [1075, 630] width 857 height 79
type textarea "P"
type textarea "U"
type textarea "n"
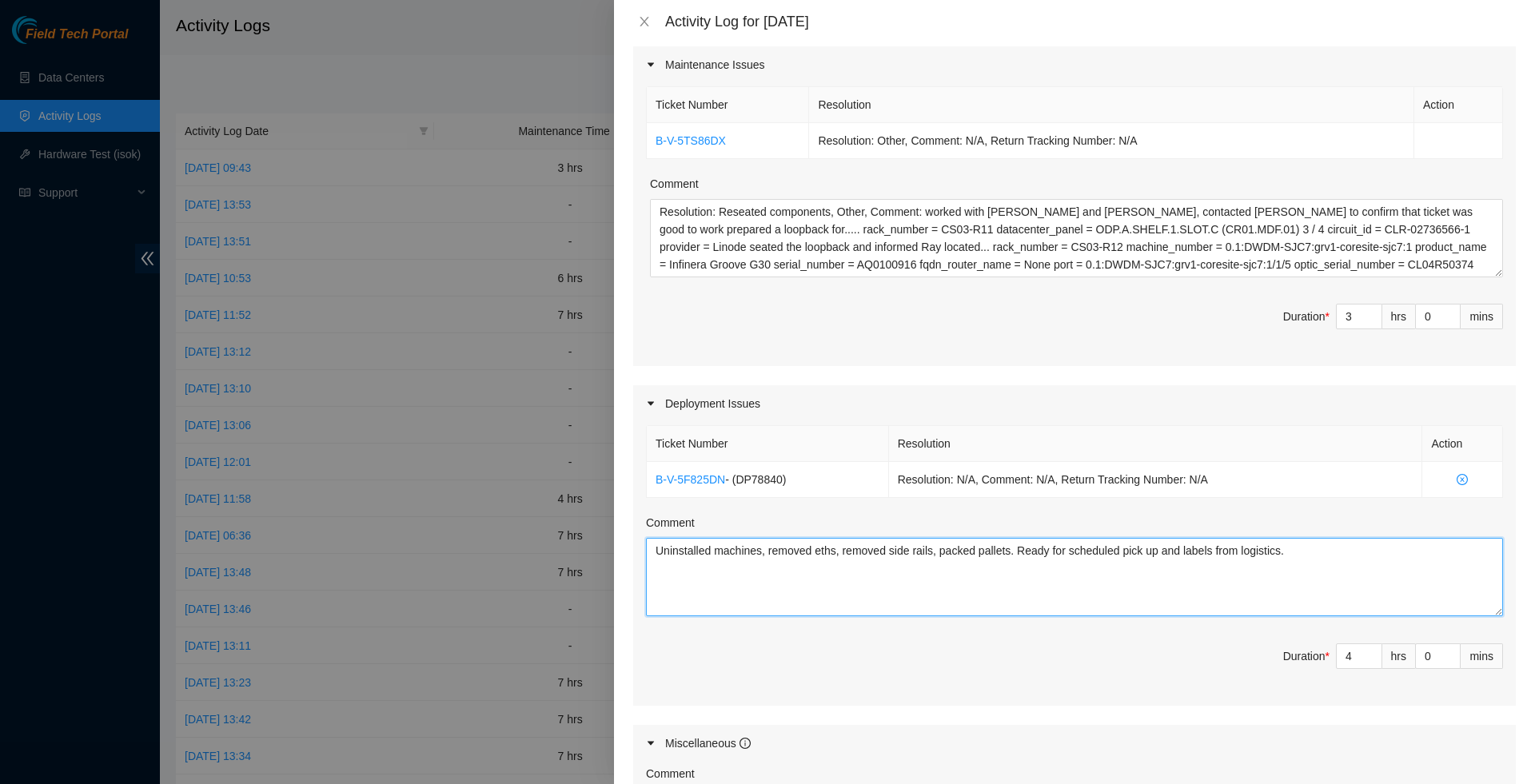
scroll to position [571, 0]
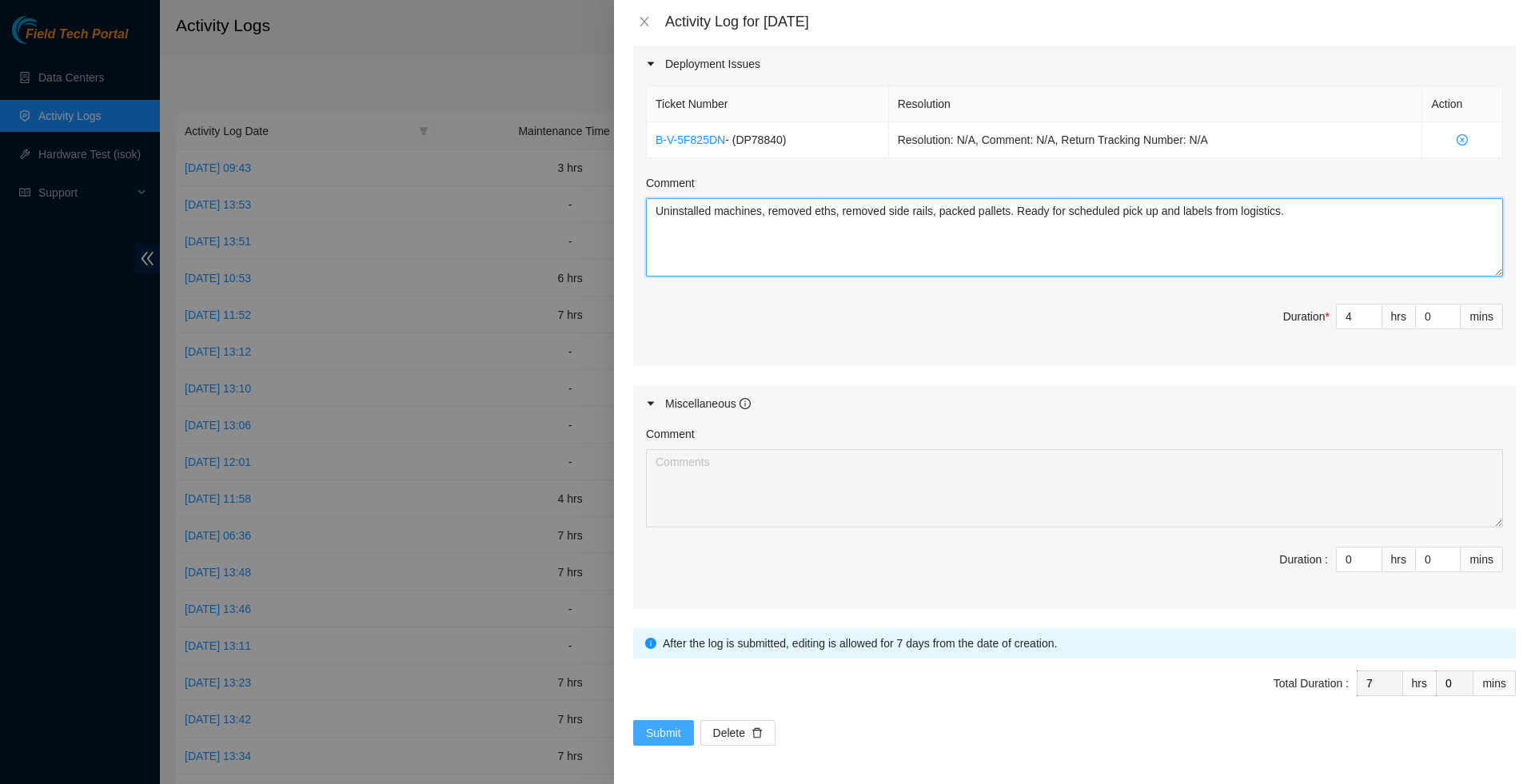
type textarea "Uninstalled machines, removed eths, removed side rails, packed pallets. Ready f…"
click at [675, 737] on span "Submit" at bounding box center [664, 733] width 35 height 18
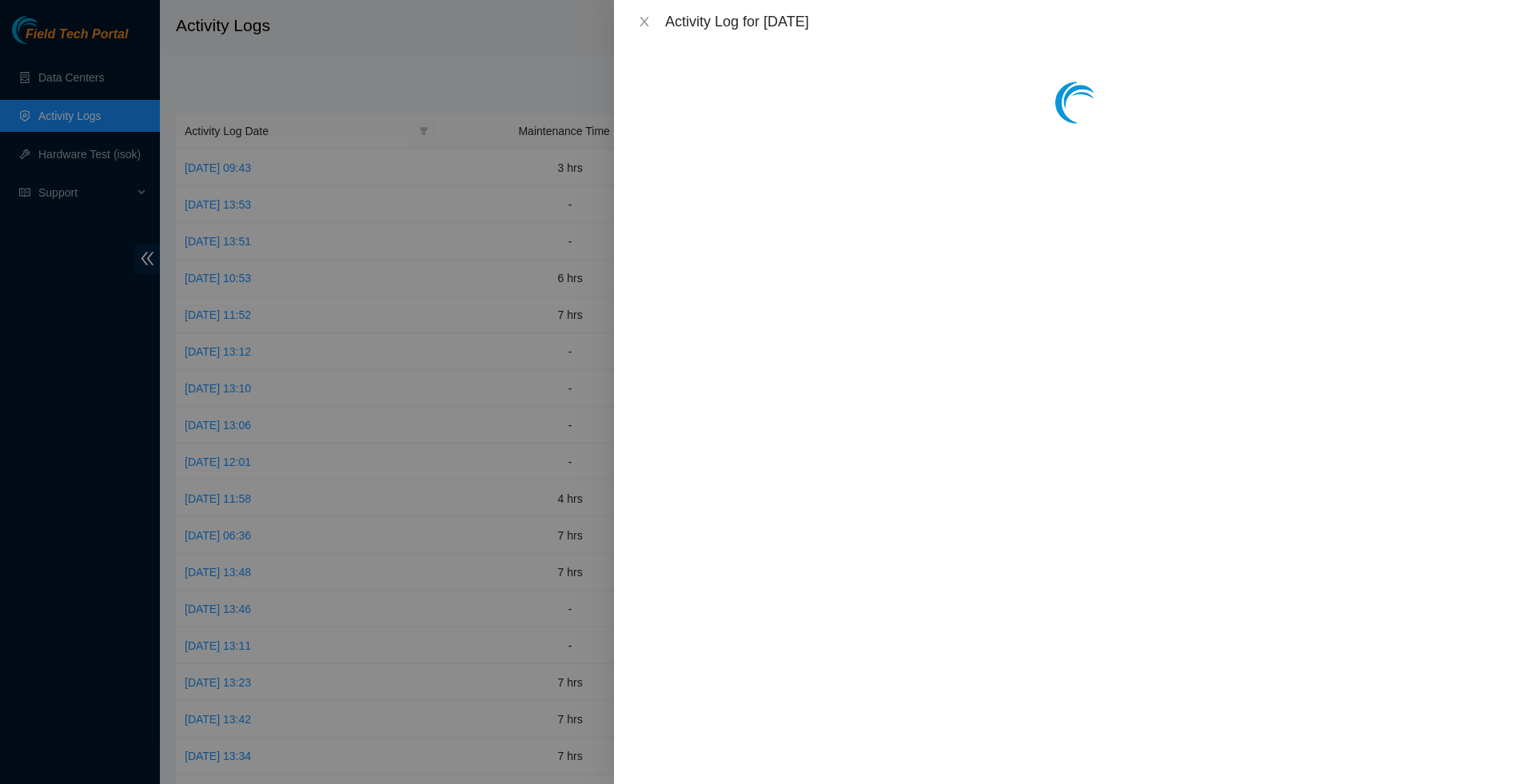
scroll to position [0, 0]
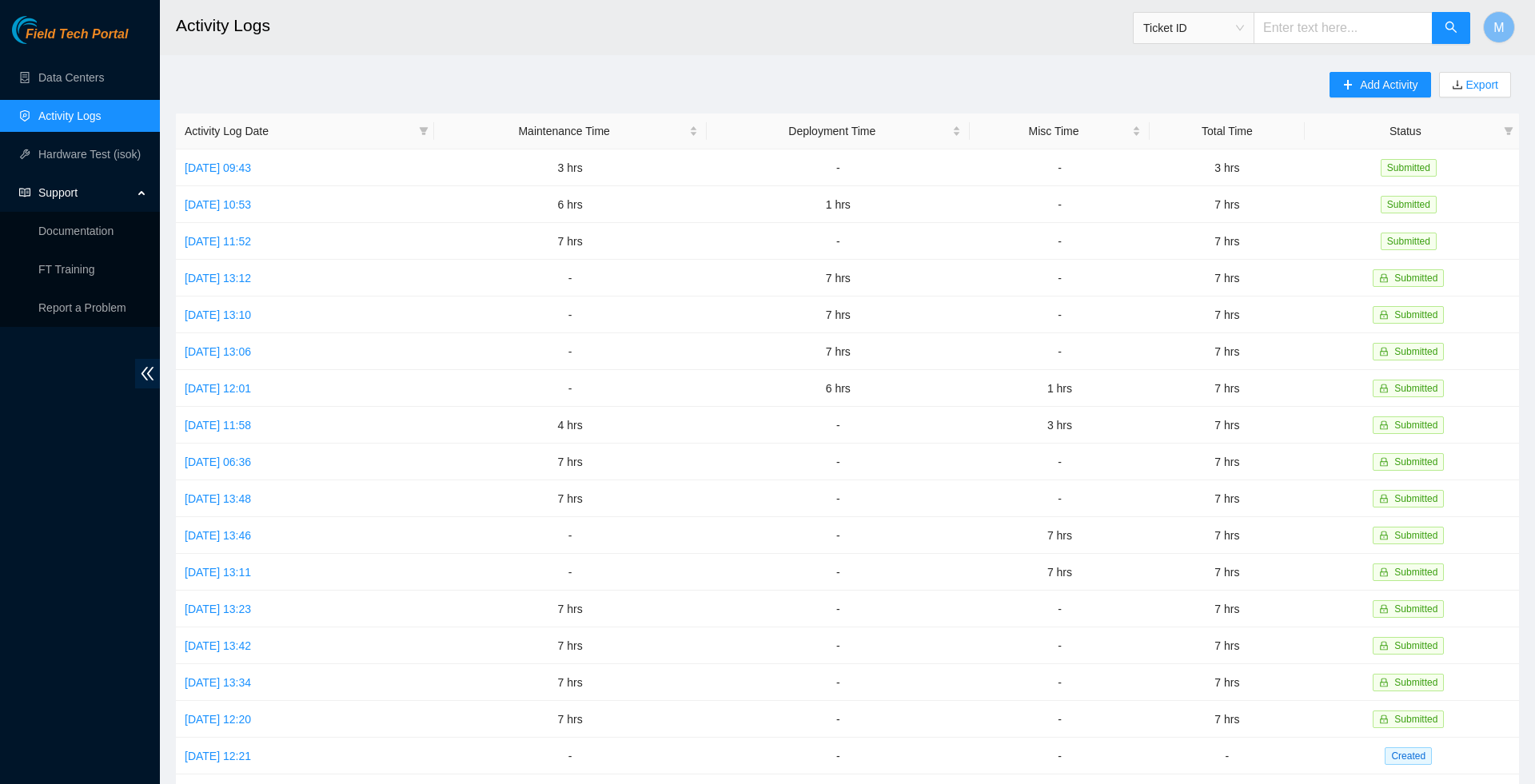
click at [1277, 27] on input "text" at bounding box center [1343, 28] width 179 height 32
paste input "B-V-5F825DN"
type input "B-V-5F825DN"
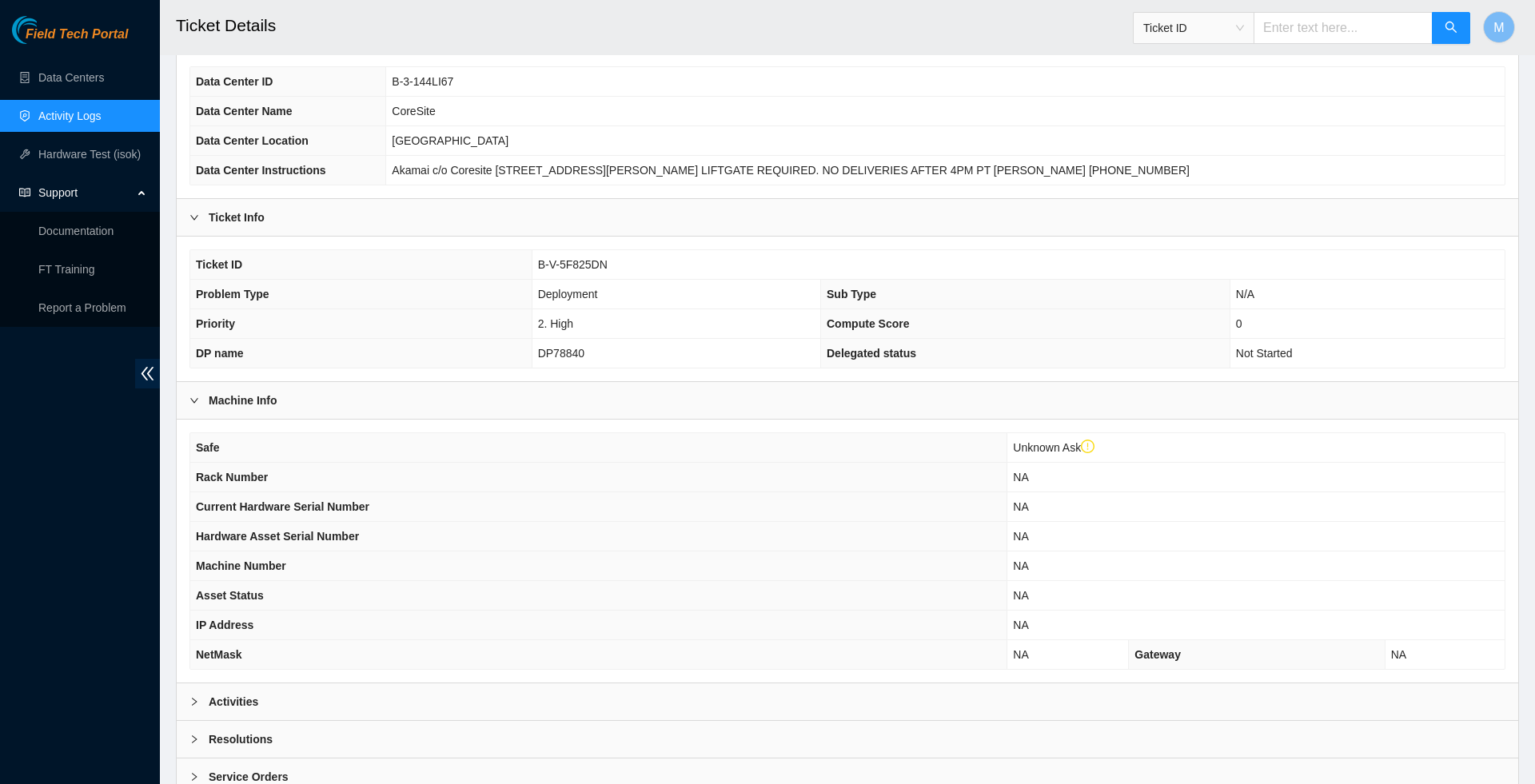
scroll to position [196, 0]
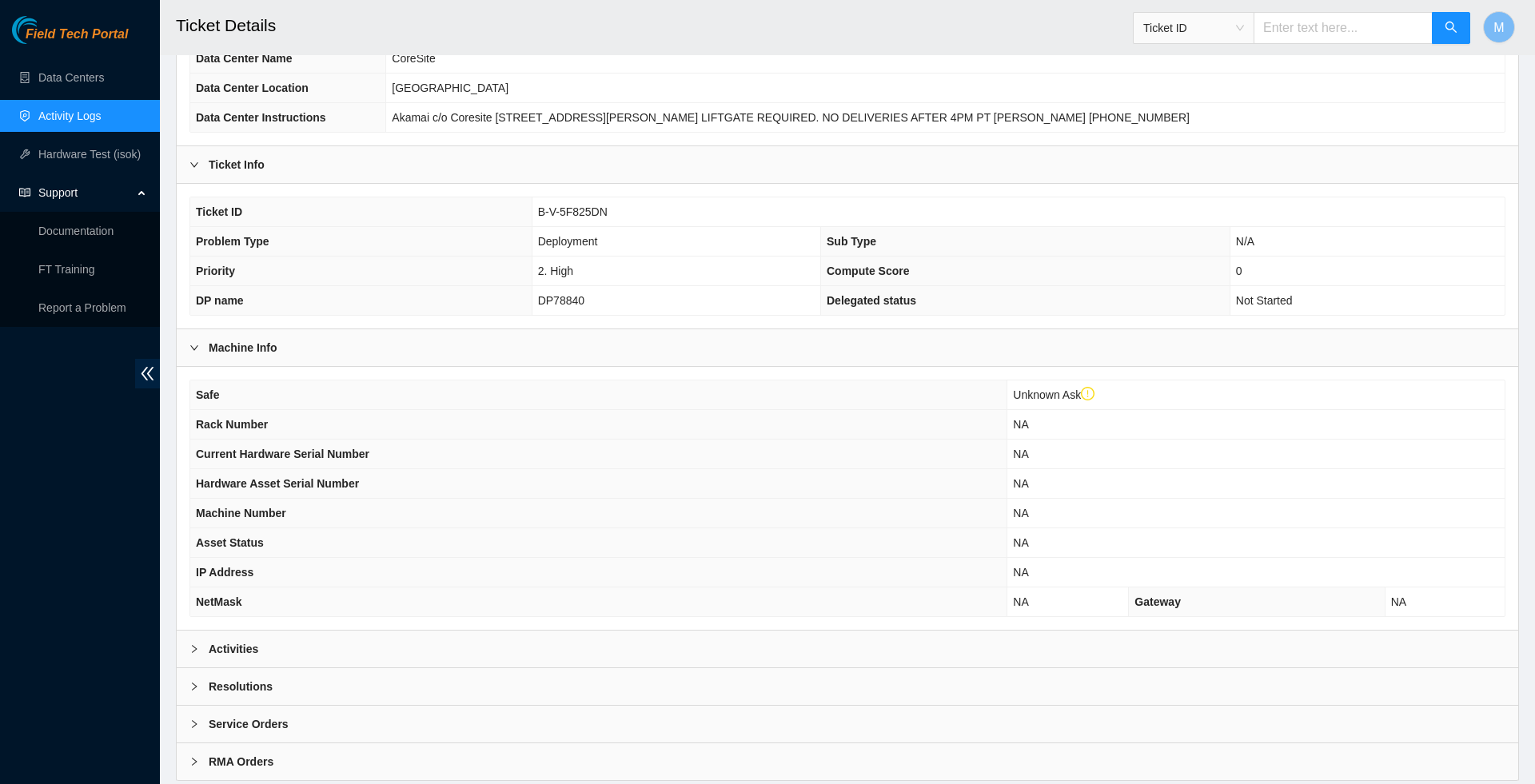
click at [189, 654] on icon "right" at bounding box center [194, 649] width 10 height 10
